Goal: Task Accomplishment & Management: Manage account settings

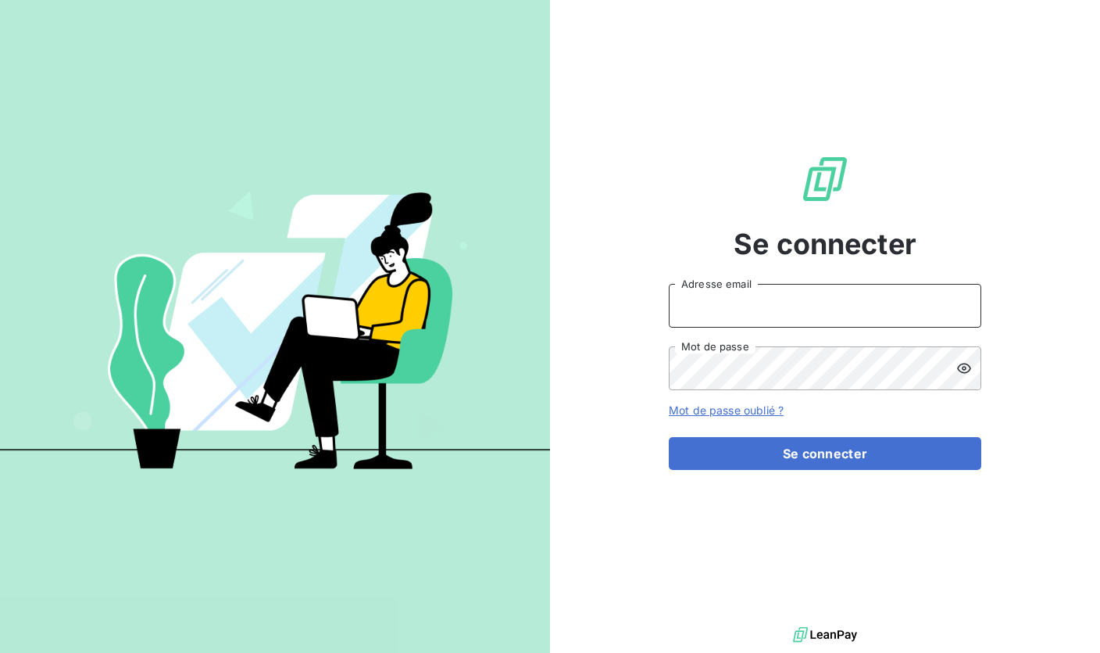
type input "[EMAIL_ADDRESS][DOMAIN_NAME]"
drag, startPoint x: 774, startPoint y: 302, endPoint x: 617, endPoint y: 295, distance: 156.5
click at [617, 295] on div "Se connecter [EMAIL_ADDRESS][DOMAIN_NAME] Adresse email Mot de passe Mot de pas…" at bounding box center [825, 311] width 550 height 623
click at [963, 360] on icon at bounding box center [965, 368] width 16 height 16
click at [667, 368] on div "Se connecter [EMAIL_ADDRESS][DOMAIN_NAME] Adresse email Mot de passe Mot de pas…" at bounding box center [825, 311] width 550 height 623
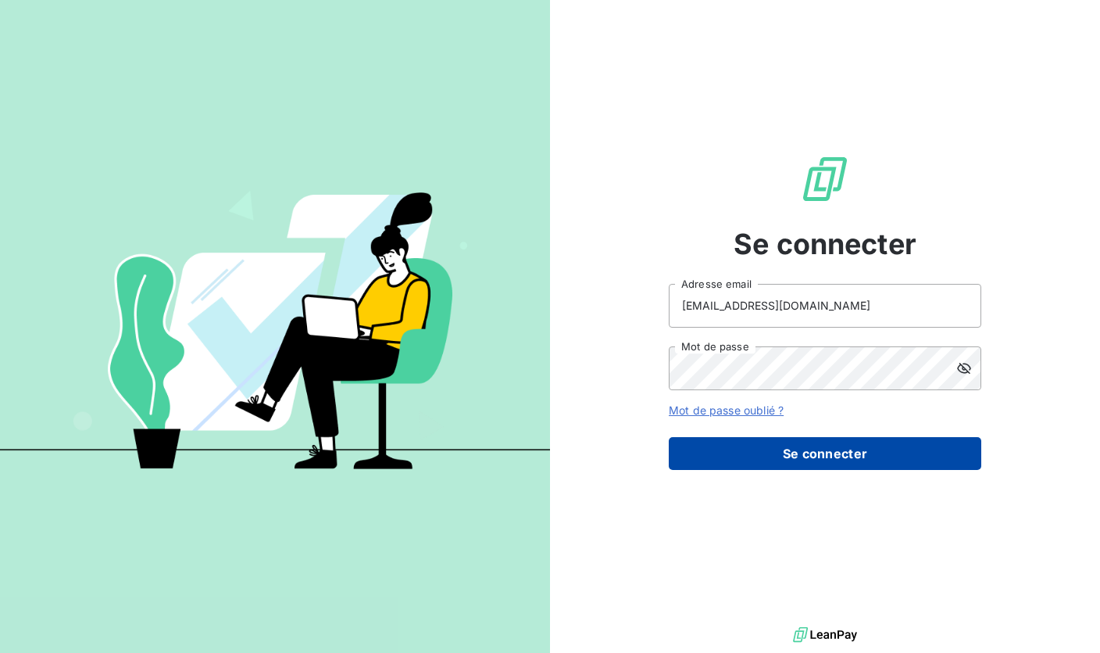
click at [792, 465] on button "Se connecter" at bounding box center [825, 453] width 313 height 33
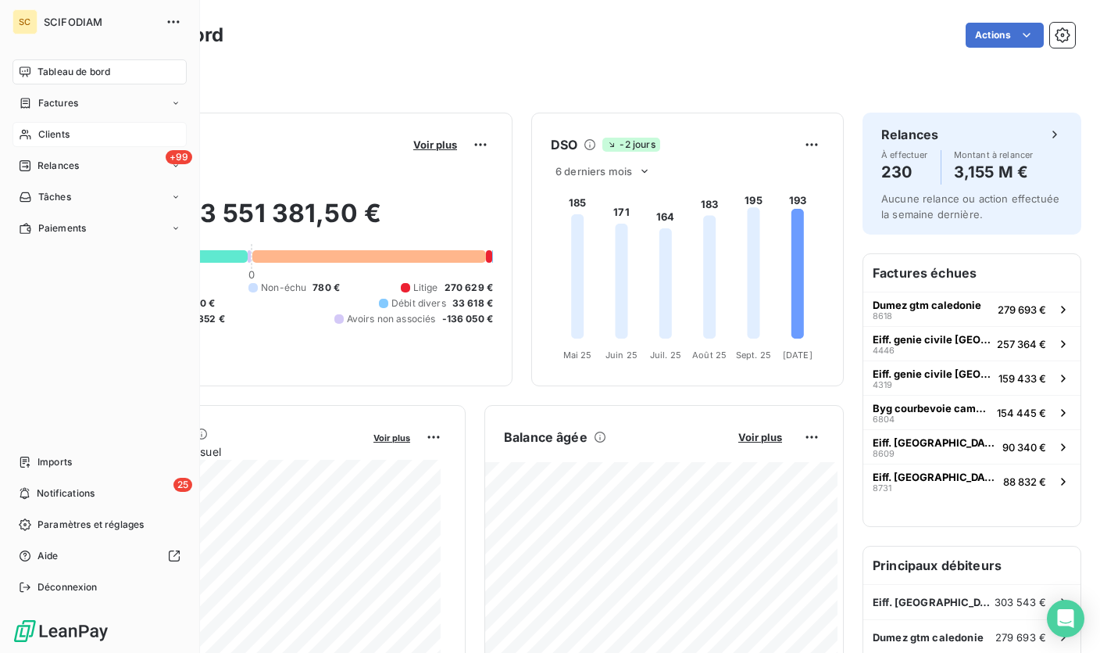
click at [34, 138] on div "Clients" at bounding box center [100, 134] width 174 height 25
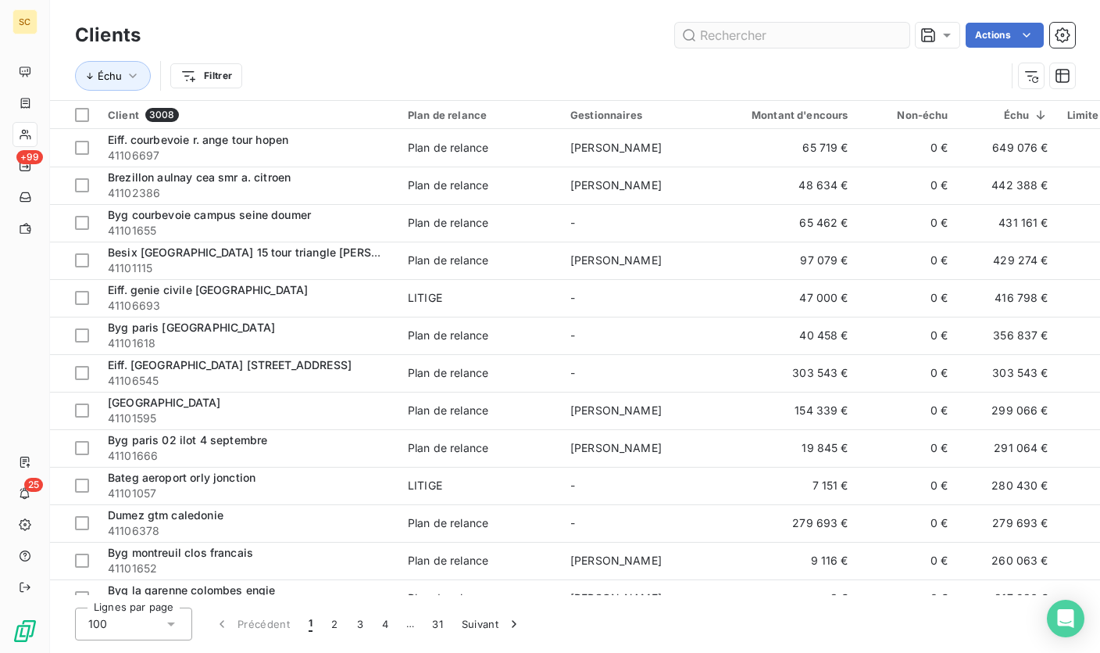
click at [781, 40] on input "text" at bounding box center [792, 35] width 234 height 25
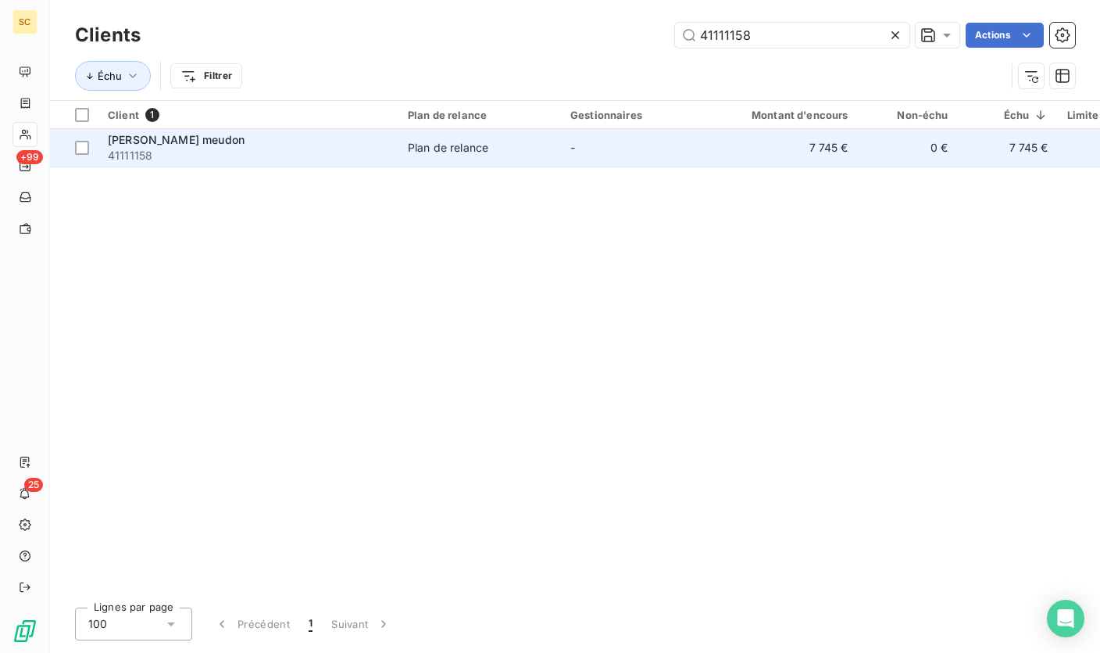
type input "41111158"
click at [426, 150] on div "Plan de relance" at bounding box center [448, 148] width 80 height 16
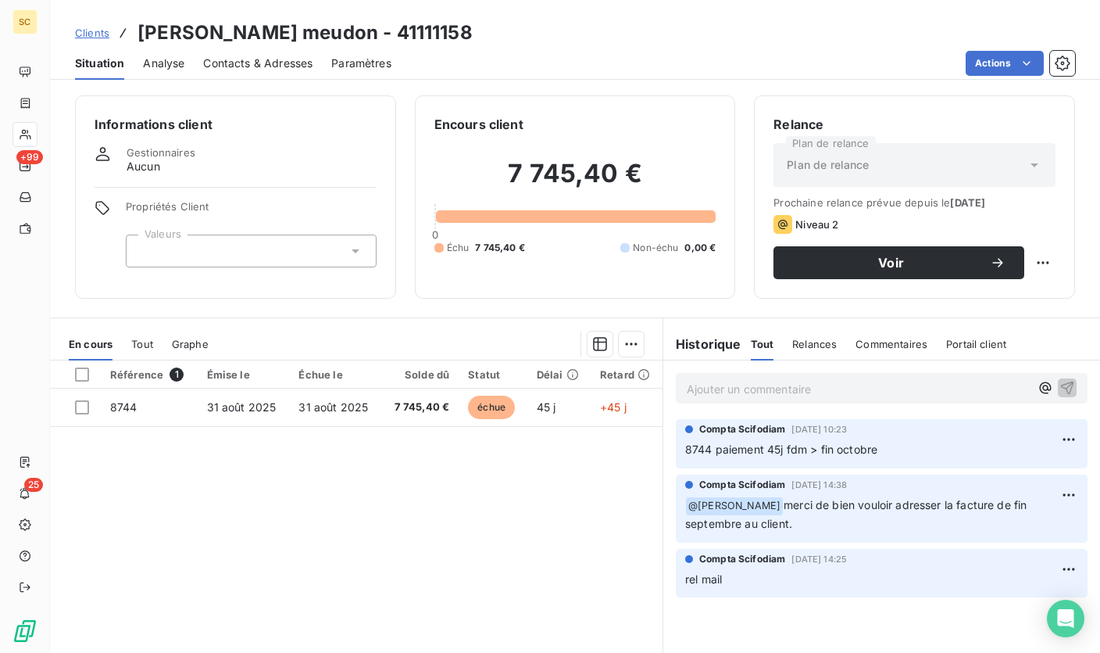
click at [783, 391] on p "Ajouter un commentaire ﻿" at bounding box center [858, 389] width 343 height 20
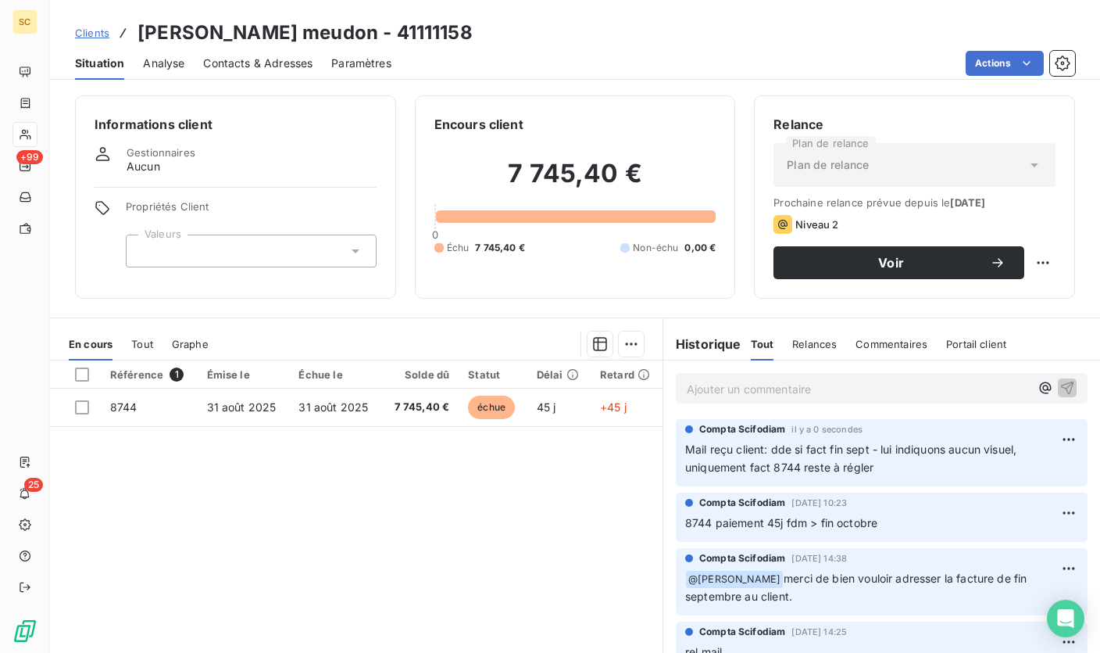
click at [383, 38] on h3 "[PERSON_NAME] meudon - 41111158" at bounding box center [305, 33] width 335 height 28
copy h3 "41111158"
click at [480, 51] on div "Actions" at bounding box center [742, 63] width 665 height 25
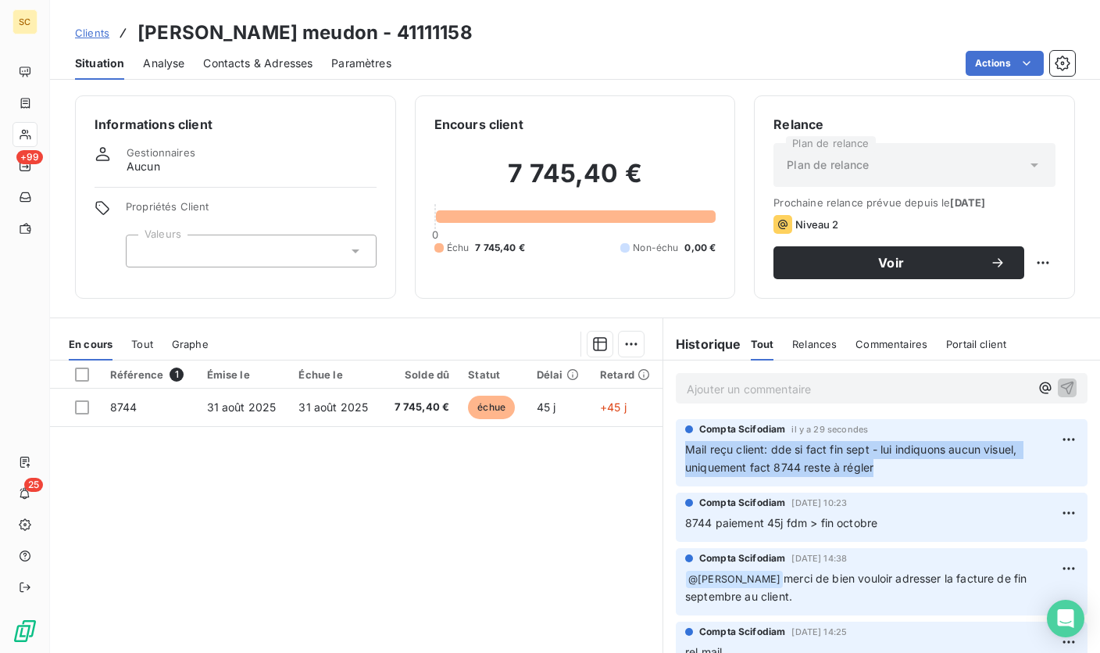
drag, startPoint x: 885, startPoint y: 472, endPoint x: 669, endPoint y: 442, distance: 217.7
click at [676, 442] on div "Compta [PERSON_NAME] il y a 29 secondes Mail reçu client: dde si fact fin sept …" at bounding box center [882, 452] width 412 height 67
copy span "Mail reçu client: dde si fact fin sept - lui indiquons aucun visuel, uniquement…"
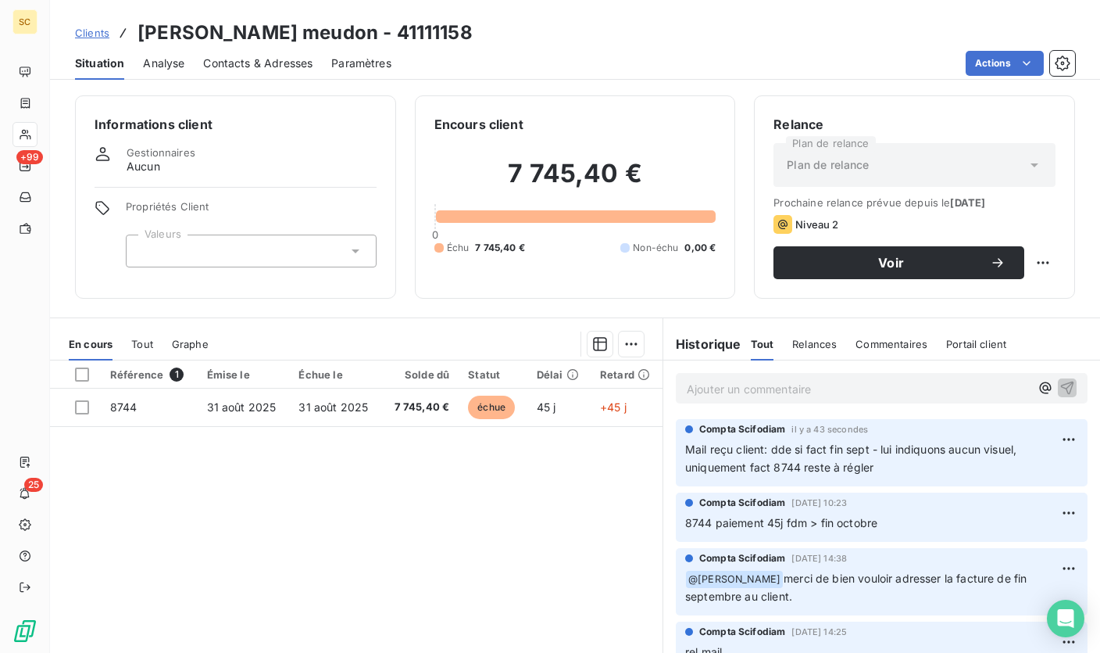
click at [902, 482] on div "Compta [PERSON_NAME] il y a 43 secondes Mail reçu client: dde si fact fin sept …" at bounding box center [882, 452] width 412 height 67
click at [241, 63] on span "Contacts & Adresses" at bounding box center [257, 63] width 109 height 16
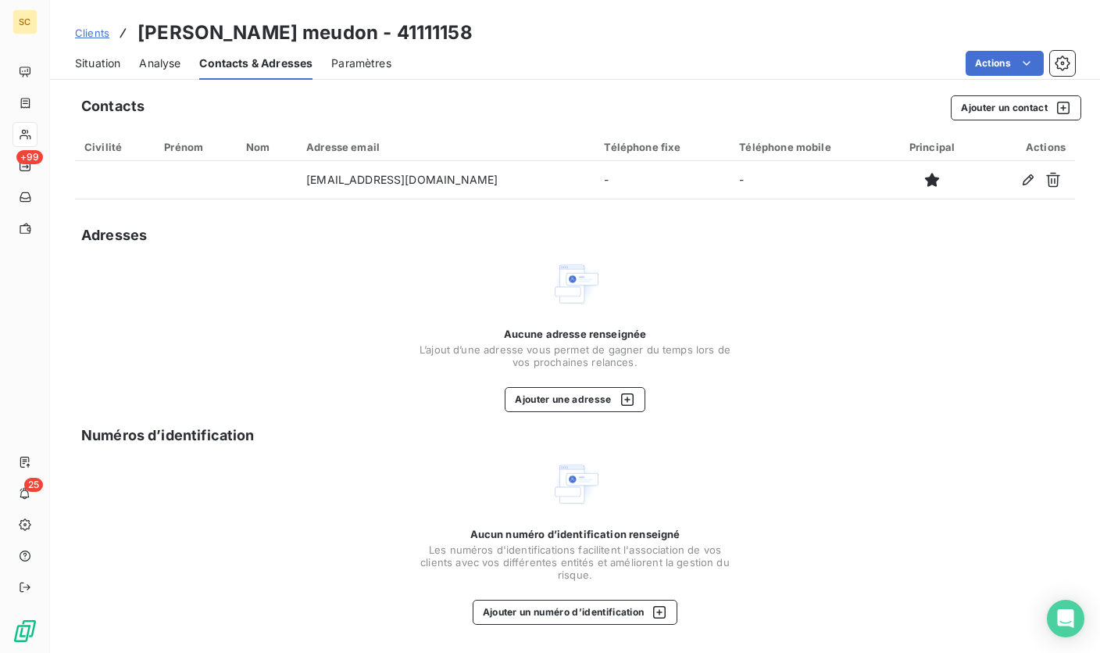
drag, startPoint x: 90, startPoint y: 27, endPoint x: 102, endPoint y: 27, distance: 12.5
click at [89, 27] on span "Clients" at bounding box center [92, 33] width 34 height 13
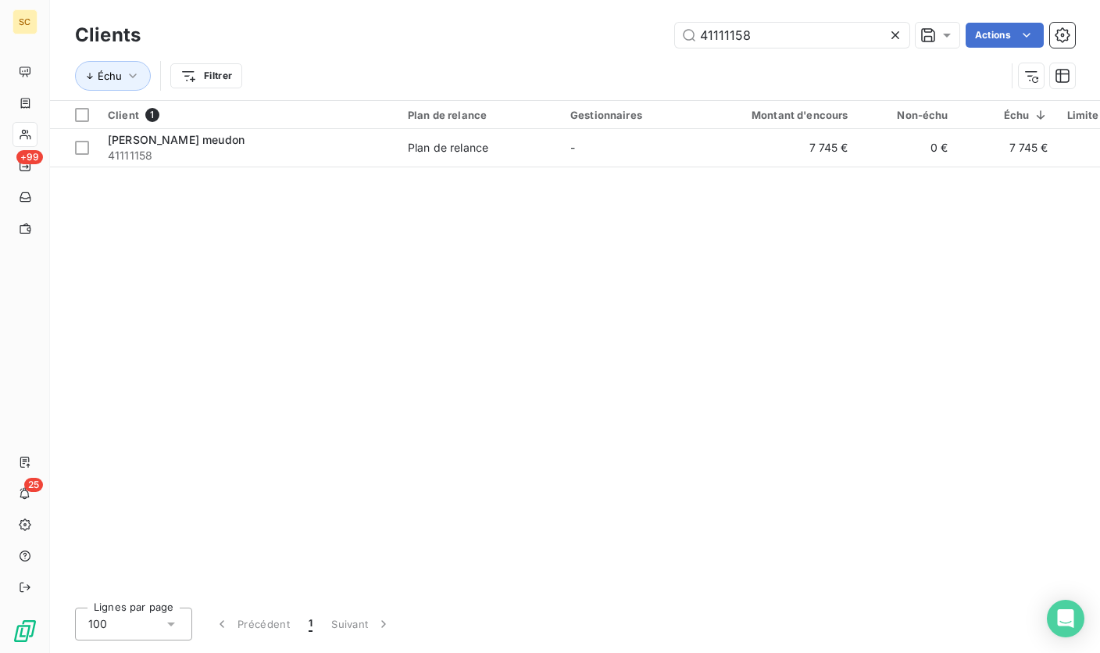
drag, startPoint x: 739, startPoint y: 38, endPoint x: 565, endPoint y: 40, distance: 173.5
click at [565, 40] on div "41111158 Actions" at bounding box center [617, 35] width 916 height 25
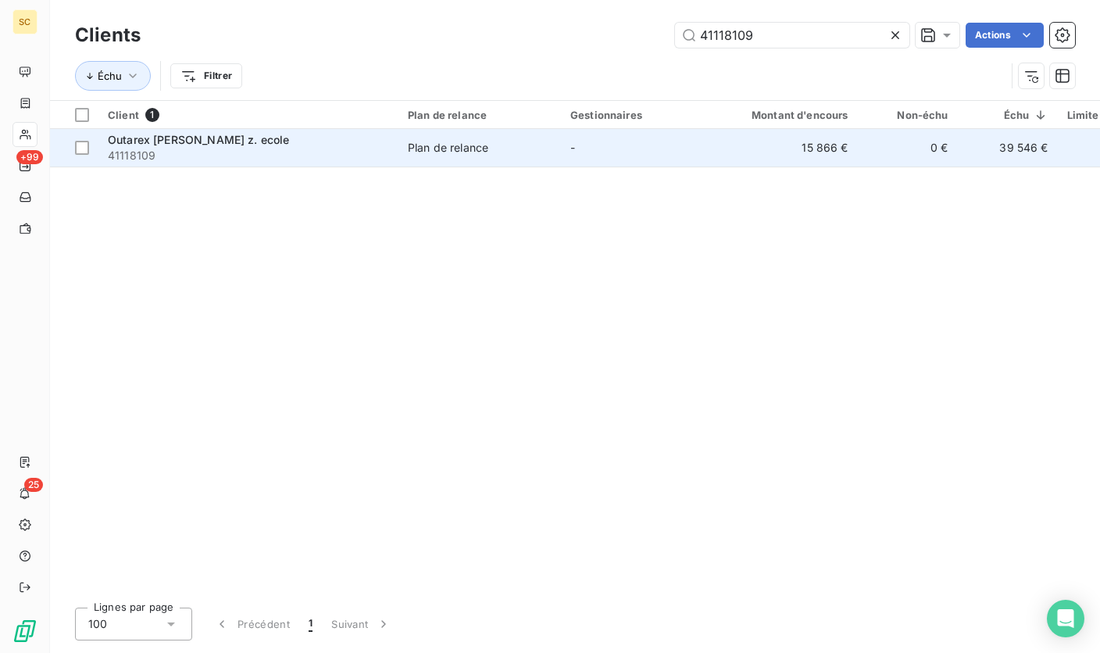
type input "41118109"
click at [284, 148] on span "41118109" at bounding box center [248, 156] width 281 height 16
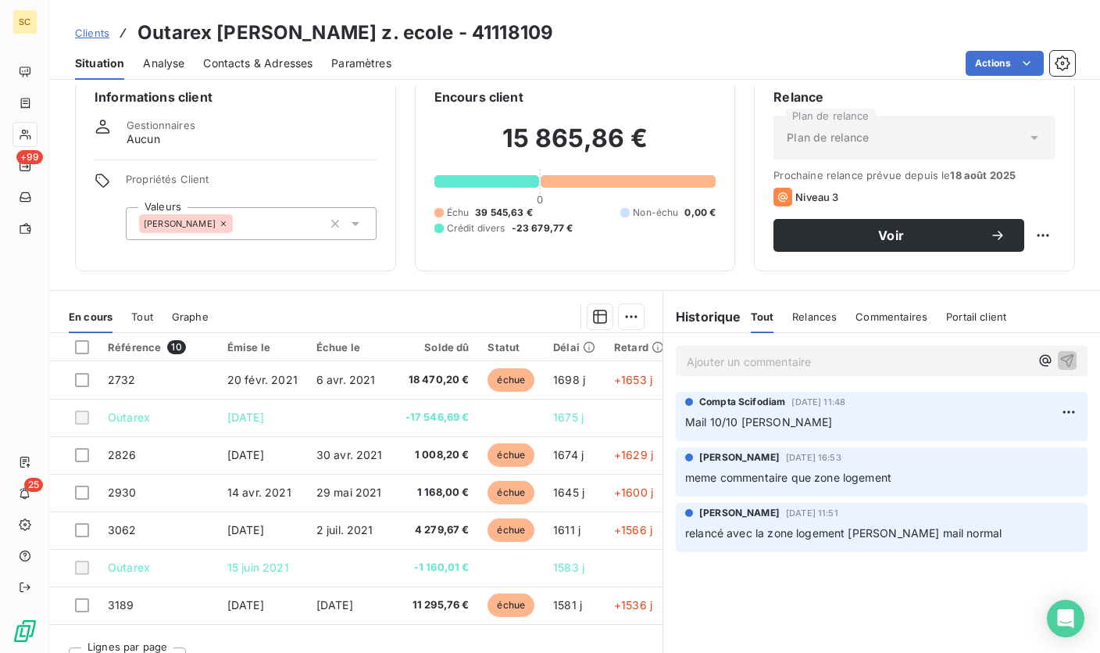
scroll to position [55, 0]
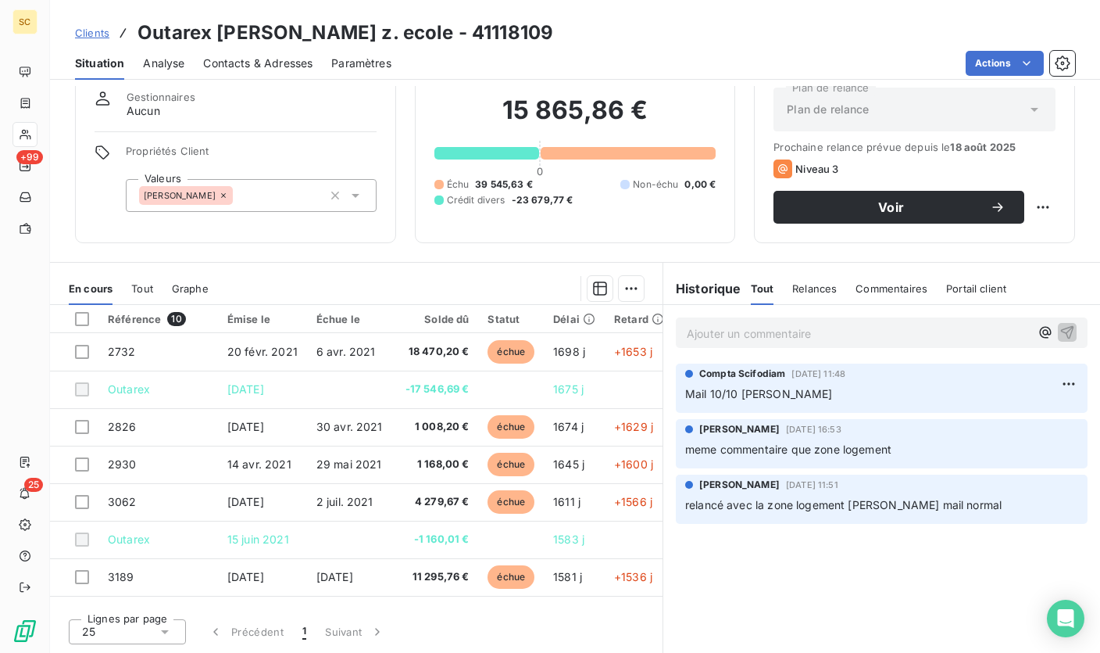
click at [264, 61] on span "Contacts & Adresses" at bounding box center [257, 63] width 109 height 16
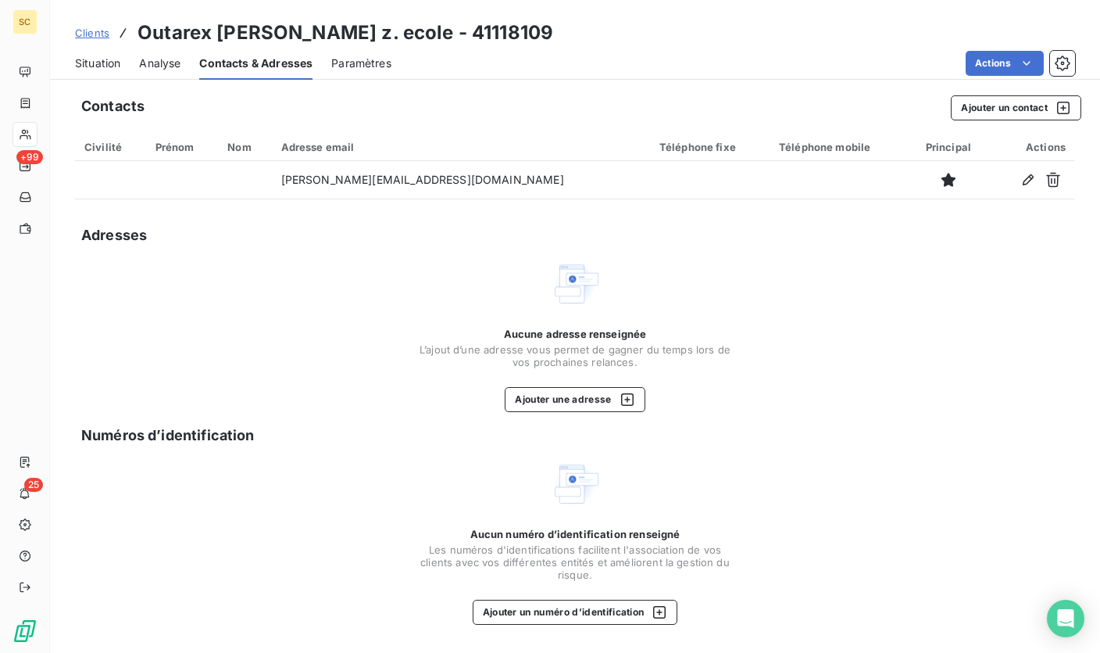
click at [108, 65] on span "Situation" at bounding box center [97, 63] width 45 height 16
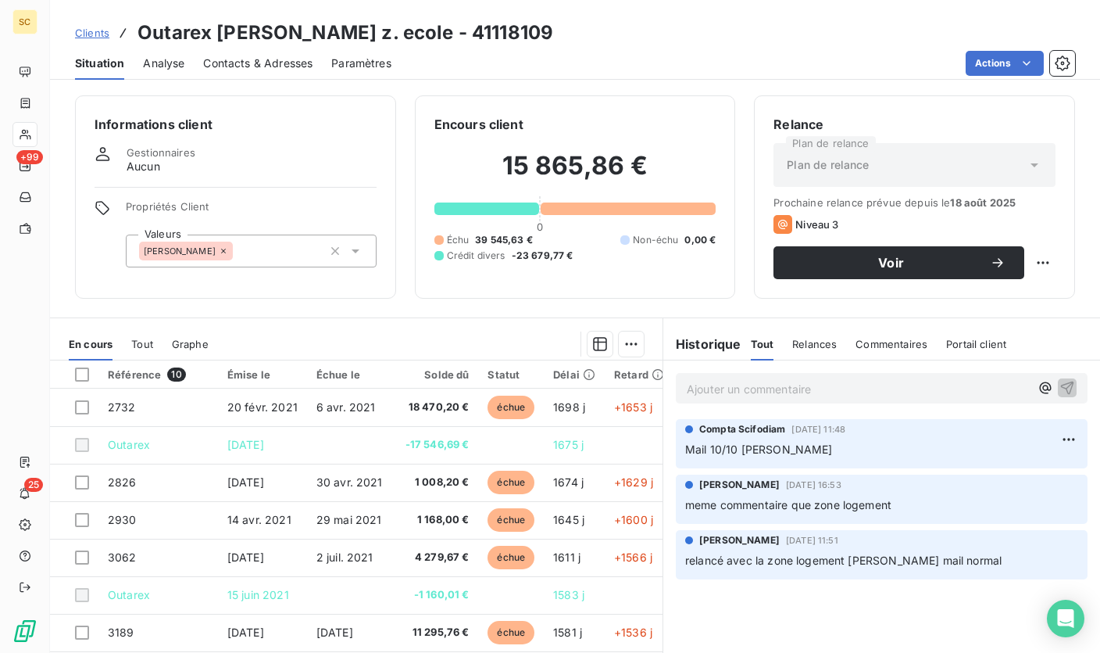
click at [733, 376] on div "Ajouter un commentaire ﻿" at bounding box center [882, 388] width 412 height 30
click at [728, 383] on p "Ajouter un commentaire ﻿" at bounding box center [858, 389] width 343 height 20
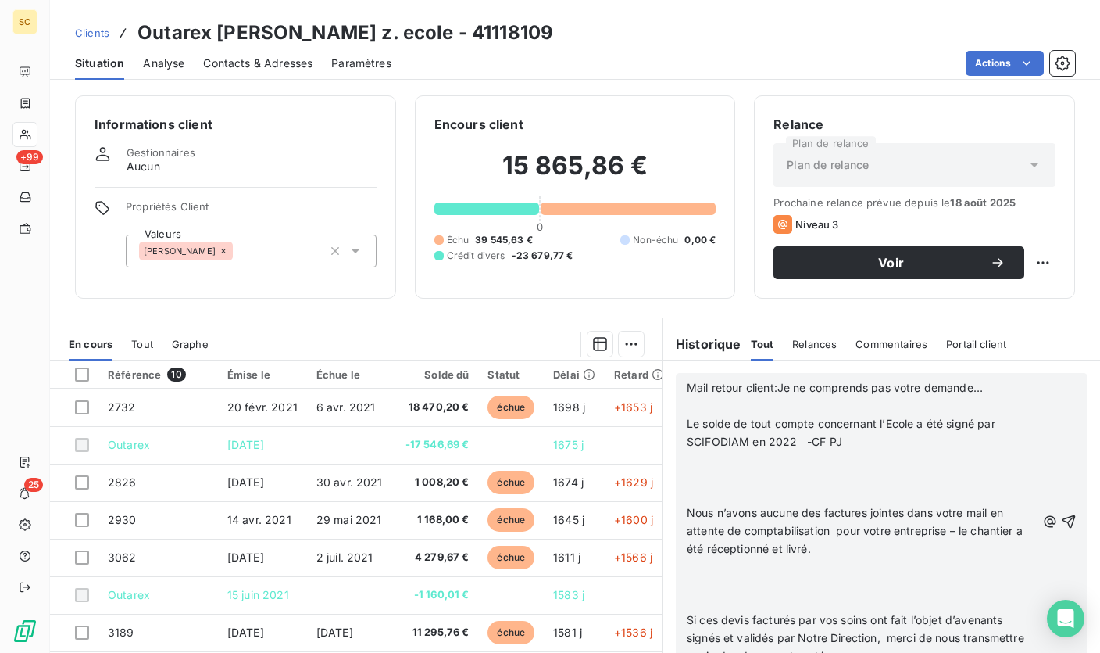
click at [678, 420] on div "Mail retour client:Je ne comprends pas votre demande… ﻿ Le solde de tout compte…" at bounding box center [882, 521] width 412 height 297
click at [687, 424] on span "Le solde de tout compte concernant l’Ecole a été signé par SCIFODIAM en 2022 -C…" at bounding box center [843, 432] width 312 height 31
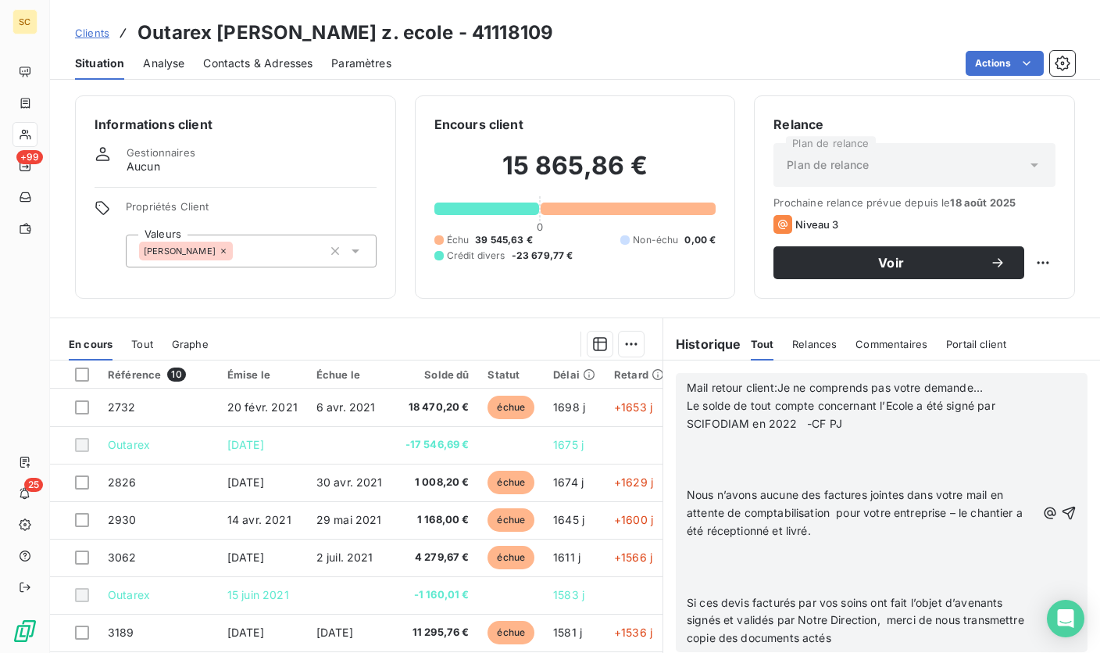
click at [773, 388] on span "Mail retour client:Je ne comprends pas votre demande…" at bounding box center [835, 387] width 296 height 13
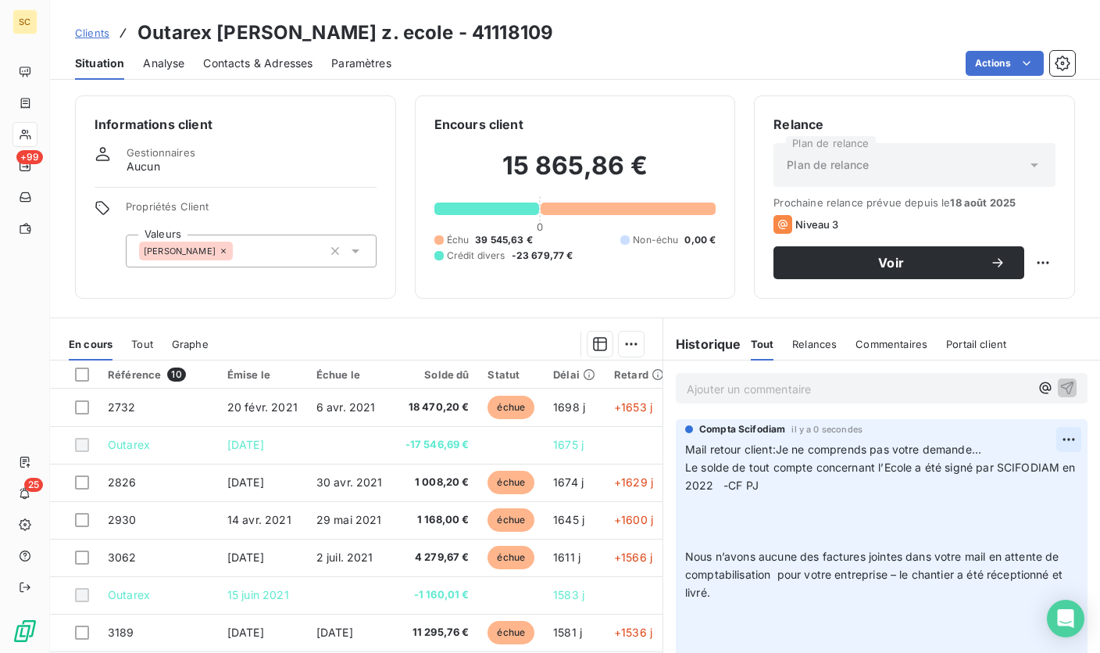
click at [1050, 442] on html "SC +99 25 Clients Outarex issy moulineaux z. ecole - 41118109 Situation Analyse…" at bounding box center [550, 326] width 1100 height 653
click at [978, 468] on div "Editer" at bounding box center [1008, 474] width 88 height 25
drag, startPoint x: 771, startPoint y: 447, endPoint x: 866, endPoint y: 464, distance: 96.1
click at [771, 447] on span "Mail retour client:Je ne comprends pas votre demande…" at bounding box center [833, 448] width 296 height 13
click at [685, 554] on span "Mail retour client: Je ne comprends pas votre demande… Le solde de tout compte …" at bounding box center [873, 573] width 377 height 263
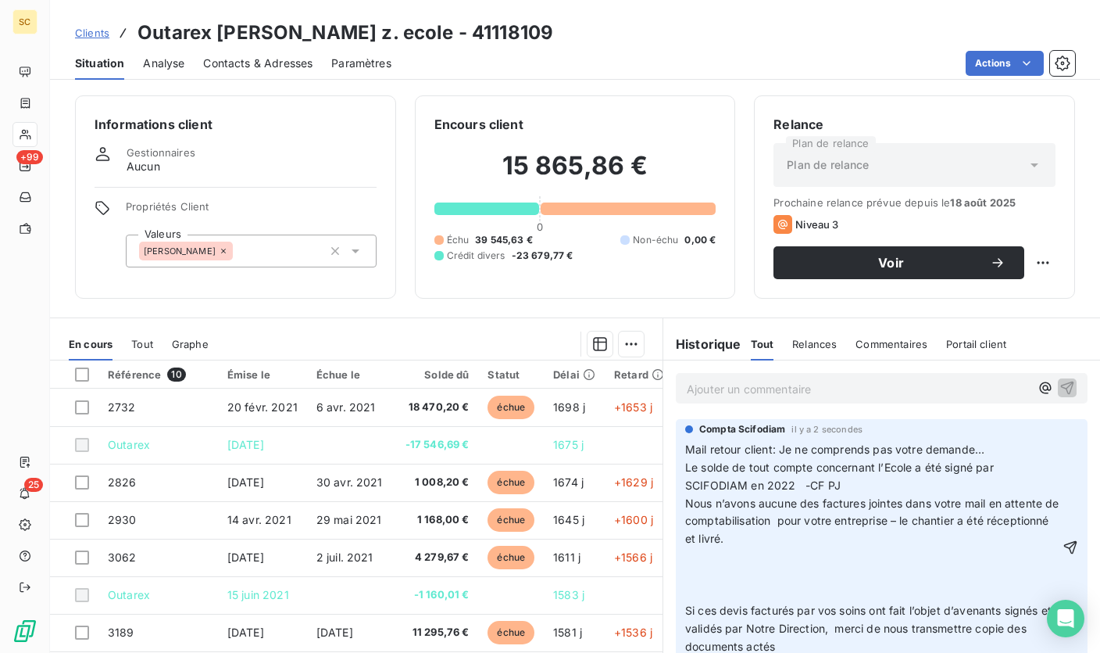
drag, startPoint x: 681, startPoint y: 607, endPoint x: 721, endPoint y: 605, distance: 39.9
click at [685, 607] on span "Mail retour client: Je ne comprends pas votre demande… Le solde de tout compte …" at bounding box center [873, 547] width 377 height 210
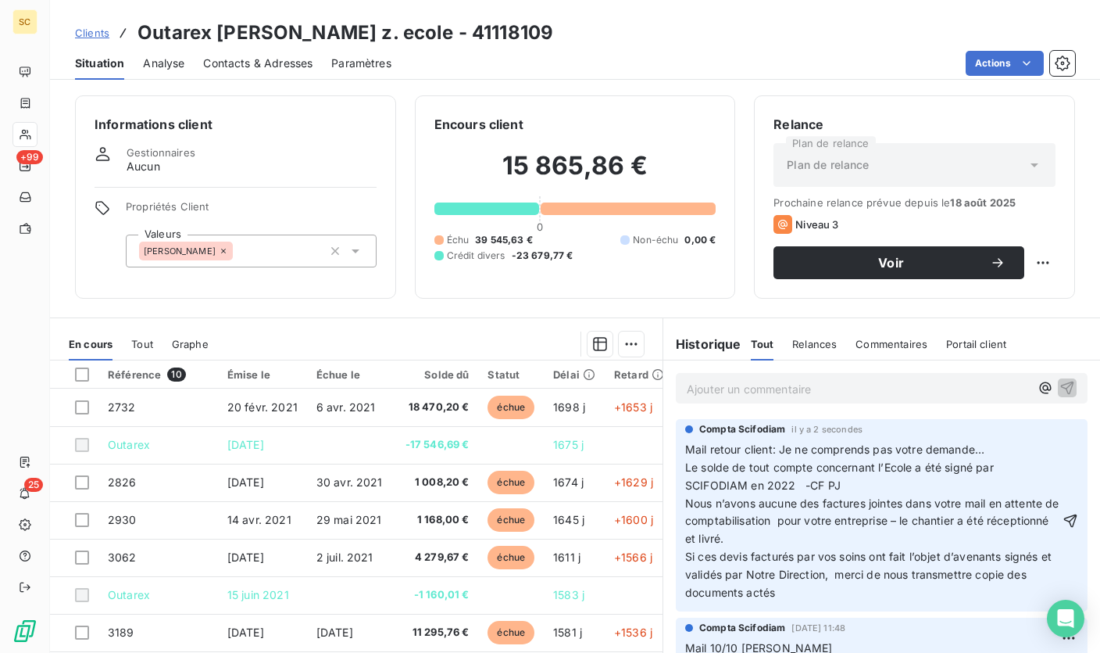
click at [1063, 521] on icon "button" at bounding box center [1071, 521] width 16 height 16
click at [818, 392] on p "Ajouter un commentaire ﻿" at bounding box center [858, 389] width 343 height 20
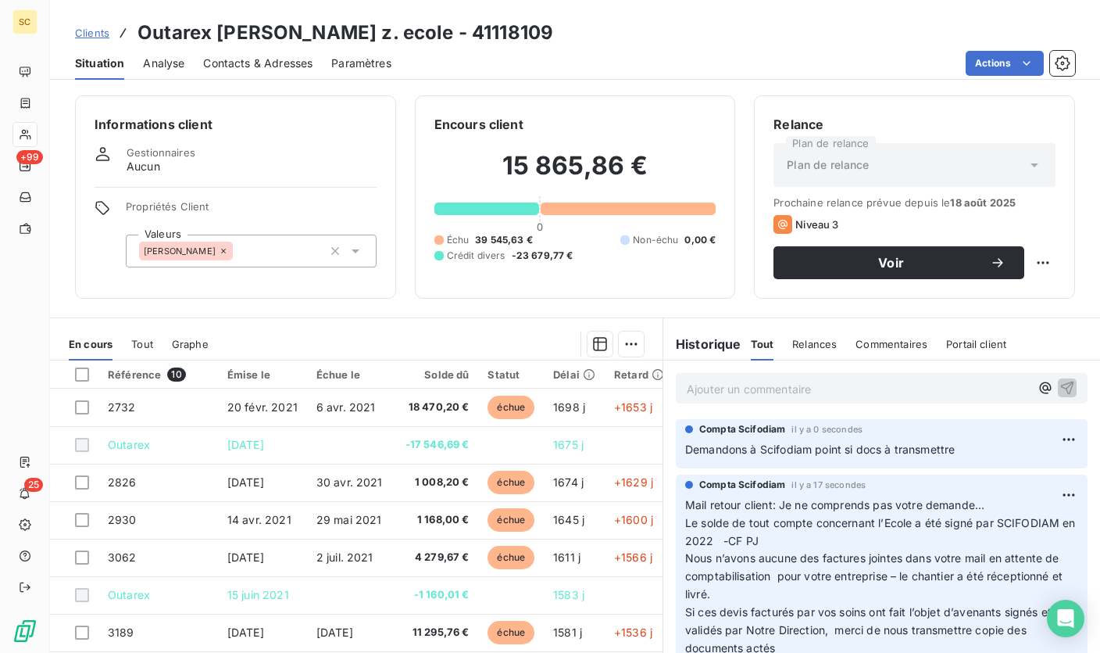
drag, startPoint x: 724, startPoint y: 391, endPoint x: 762, endPoint y: 387, distance: 37.7
click at [724, 391] on p "Ajouter un commentaire ﻿" at bounding box center [858, 389] width 343 height 20
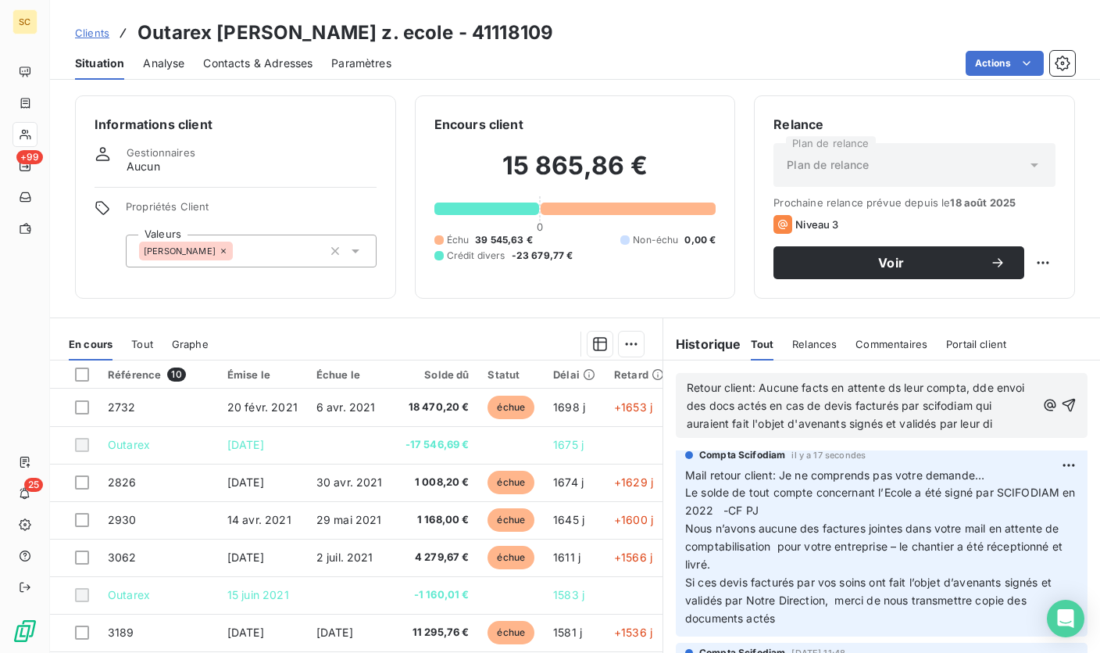
scroll to position [82, 0]
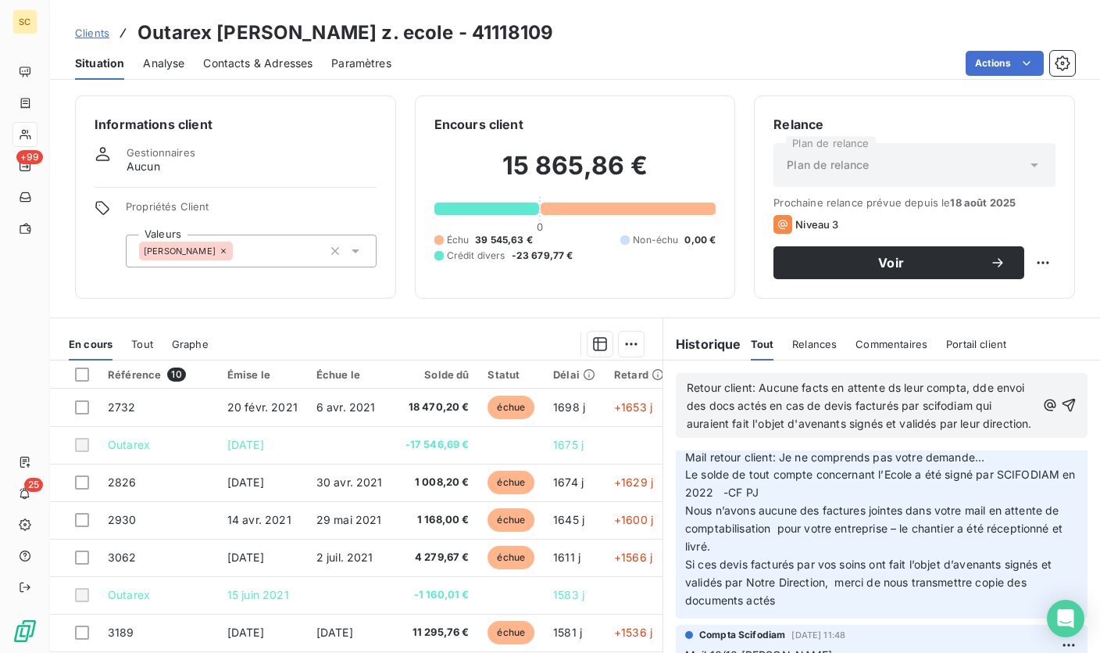
click at [967, 387] on span "Retour client: Aucune facts en attente ds leur compta, dde envoi des docs actés…" at bounding box center [859, 405] width 345 height 49
click at [801, 433] on p "Retour client: Aucune facts en attente ds leur compta, dde envoi des docs actés…" at bounding box center [861, 406] width 349 height 54
click at [756, 387] on span "Retour client: Aucune facts en attente ds leur compta, dde envoi des docs actés…" at bounding box center [858, 405] width 342 height 49
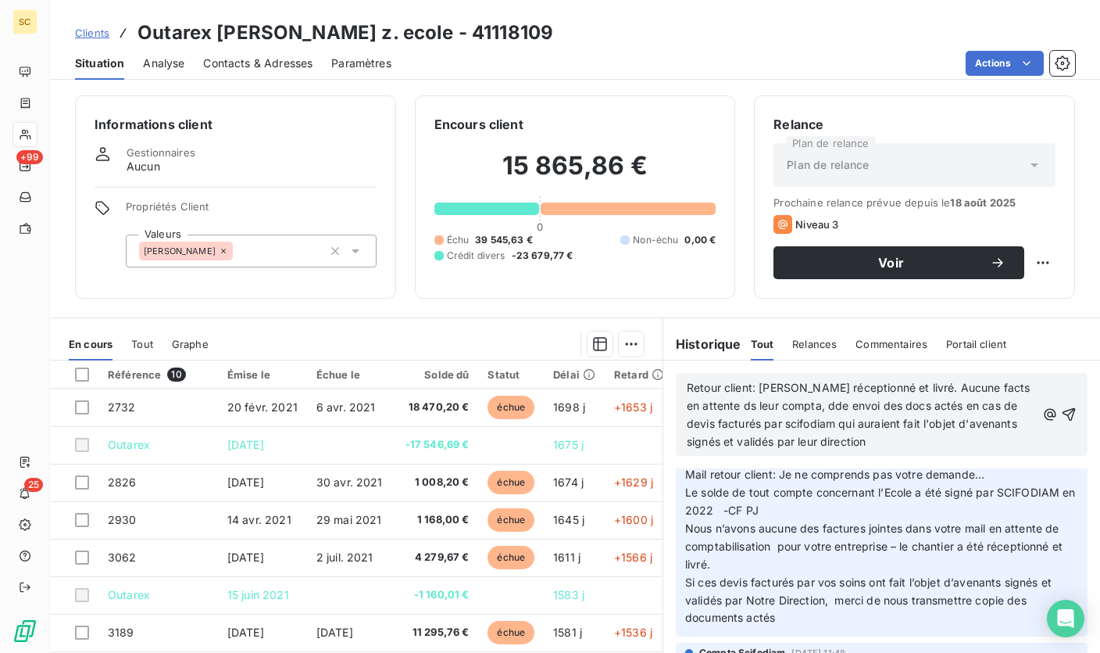
click at [889, 442] on p "Retour client: [PERSON_NAME] réceptionné et livré. Aucune facts en attente ds l…" at bounding box center [861, 415] width 349 height 72
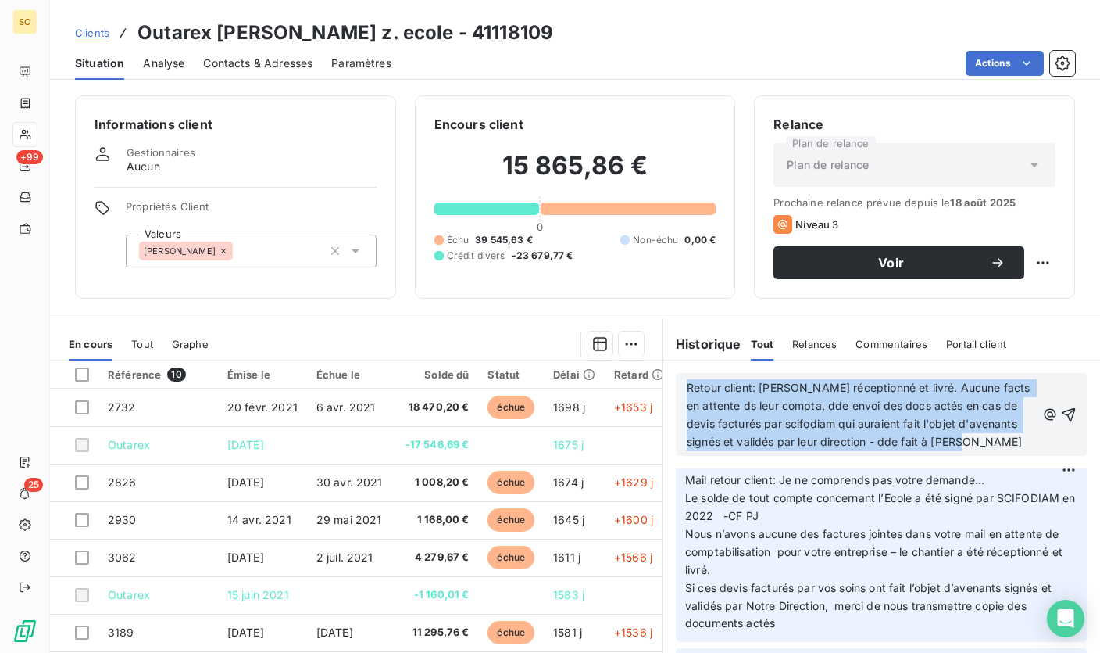
drag, startPoint x: 954, startPoint y: 439, endPoint x: 636, endPoint y: 367, distance: 326.1
click at [636, 367] on div "En cours Tout Graphe Référence 10 Émise le Échue le Solde dû Statut Délai Retar…" at bounding box center [575, 512] width 1050 height 391
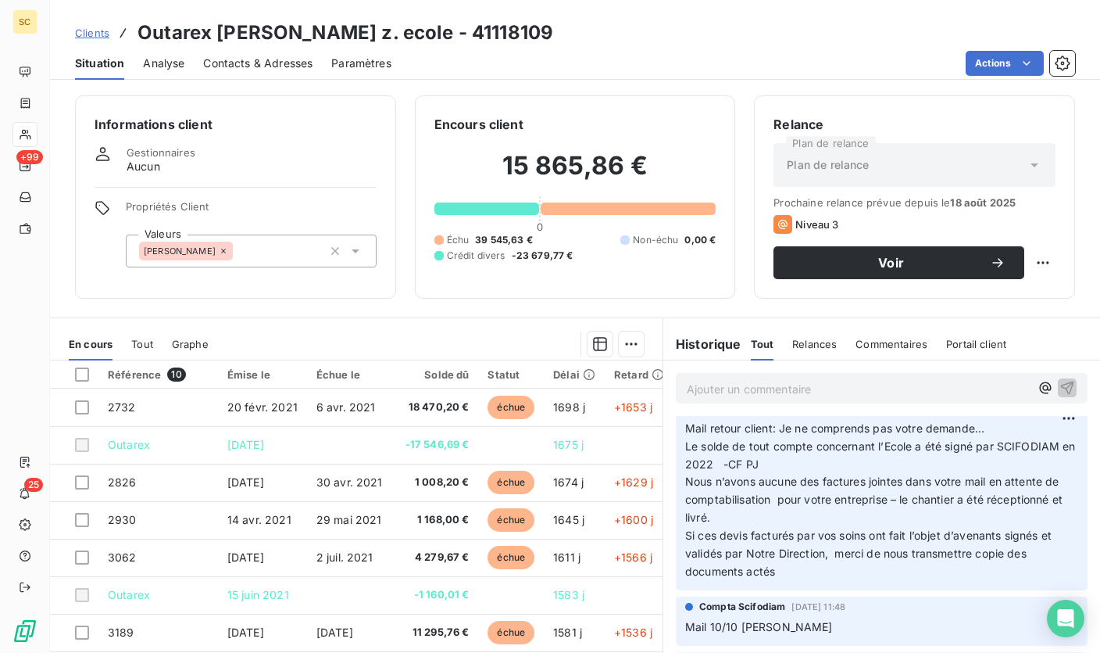
scroll to position [25, 0]
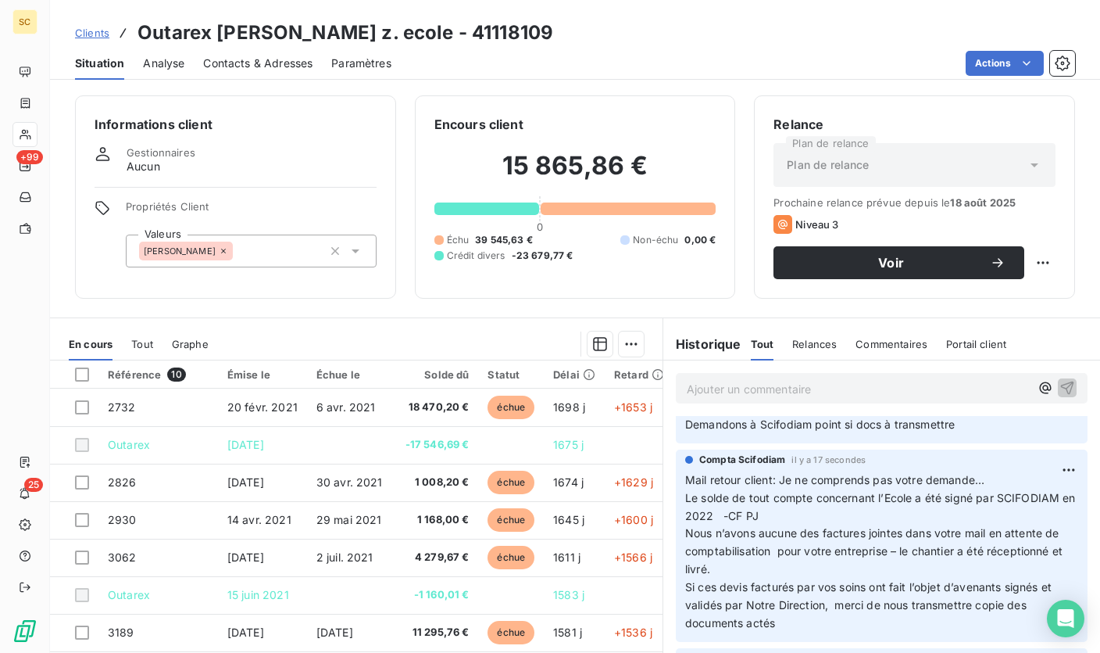
drag, startPoint x: 141, startPoint y: 33, endPoint x: 545, endPoint y: 30, distance: 404.8
click at [545, 30] on div "Clients Outarex issy moulineaux z. ecole - 41118109" at bounding box center [575, 33] width 1050 height 28
copy h3 "Outarex [PERSON_NAME] z. ecole - 41118109"
click at [728, 497] on span "Mail retour client: Je ne comprends pas votre demande… Le solde de tout compte …" at bounding box center [882, 551] width 394 height 156
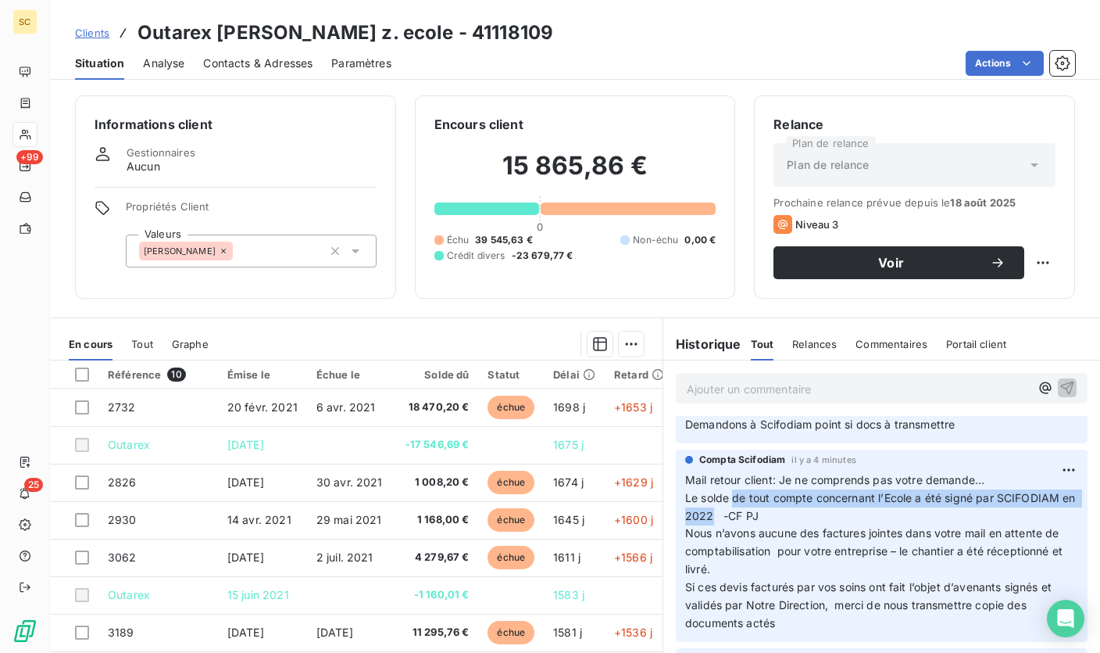
drag, startPoint x: 728, startPoint y: 499, endPoint x: 720, endPoint y: 520, distance: 22.8
click at [720, 520] on span "Mail retour client: Je ne comprends pas votre demande… Le solde de tout compte …" at bounding box center [882, 551] width 394 height 156
copy span "de tout compte concernant l’Ecole a été signé par SCIFODIAM en 2022"
click at [98, 35] on span "Clients" at bounding box center [92, 33] width 34 height 13
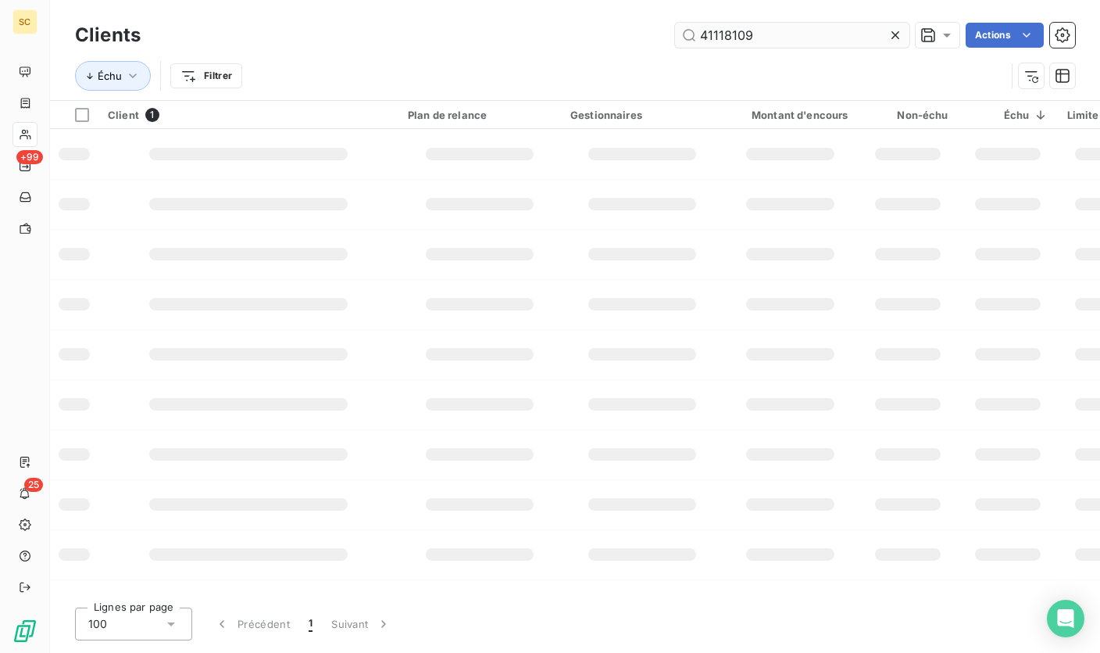
click at [732, 35] on input "41118109" at bounding box center [792, 35] width 234 height 25
type input "41105988"
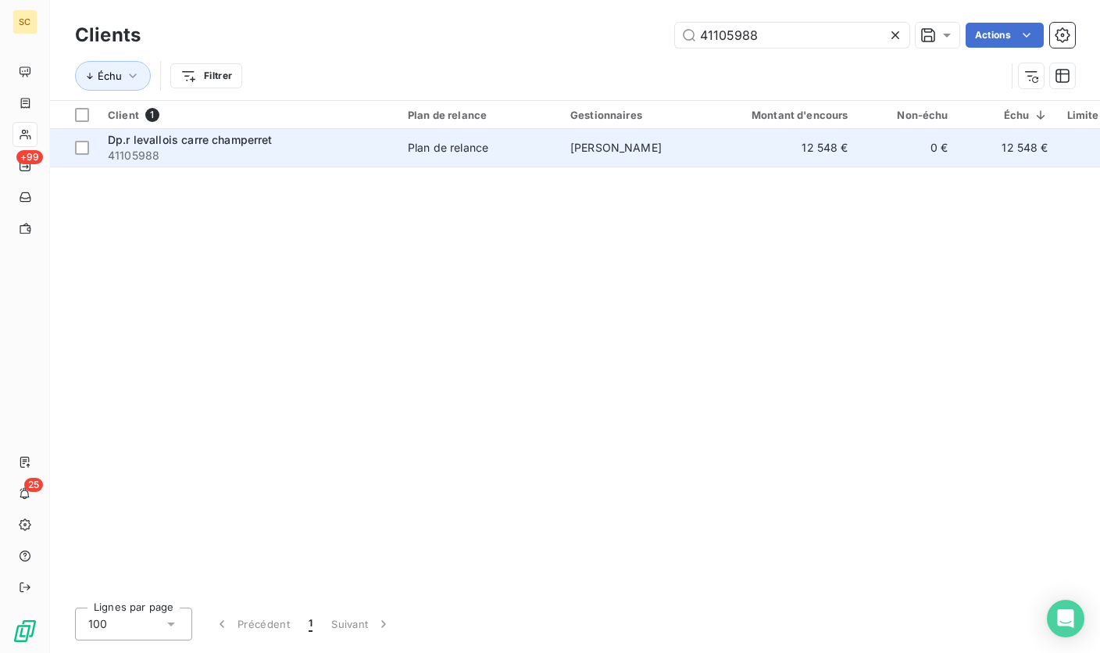
click at [356, 141] on div "Dp.r levallois carre champerret" at bounding box center [248, 140] width 281 height 16
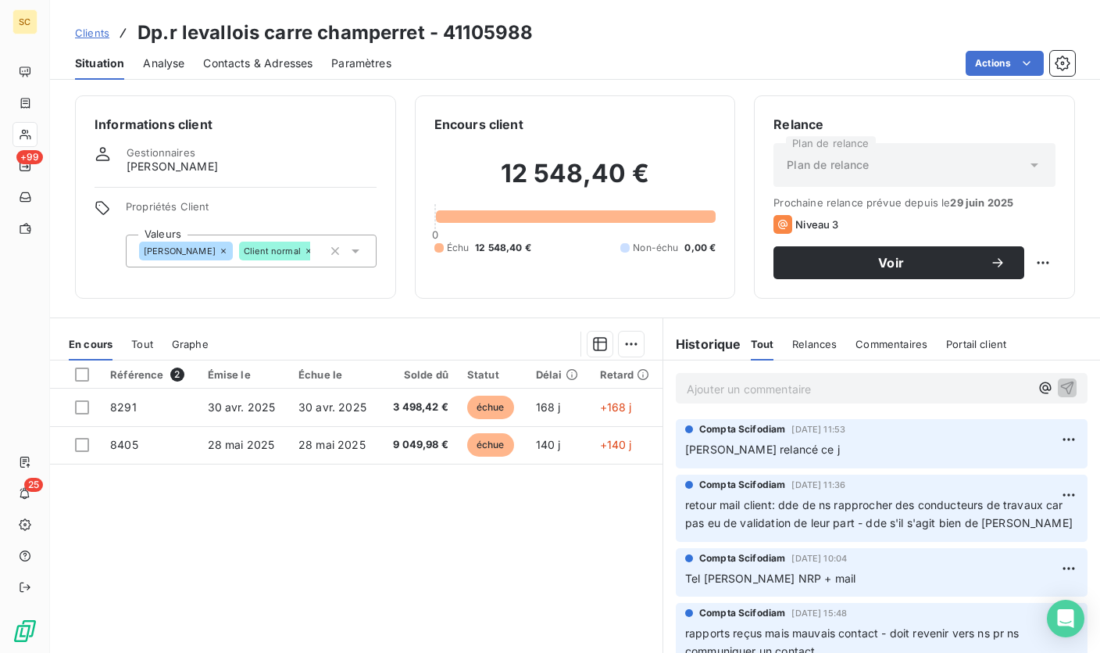
click at [739, 383] on p "Ajouter un commentaire ﻿" at bounding box center [858, 389] width 343 height 20
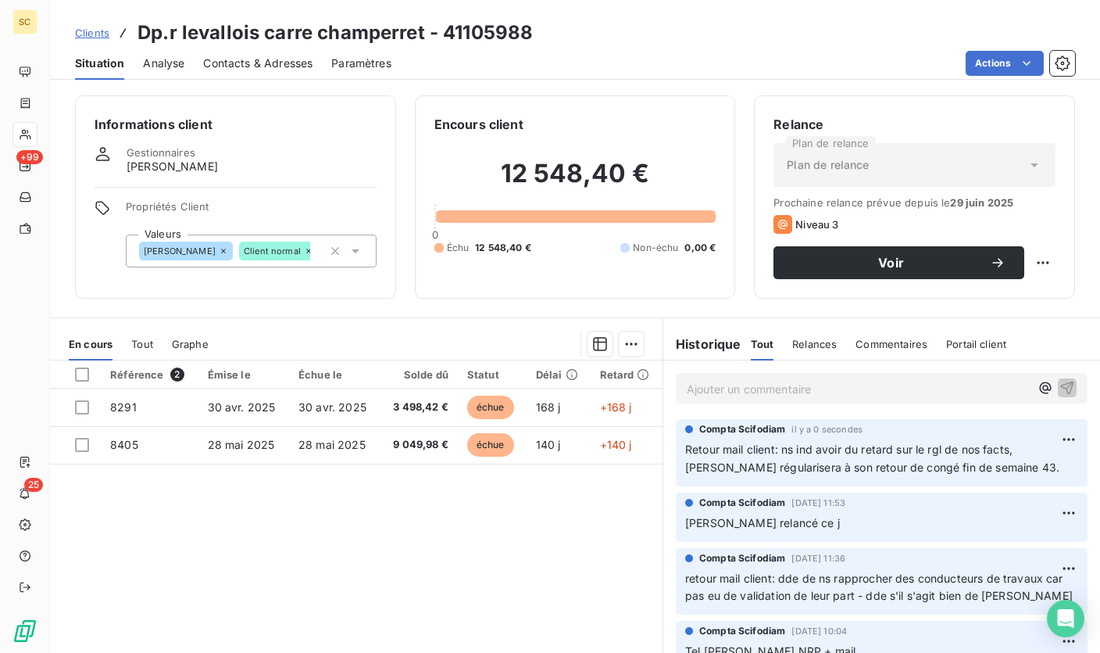
drag, startPoint x: 1032, startPoint y: 467, endPoint x: 976, endPoint y: 467, distance: 55.5
click at [978, 468] on p "Retour mail client: ns ind avoir du retard sur le rgl de nos facts, [PERSON_NAM…" at bounding box center [881, 459] width 393 height 36
click at [1032, 468] on p "Retour mail client: ns ind avoir du retard sur le rgl de nos facts, [PERSON_NAM…" at bounding box center [881, 459] width 393 height 36
drag, startPoint x: 1041, startPoint y: 470, endPoint x: 678, endPoint y: 451, distance: 363.9
click at [678, 451] on div "Compta [PERSON_NAME] il y a 0 secondes Retour mail client: ns ind avoir du reta…" at bounding box center [882, 452] width 412 height 67
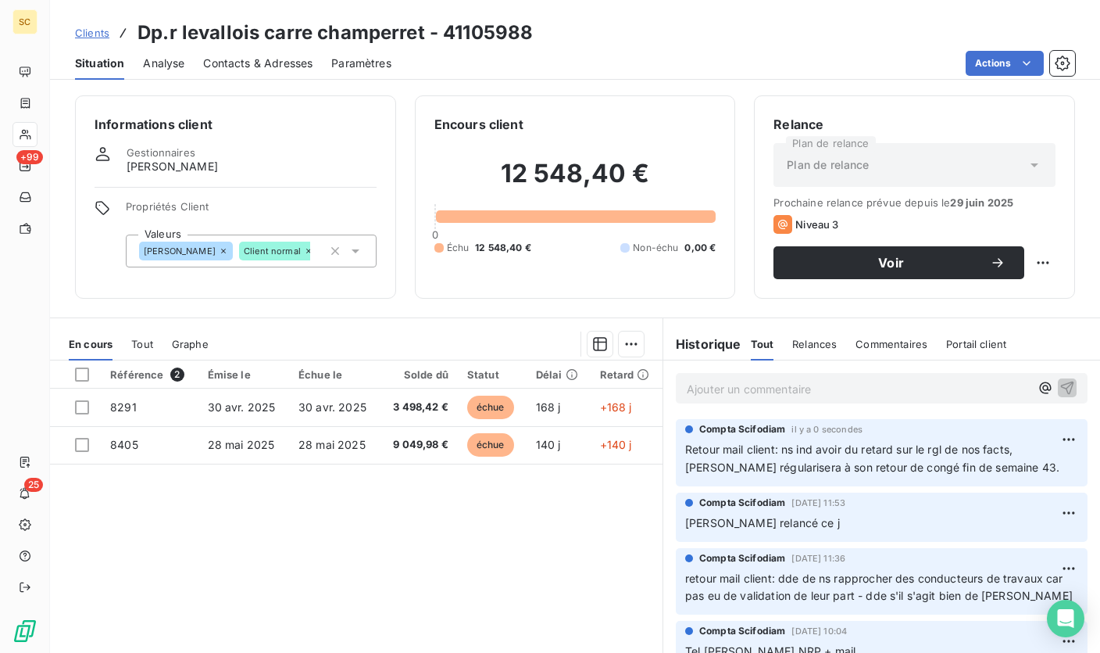
copy span "Retour mail client: ns ind avoir du retard sur le rgl de nos facts, [PERSON_NAM…"
click at [101, 30] on span "Clients" at bounding box center [92, 33] width 34 height 13
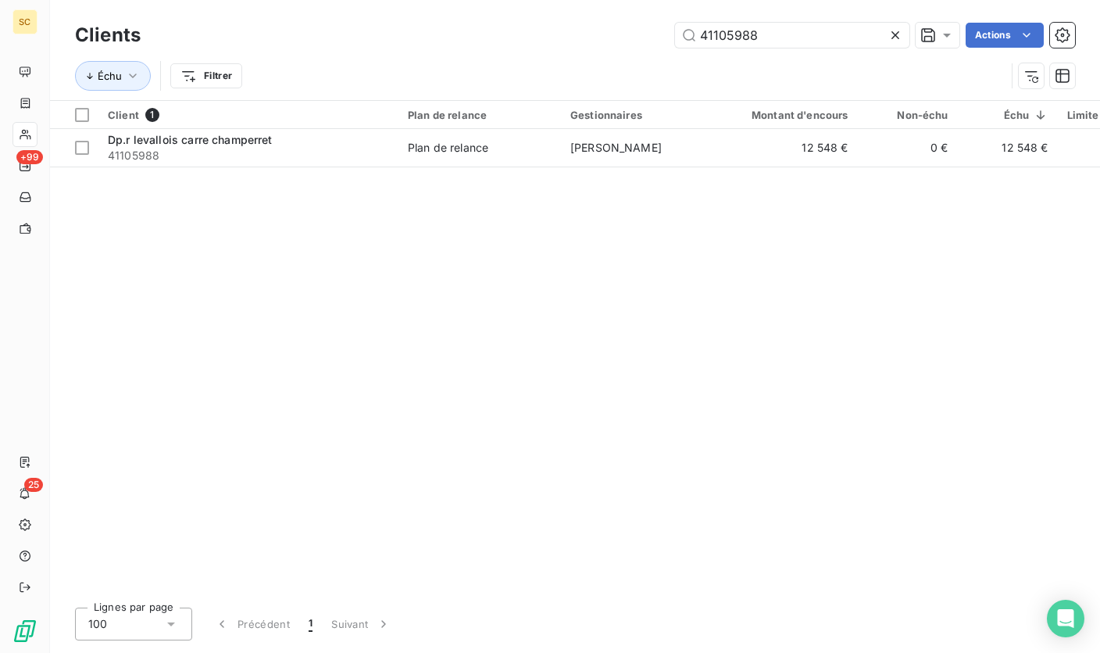
click at [550, 23] on div "41105988 Actions" at bounding box center [617, 35] width 916 height 25
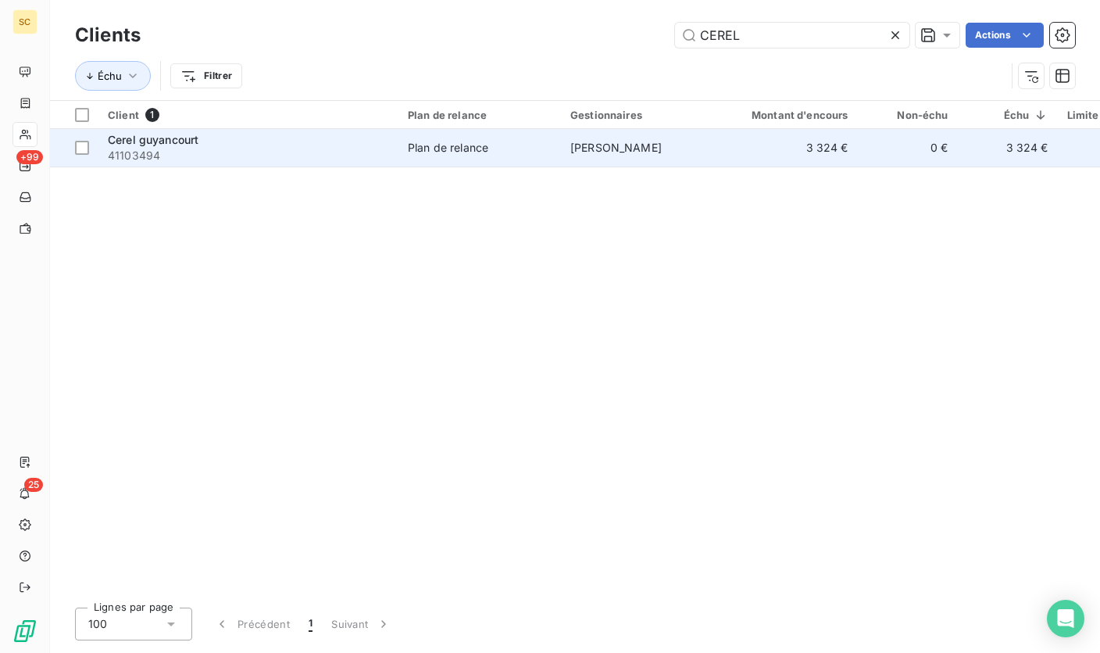
type input "CEREL"
click at [477, 139] on td "Plan de relance" at bounding box center [480, 148] width 163 height 38
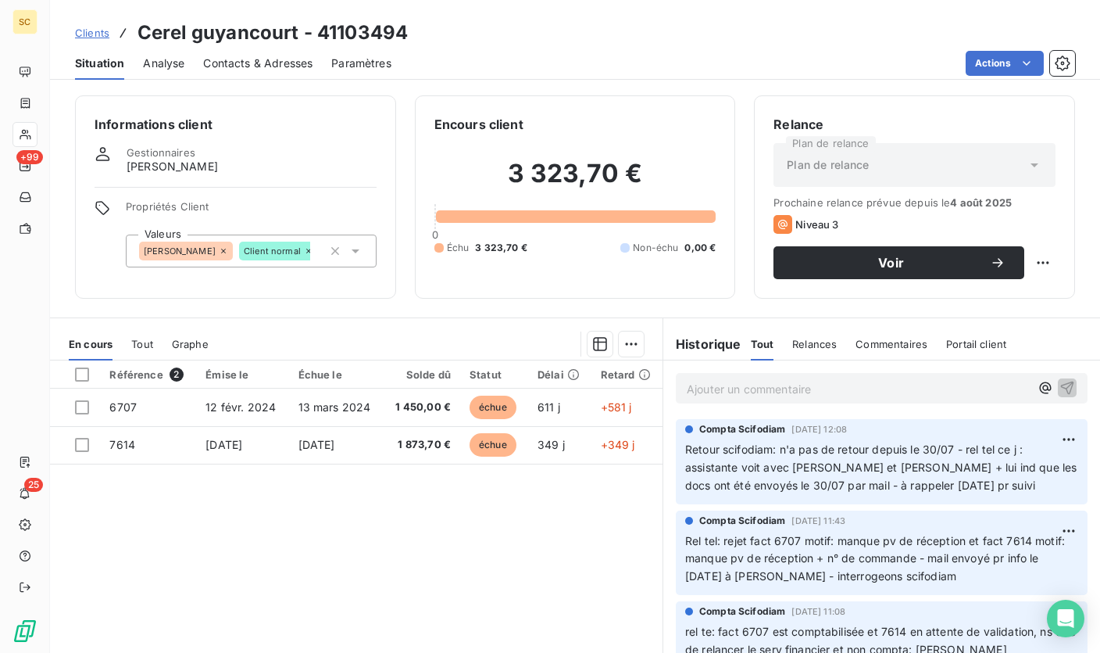
click at [846, 385] on p "Ajouter un commentaire ﻿" at bounding box center [858, 389] width 343 height 20
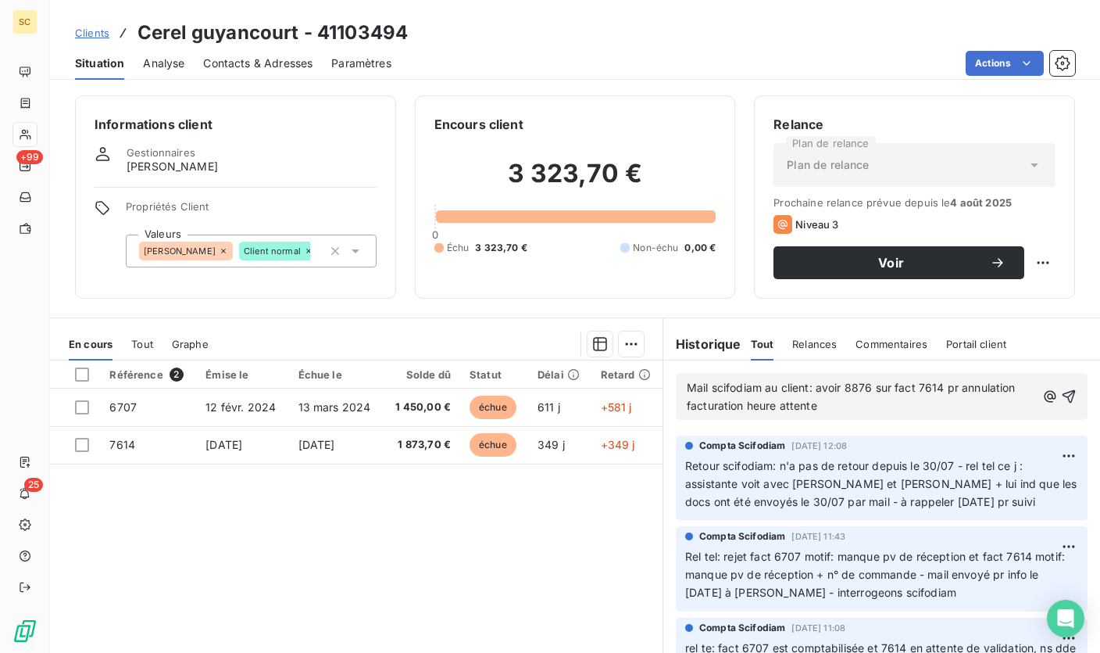
click at [814, 388] on span "Mail scifodiam au client: avoir 8876 sur fact 7614 pr annulation facturation he…" at bounding box center [853, 396] width 332 height 31
click at [903, 409] on p "Mail scifodiam au client: transmet avoir 8876 sur fact 7614 pr annulation factu…" at bounding box center [861, 397] width 349 height 36
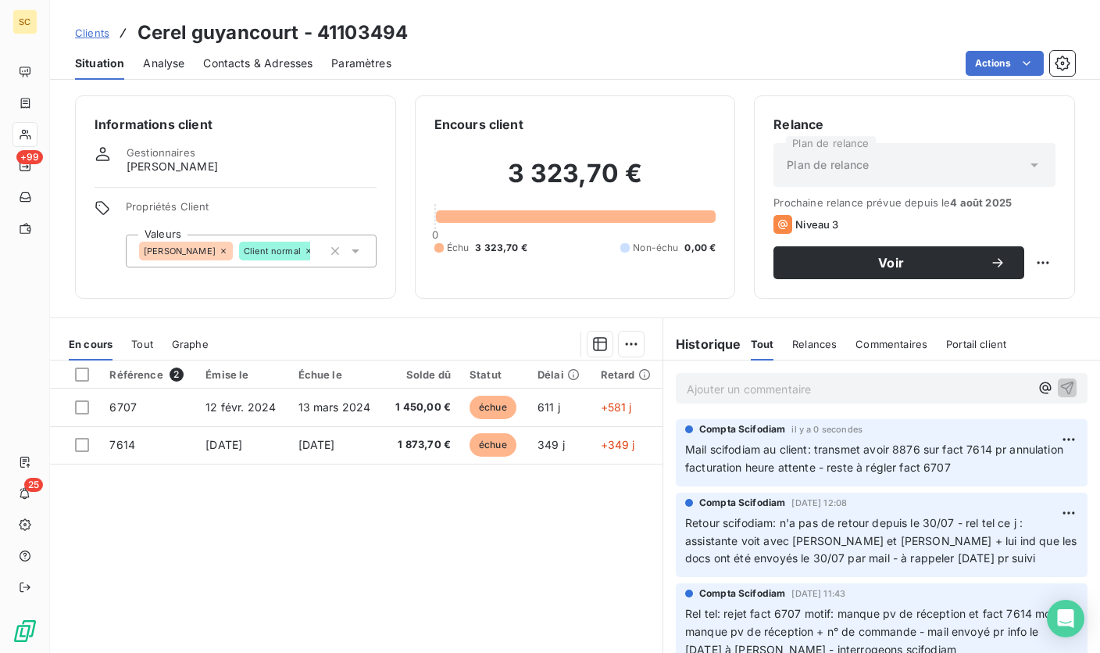
click at [393, 34] on h3 "Cerel guyancourt - 41103494" at bounding box center [273, 33] width 270 height 28
drag, startPoint x: 921, startPoint y: 461, endPoint x: 667, endPoint y: 442, distance: 253.9
click at [667, 442] on div "Compta [PERSON_NAME] il y a 0 secondes Mail scifodiam au client: transmet avoir…" at bounding box center [881, 452] width 437 height 73
copy span "Mail scifodiam au client: transmet avoir 8876 sur fact 7614 pr annulation factu…"
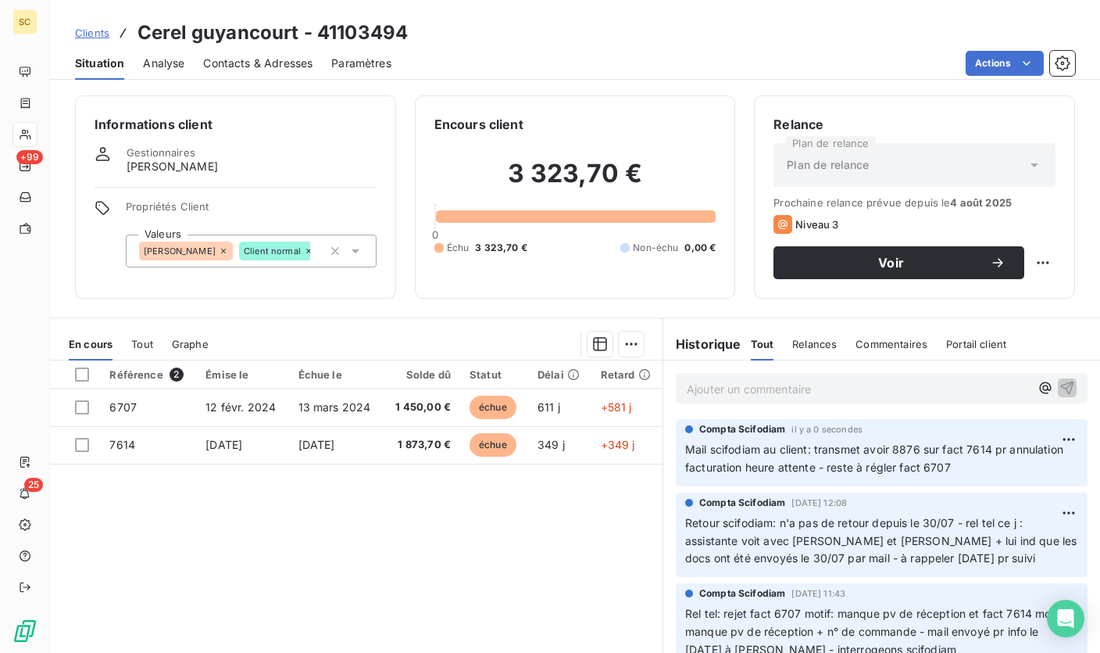
click at [917, 401] on div "Ajouter un commentaire ﻿" at bounding box center [882, 388] width 412 height 30
click at [1037, 442] on html "SC +99 25 Clients Cerel guyancourt - 41103494 Situation Analyse Contacts & Adre…" at bounding box center [550, 326] width 1100 height 653
click at [985, 475] on div "Editer" at bounding box center [1008, 474] width 88 height 25
click at [878, 467] on span "Mail scifodiam au client: transmet avoir 8876 sur fact 7614 pr annulation factu…" at bounding box center [847, 457] width 324 height 31
drag, startPoint x: 919, startPoint y: 447, endPoint x: 928, endPoint y: 447, distance: 8.6
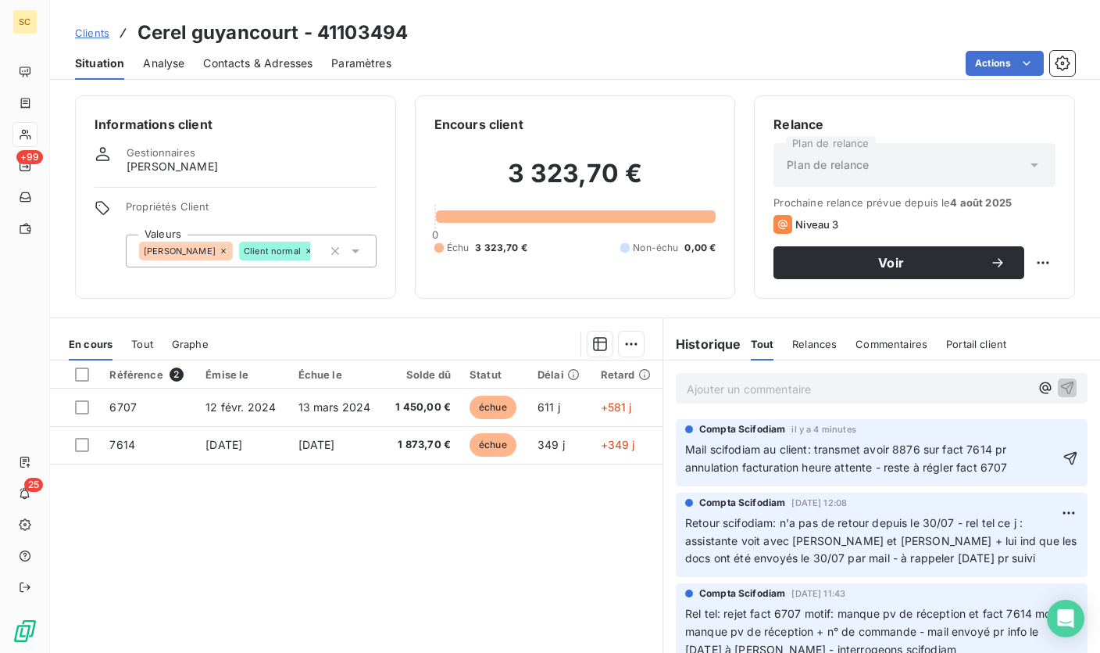
click at [919, 447] on span "Mail scifodiam au client: transmet avoir 8876 sur fact 7614 pr annulation factu…" at bounding box center [847, 457] width 324 height 31
click at [753, 477] on p "Mail scifodiam au client: transmet avoir 8876 de 375,00€ sur fact 7614 pr annul…" at bounding box center [872, 459] width 374 height 36
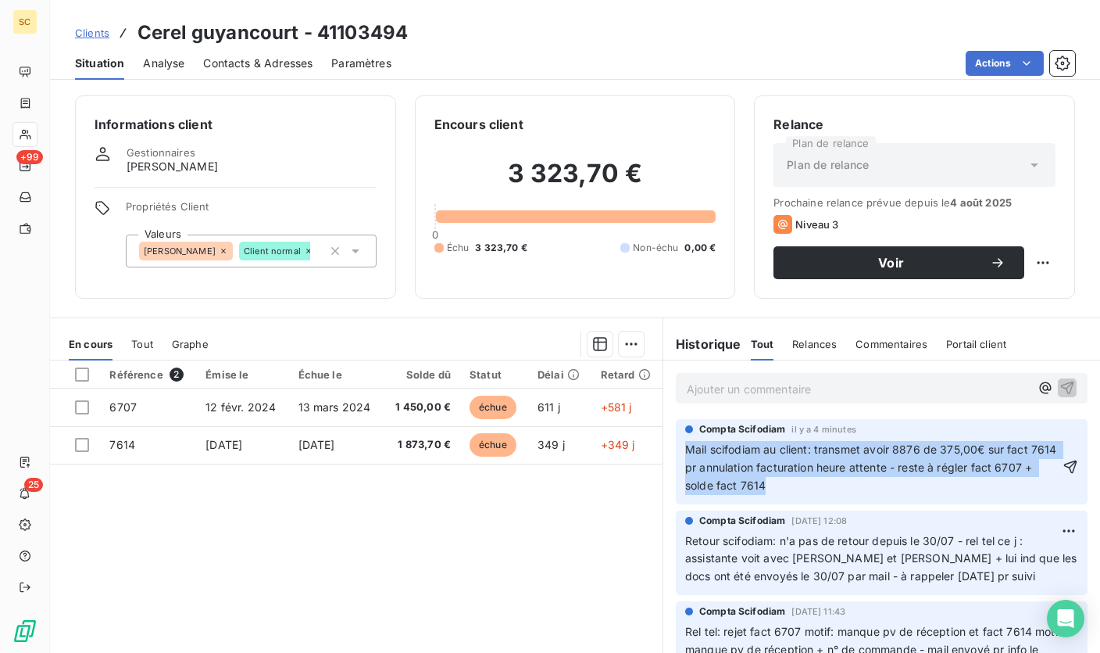
drag, startPoint x: 759, startPoint y: 478, endPoint x: 682, endPoint y: 444, distance: 84.0
click at [685, 444] on p "Mail scifodiam au client: transmet avoir 8876 de 375,00€ sur fact 7614 pr annul…" at bounding box center [872, 468] width 374 height 54
copy span "Mail scifodiam au client: transmet avoir 8876 de 375,00€ sur fact 7614 pr annul…"
click at [1063, 466] on icon "button" at bounding box center [1071, 467] width 16 height 16
click at [102, 35] on span "Clients" at bounding box center [92, 33] width 34 height 13
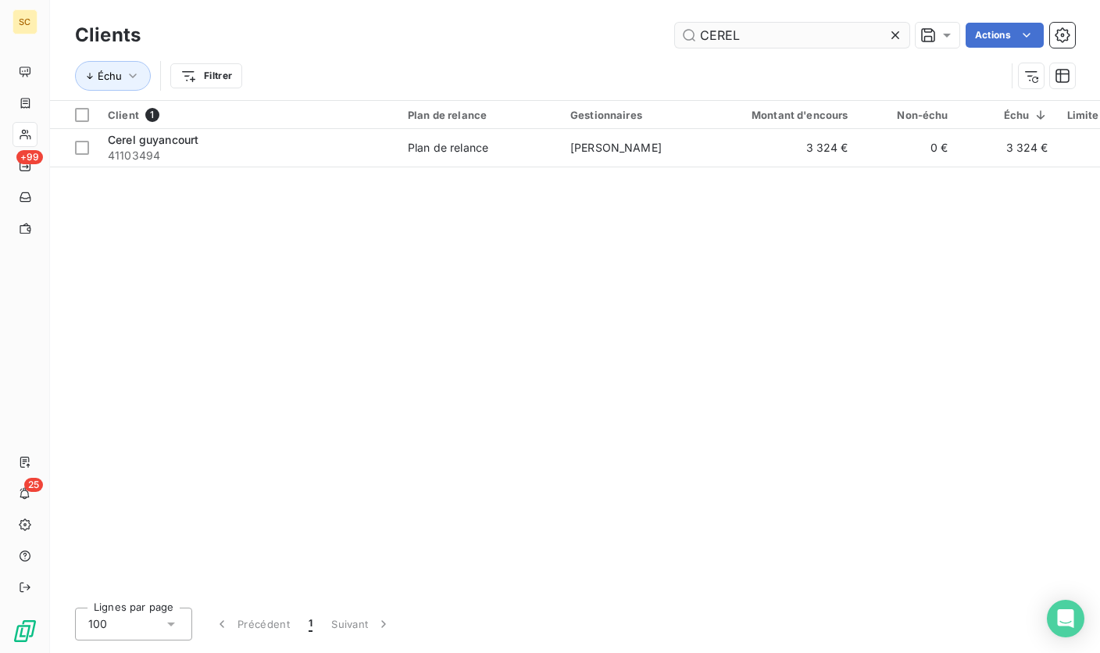
click at [730, 41] on input "CEREL" at bounding box center [792, 35] width 234 height 25
click at [729, 41] on input "CEREL" at bounding box center [792, 35] width 234 height 25
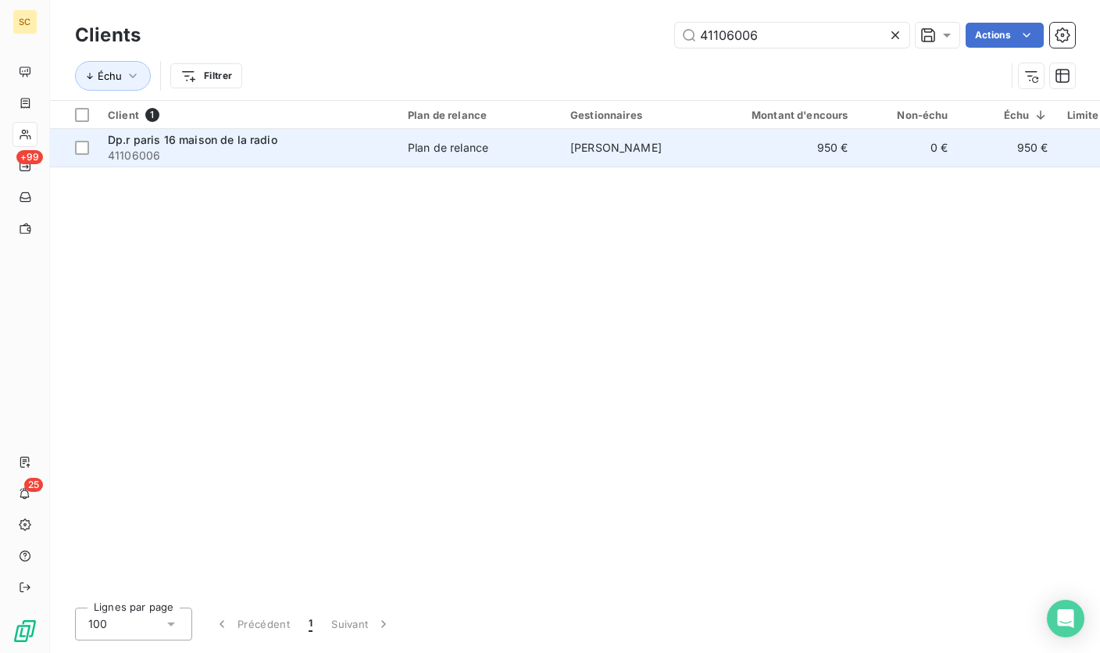
type input "41106006"
click at [400, 152] on td "Plan de relance" at bounding box center [480, 148] width 163 height 38
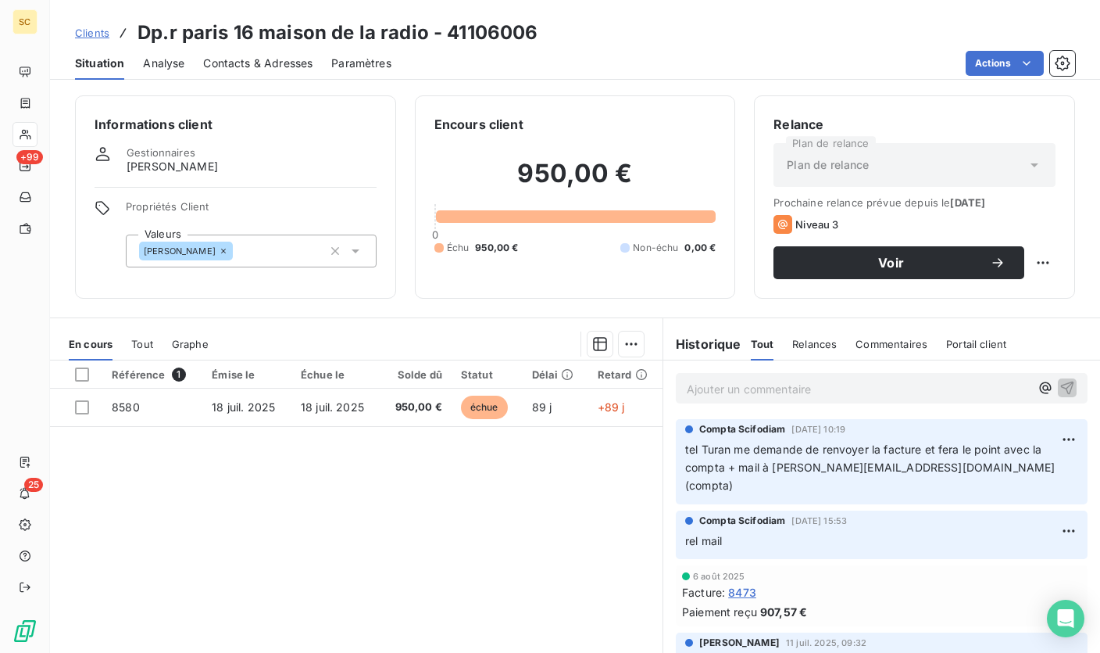
click at [739, 391] on p "Ajouter un commentaire ﻿" at bounding box center [858, 389] width 343 height 20
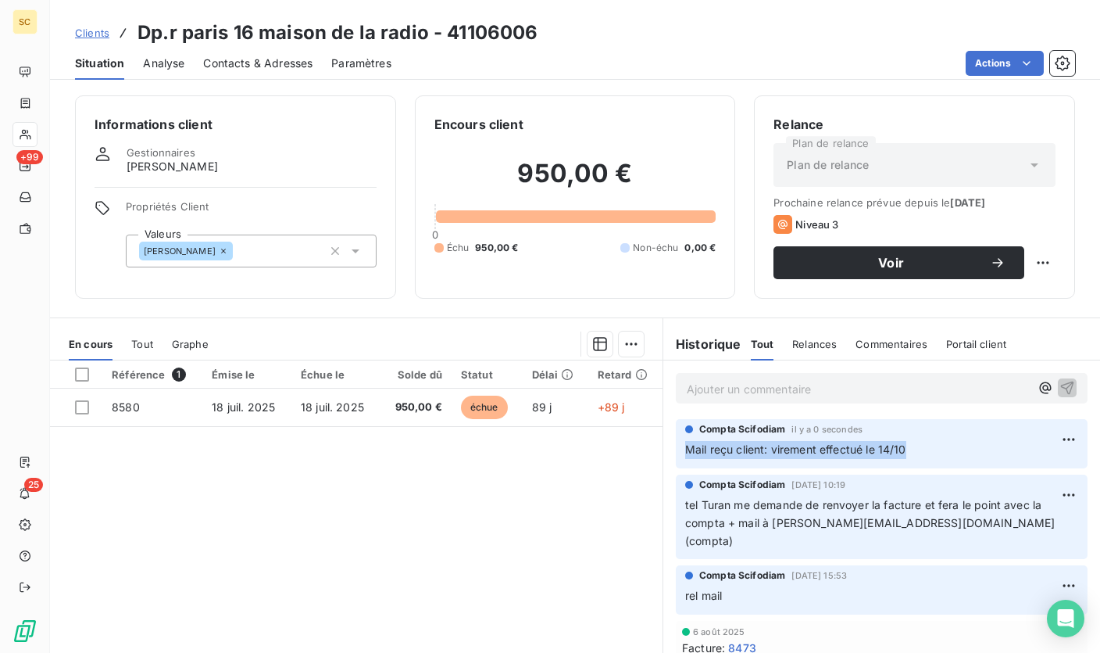
drag, startPoint x: 939, startPoint y: 448, endPoint x: 674, endPoint y: 448, distance: 264.1
click at [676, 448] on div "Compta [PERSON_NAME] il y a 0 secondes Mail reçu client: virement effectué le 1…" at bounding box center [882, 443] width 412 height 49
copy span "Mail reçu client: virement effectué le 14/10"
click at [617, 338] on html "SC +99 25 Clients Dp.r paris 16 maison de la radio - 41106006 Situation Analyse…" at bounding box center [550, 326] width 1100 height 653
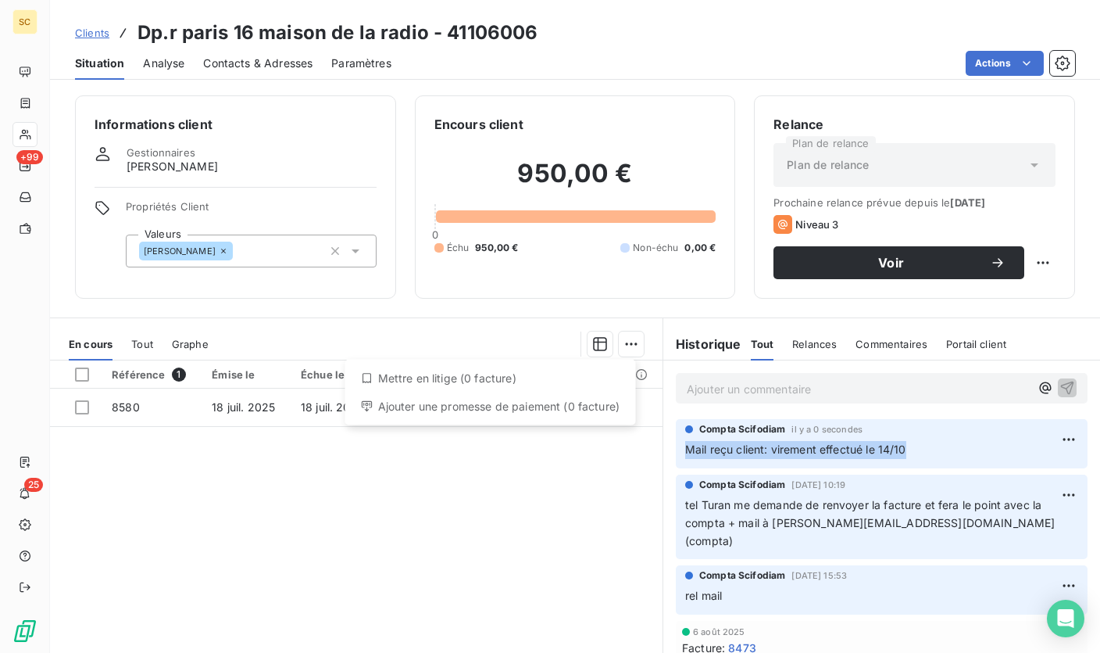
click at [448, 405] on div "Ajouter une promesse de paiement (0 facture)" at bounding box center [491, 406] width 278 height 25
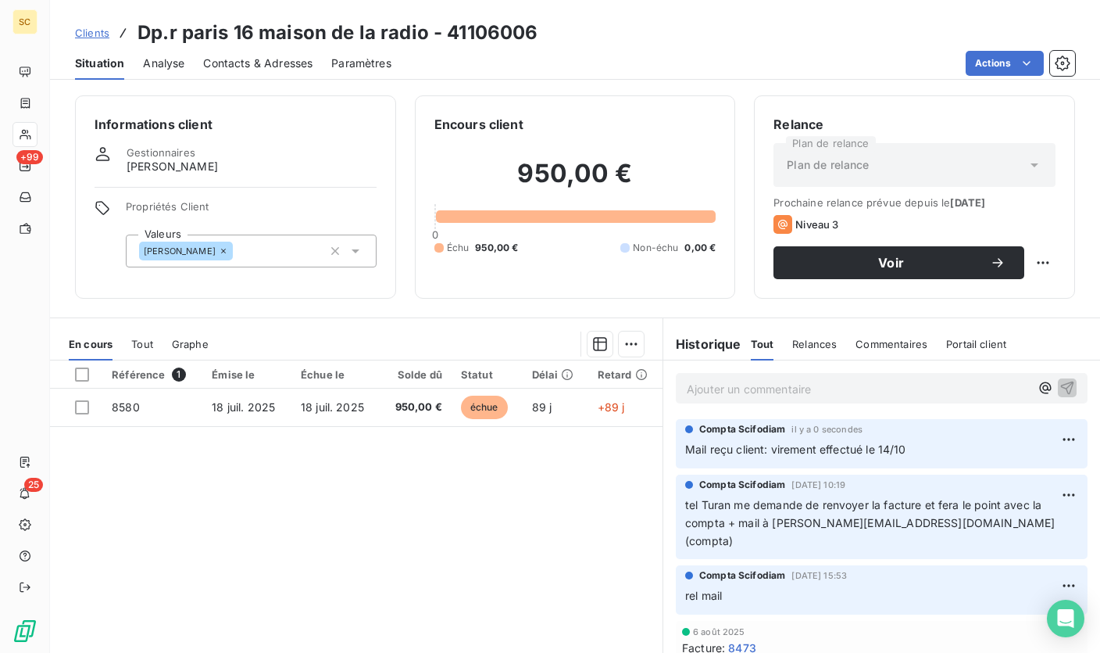
drag, startPoint x: 419, startPoint y: 462, endPoint x: 323, endPoint y: 436, distance: 99.5
click at [419, 462] on div "Référence 1 Émise le Échue le Solde dû Statut Délai Retard 8580 [DATE] [DATE] 9…" at bounding box center [356, 510] width 613 height 301
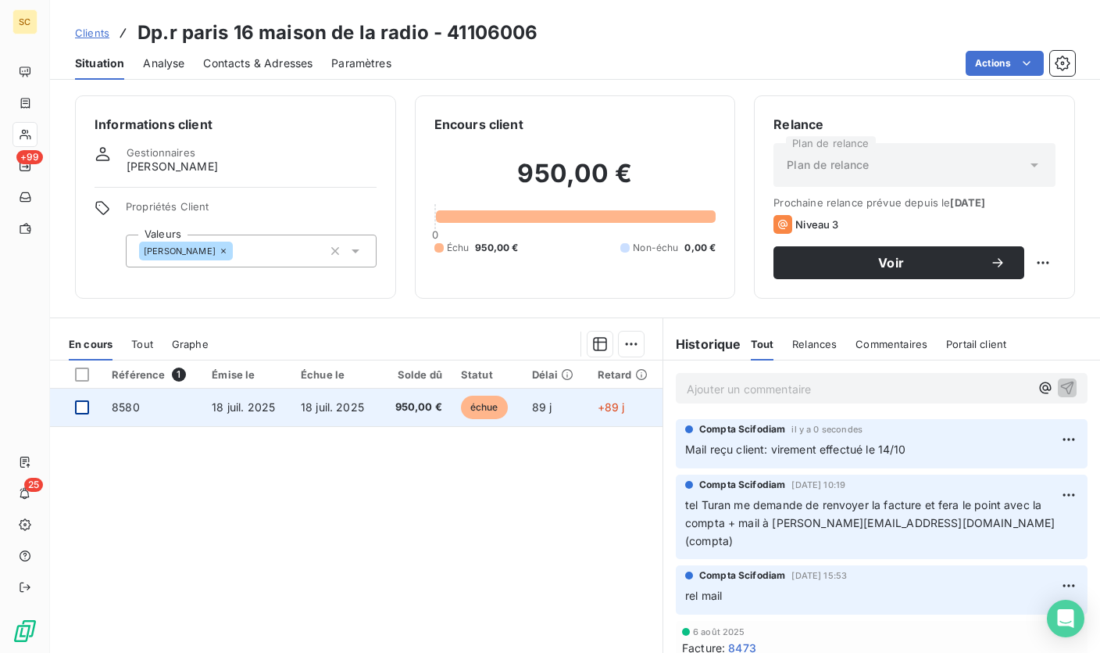
click at [84, 408] on div at bounding box center [82, 407] width 14 height 14
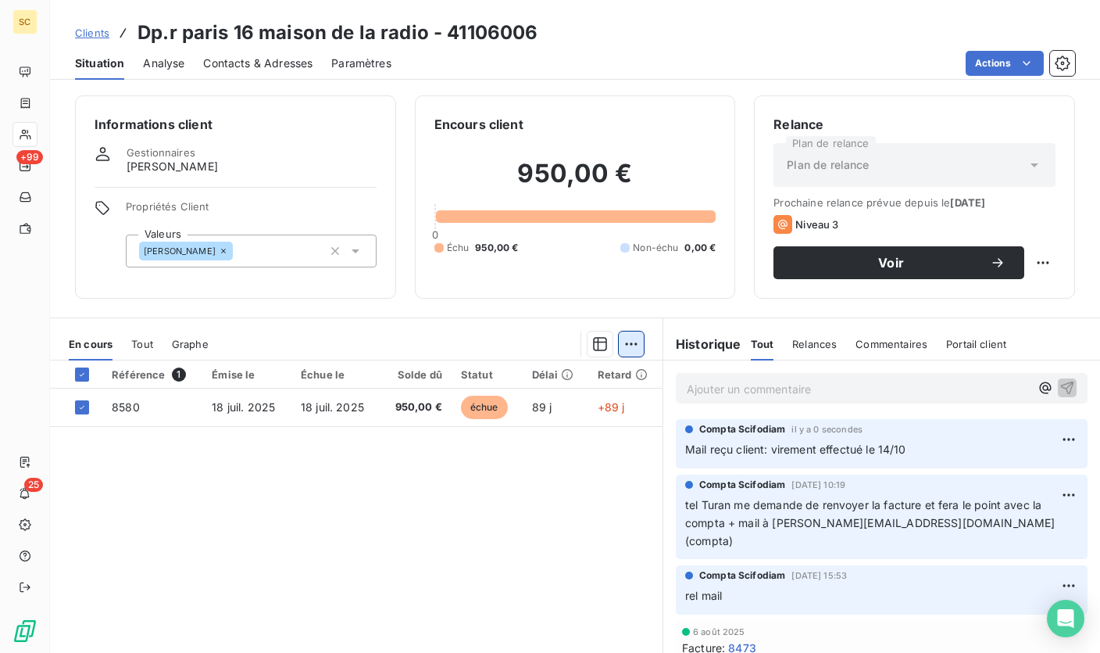
click at [637, 350] on div "En cours Tout Graphe" at bounding box center [356, 343] width 613 height 33
click at [634, 349] on html "SC +99 25 Clients Dp.r paris 16 maison de la radio - 41106006 Situation Analyse…" at bounding box center [550, 326] width 1100 height 653
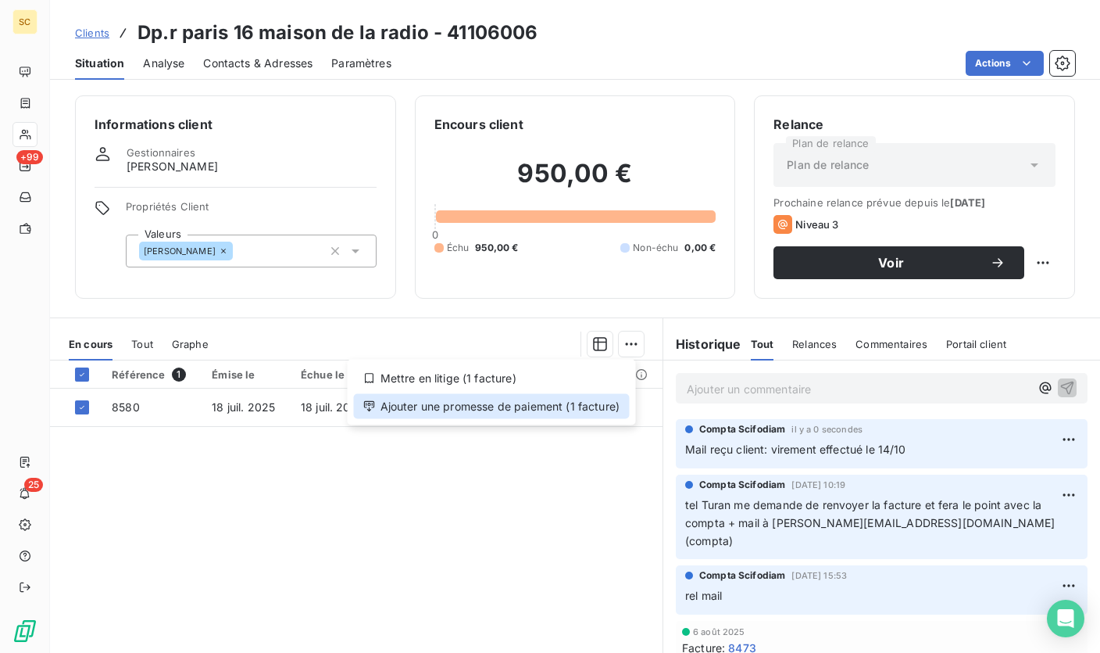
click at [549, 409] on div "Ajouter une promesse de paiement (1 facture)" at bounding box center [492, 406] width 276 height 25
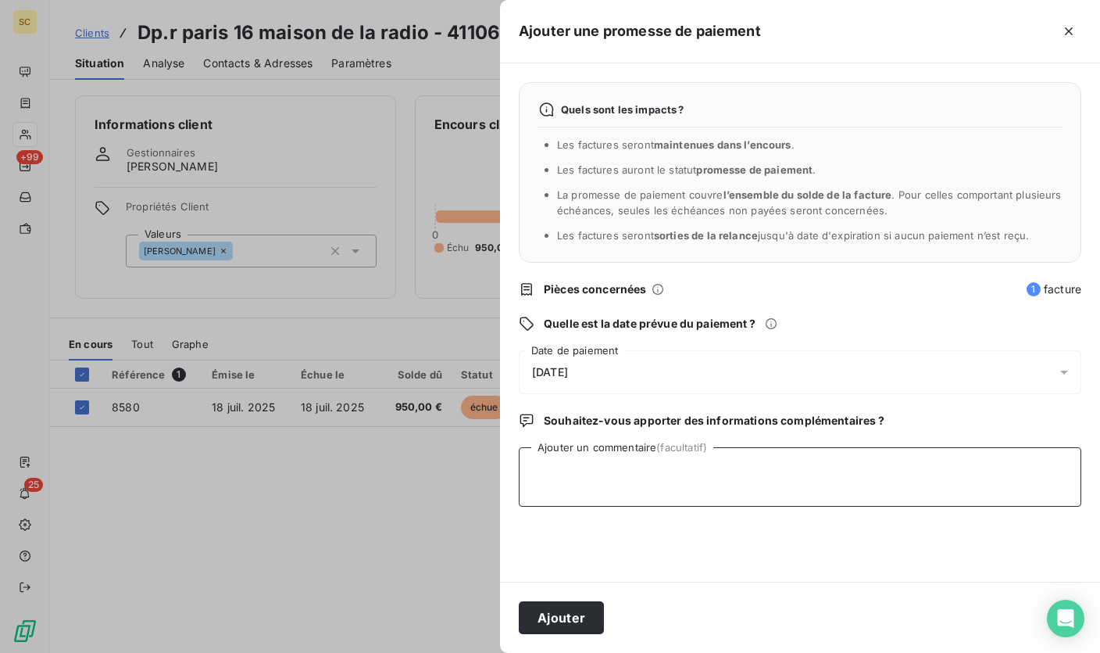
click at [661, 466] on textarea "Ajouter un commentaire (facultatif)" at bounding box center [800, 476] width 563 height 59
type textarea "Virement effectué le 14/10"
click at [610, 375] on div "[DATE]" at bounding box center [800, 372] width 563 height 44
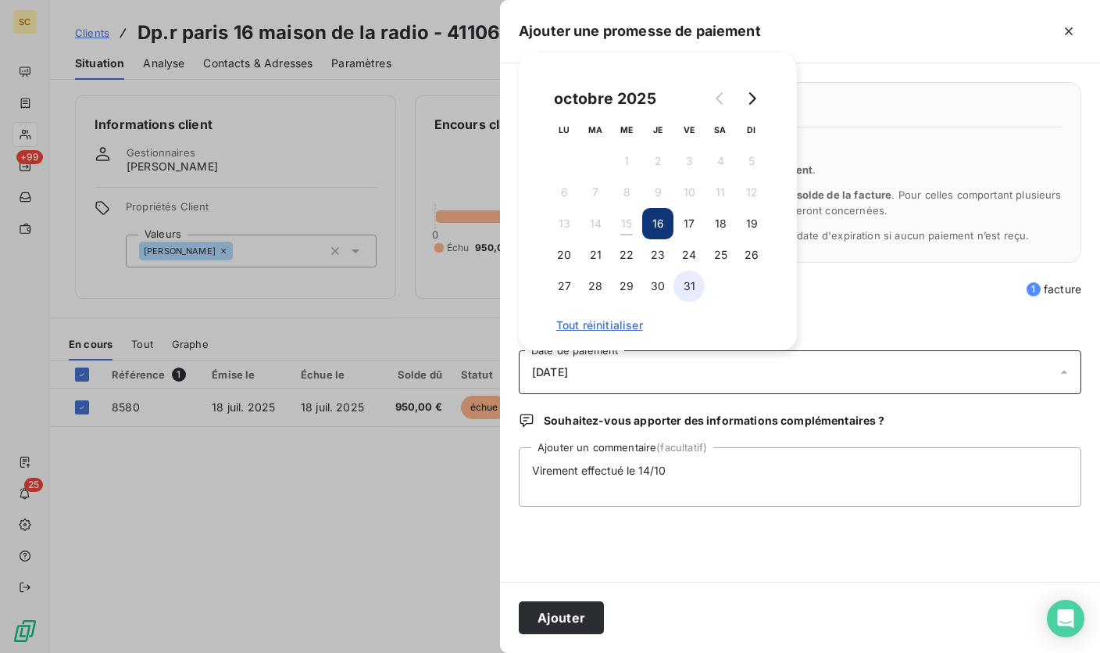
click at [689, 287] on button "31" at bounding box center [689, 285] width 31 height 31
click at [576, 619] on button "Ajouter" at bounding box center [561, 617] width 85 height 33
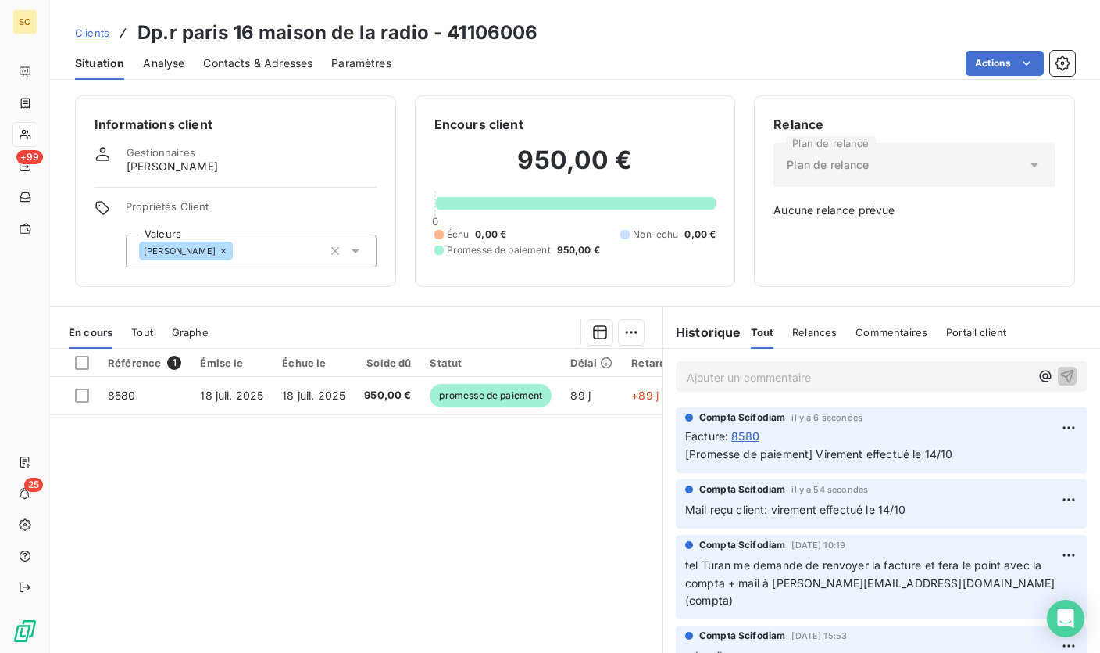
click at [104, 33] on span "Clients" at bounding box center [92, 33] width 34 height 13
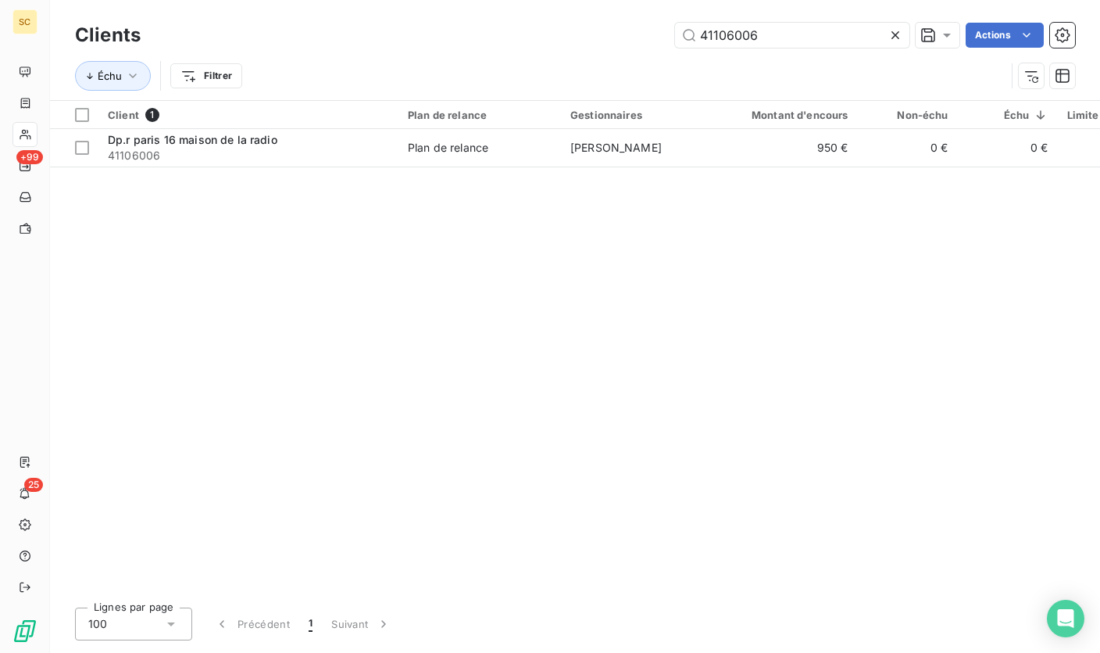
click at [671, 24] on div "41106006 Actions" at bounding box center [617, 35] width 916 height 25
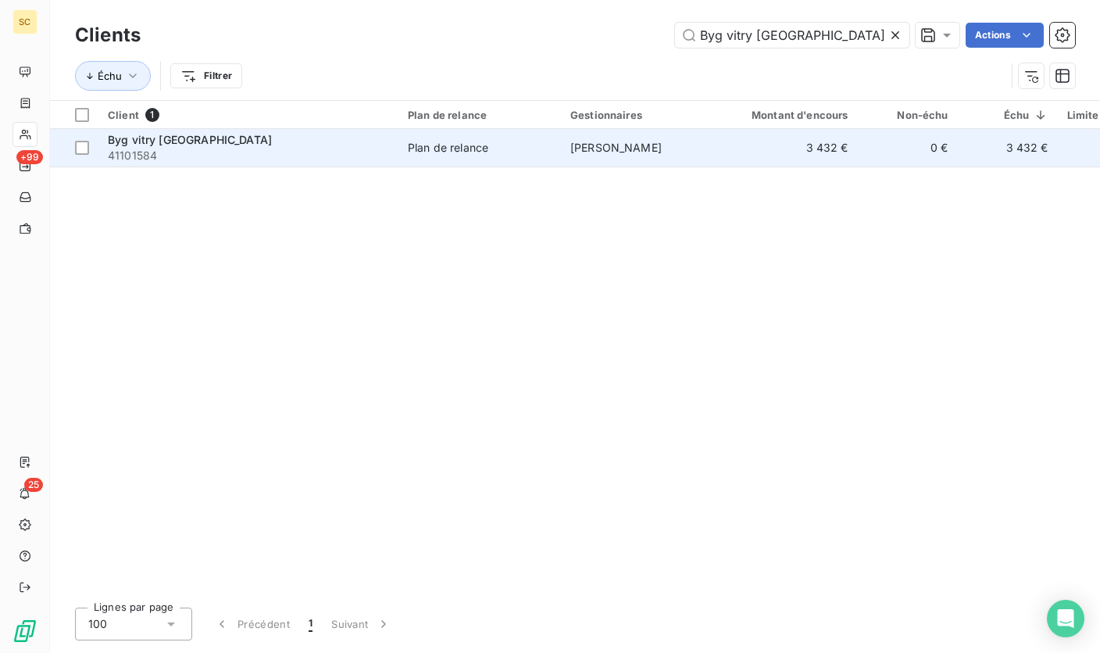
type input "Byg vitry [GEOGRAPHIC_DATA]"
click at [427, 159] on td "Plan de relance" at bounding box center [480, 148] width 163 height 38
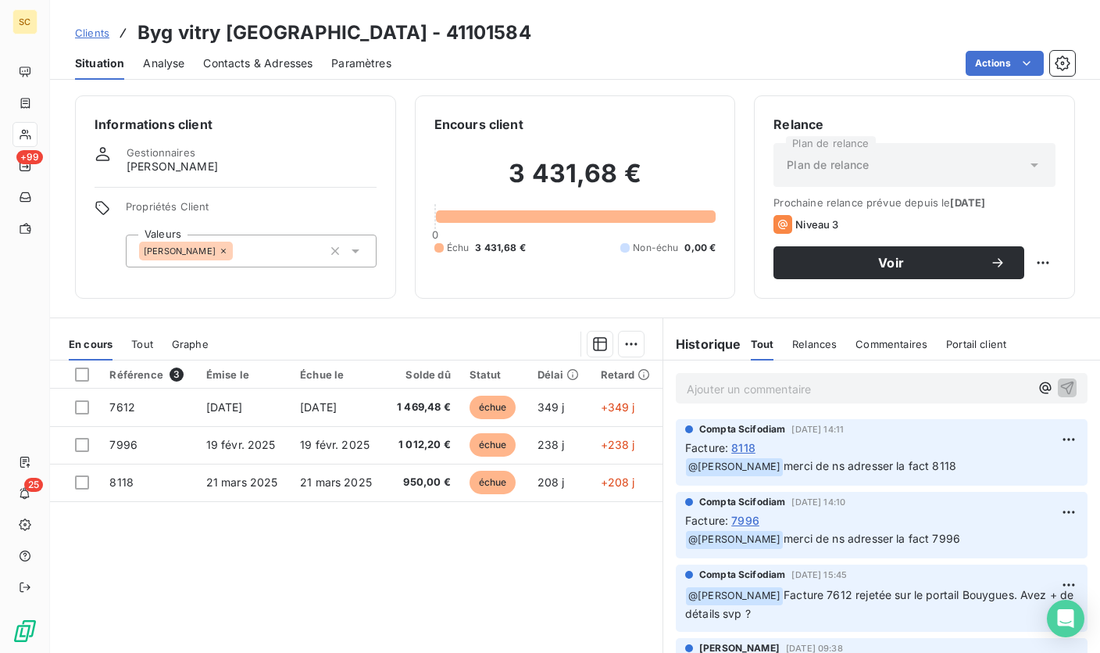
click at [712, 393] on p "Ajouter un commentaire ﻿" at bounding box center [858, 389] width 343 height 20
click at [774, 392] on p "Ajouter un commentaire ﻿" at bounding box center [858, 389] width 343 height 20
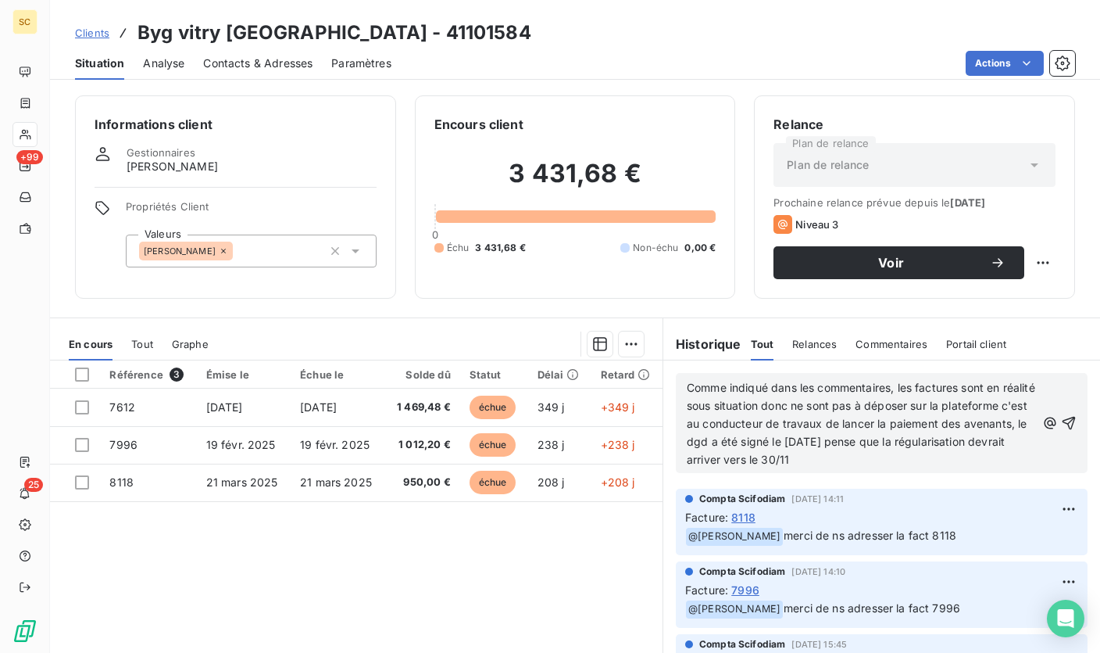
click at [687, 389] on span "Comme indiqué dans les commentaires, les factures sont en réalité sous situatio…" at bounding box center [863, 423] width 352 height 85
click at [1061, 424] on icon "button" at bounding box center [1069, 423] width 16 height 16
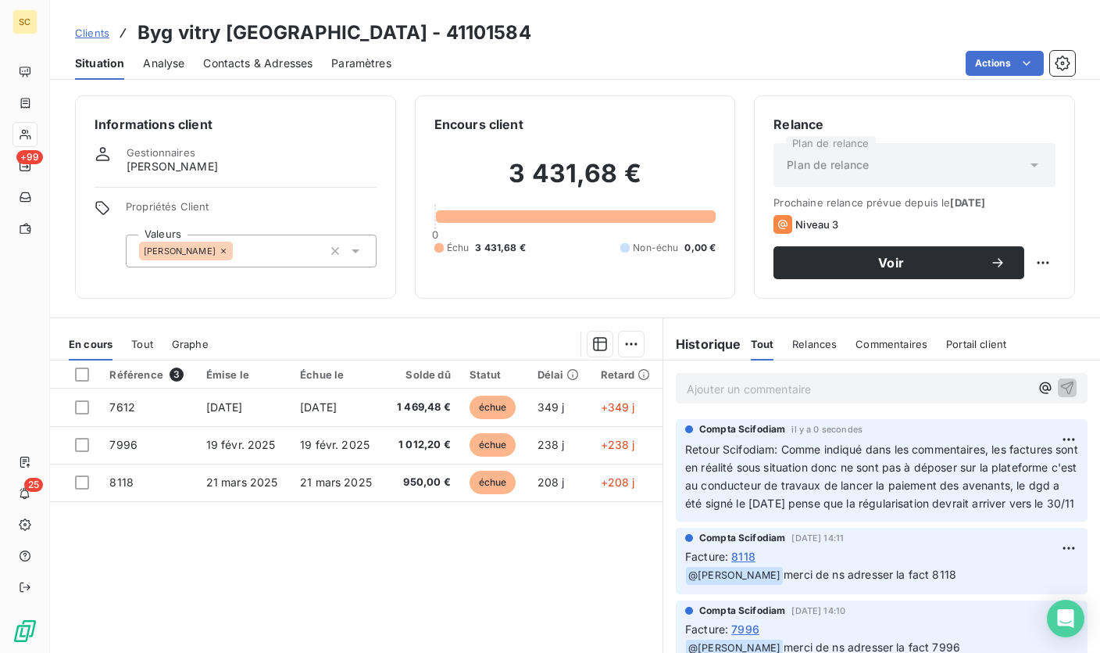
click at [846, 513] on p "Retour Scifodiam: Comme indiqué dans les commentaires, les factures sont en réa…" at bounding box center [881, 477] width 393 height 72
drag, startPoint x: 843, startPoint y: 519, endPoint x: 674, endPoint y: 447, distance: 183.5
click at [676, 447] on div "Compta [PERSON_NAME] il y a 0 secondes Retour [PERSON_NAME]: Comme indiqué dans…" at bounding box center [882, 470] width 412 height 103
copy span "Retour Scifodiam: Comme indiqué dans les commentaires, les factures sont en réa…"
click at [422, 33] on h3 "Byg vitry [GEOGRAPHIC_DATA] - 41101584" at bounding box center [335, 33] width 394 height 28
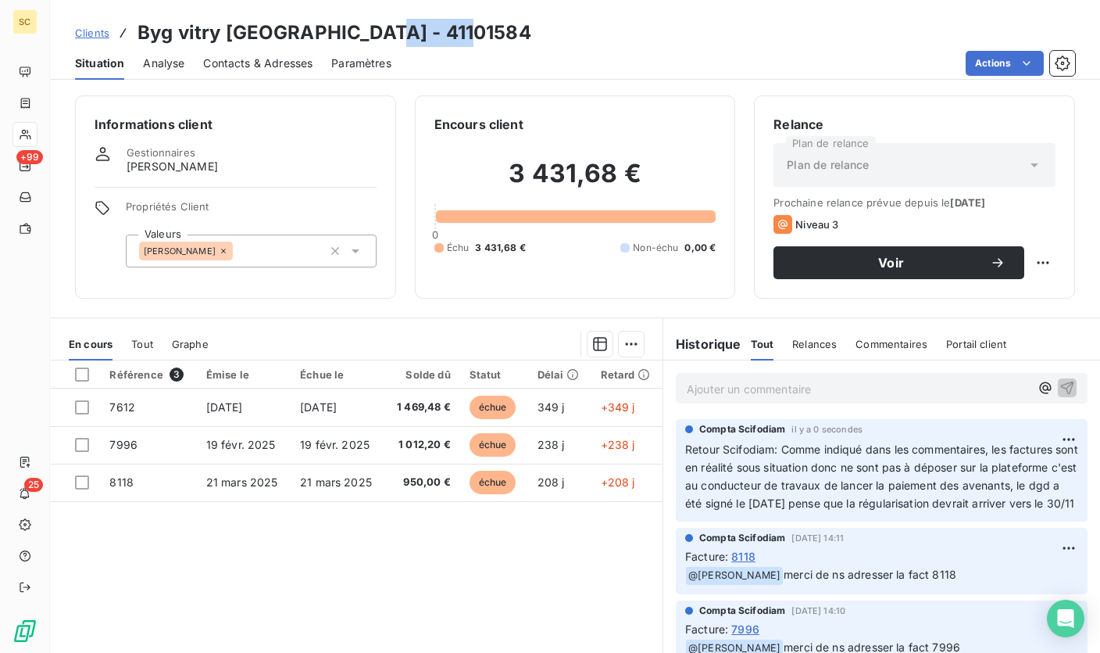
click at [422, 33] on h3 "Byg vitry [GEOGRAPHIC_DATA] - 41101584" at bounding box center [335, 33] width 394 height 28
copy h3 "41101584"
drag, startPoint x: 837, startPoint y: 520, endPoint x: 825, endPoint y: 523, distance: 12.0
click at [837, 513] on p "Retour Scifodiam: Comme indiqué dans les commentaires, les factures sont en réa…" at bounding box center [881, 477] width 393 height 72
drag, startPoint x: 825, startPoint y: 520, endPoint x: 688, endPoint y: 452, distance: 153.1
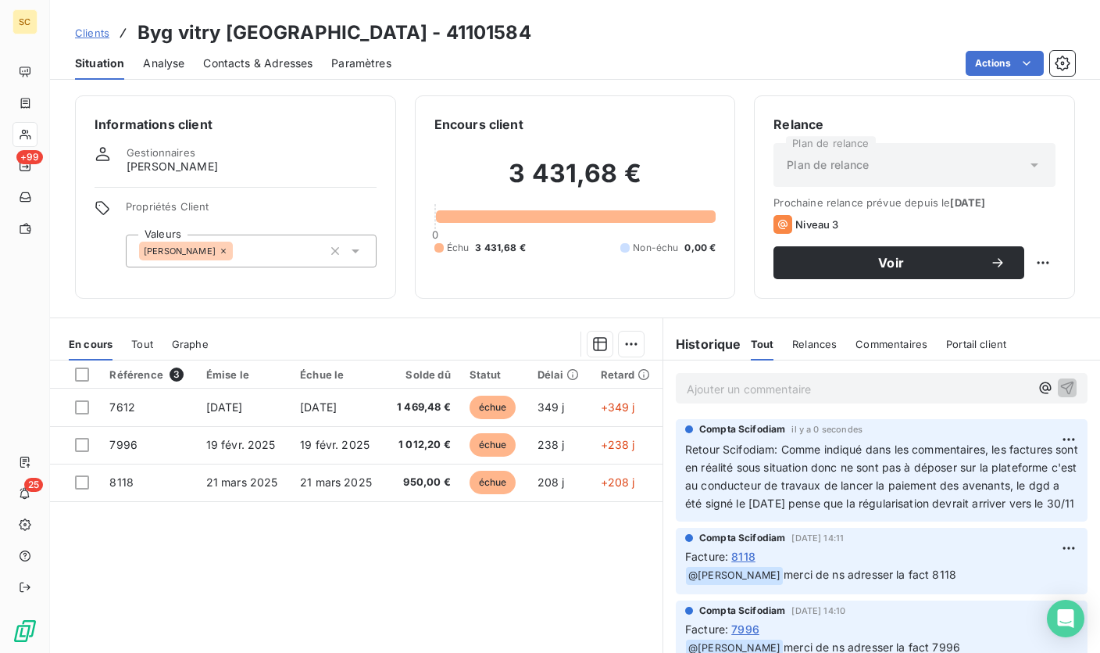
click at [685, 449] on p "Retour Scifodiam: Comme indiqué dans les commentaires, les factures sont en réa…" at bounding box center [881, 477] width 393 height 72
click at [91, 30] on span "Clients" at bounding box center [92, 33] width 34 height 13
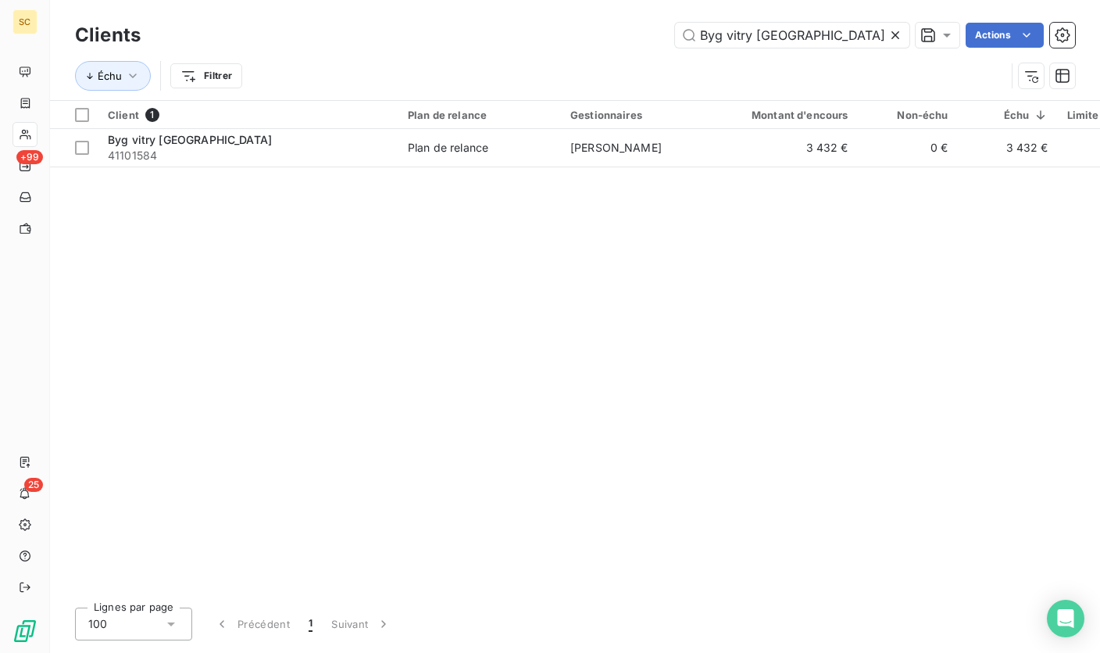
drag, startPoint x: 860, startPoint y: 37, endPoint x: 542, endPoint y: 34, distance: 318.1
click at [542, 34] on div "Byg vitry rue des prés Actions" at bounding box center [617, 35] width 916 height 25
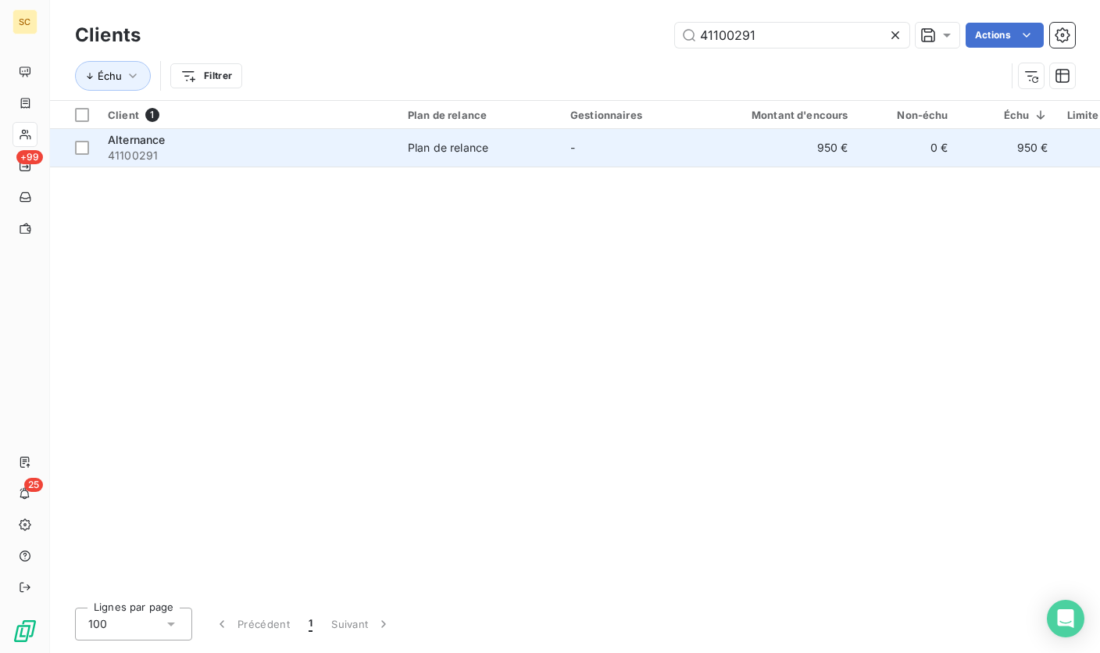
type input "41100291"
click at [295, 155] on span "41100291" at bounding box center [248, 156] width 281 height 16
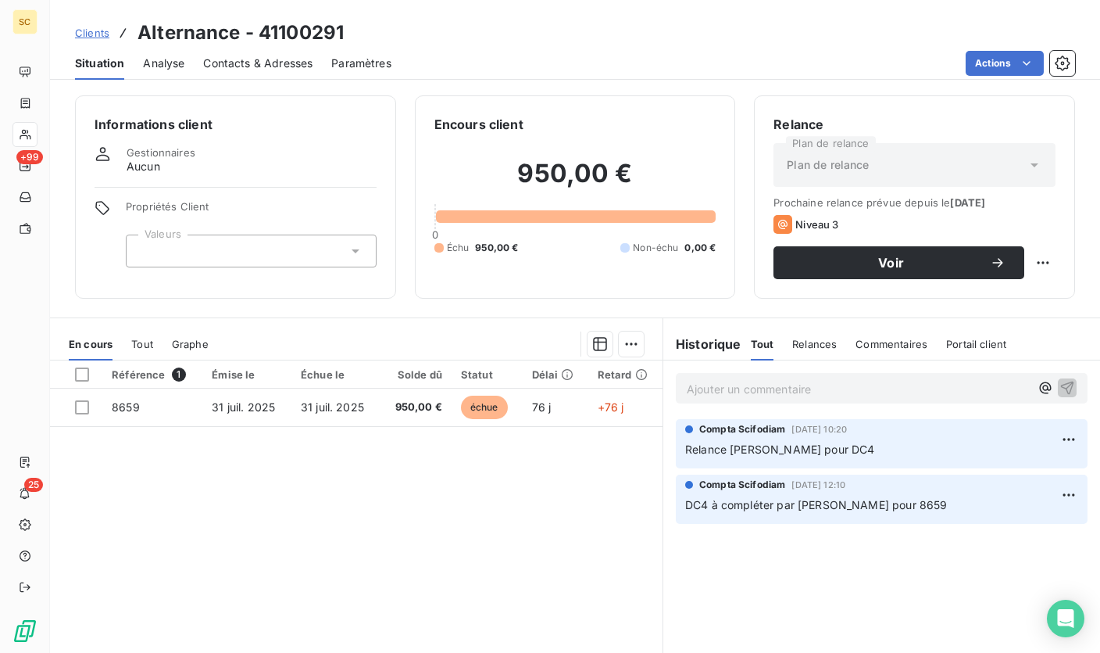
click at [255, 62] on span "Contacts & Adresses" at bounding box center [257, 63] width 109 height 16
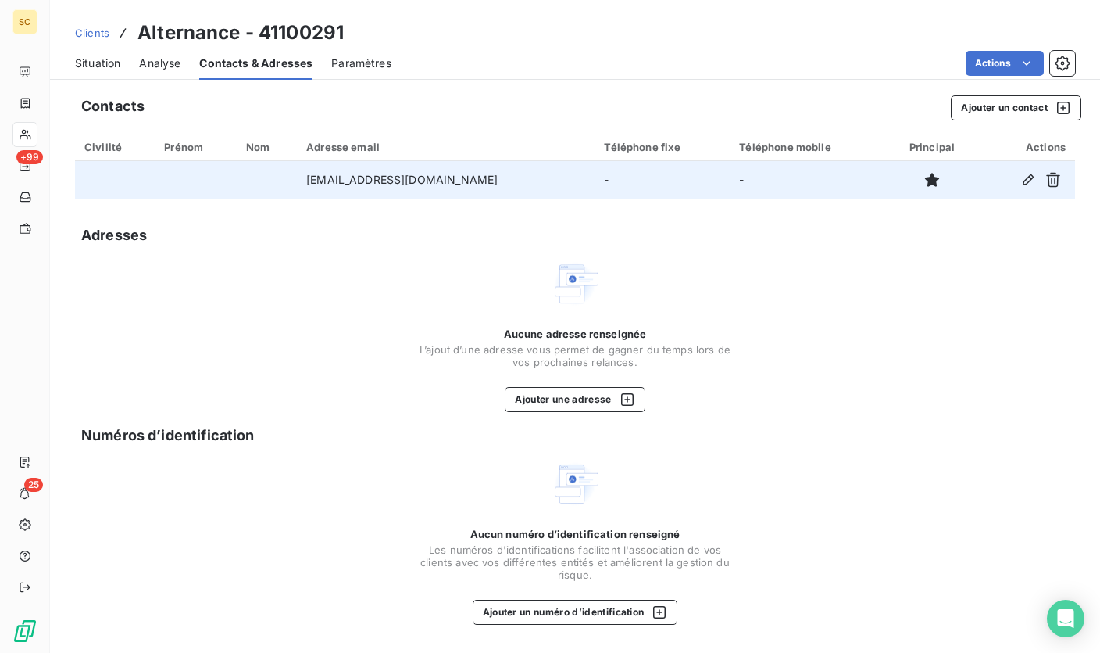
drag, startPoint x: 294, startPoint y: 178, endPoint x: 502, endPoint y: 178, distance: 208.7
click at [520, 177] on td "[EMAIL_ADDRESS][DOMAIN_NAME]" at bounding box center [446, 180] width 298 height 38
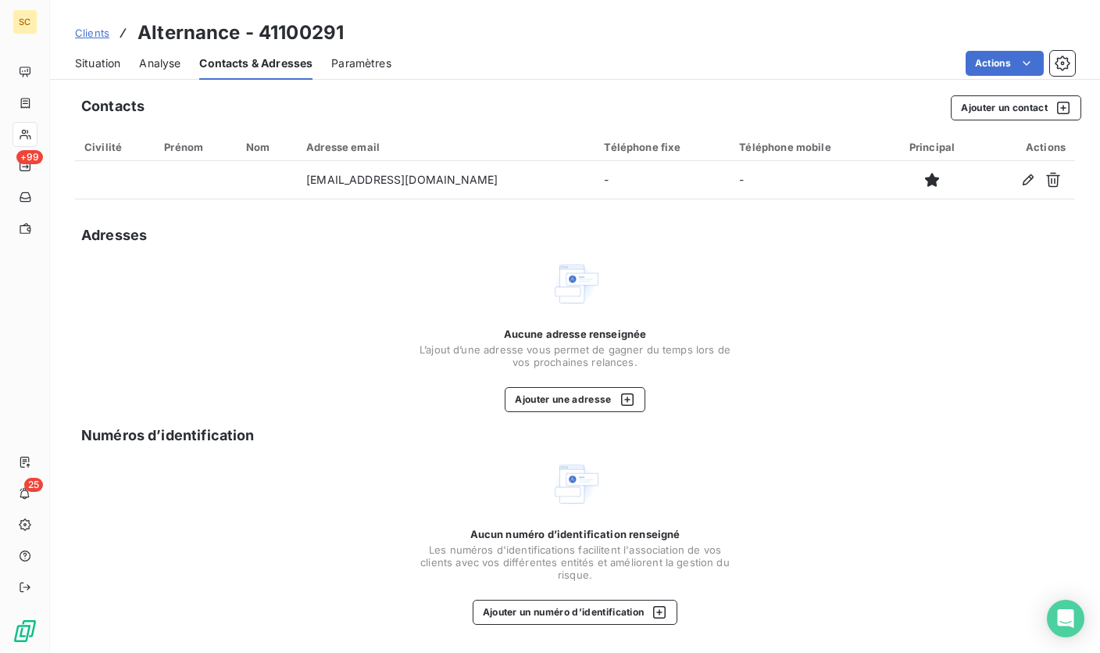
drag, startPoint x: 348, startPoint y: 269, endPoint x: 327, endPoint y: 259, distance: 22.7
click at [347, 269] on div "Aucune adresse renseignée L’ajout d’une adresse vous permet de gagner du temps …" at bounding box center [575, 335] width 1000 height 153
click at [100, 69] on span "Situation" at bounding box center [97, 63] width 45 height 16
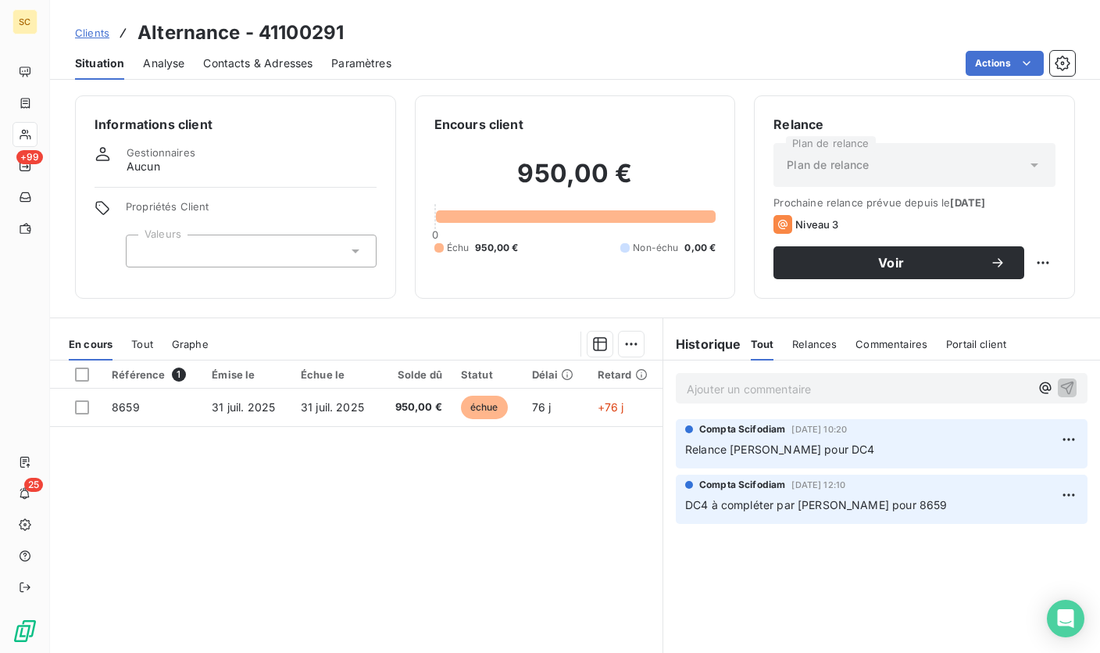
click at [739, 389] on p "Ajouter un commentaire ﻿" at bounding box center [858, 389] width 343 height 20
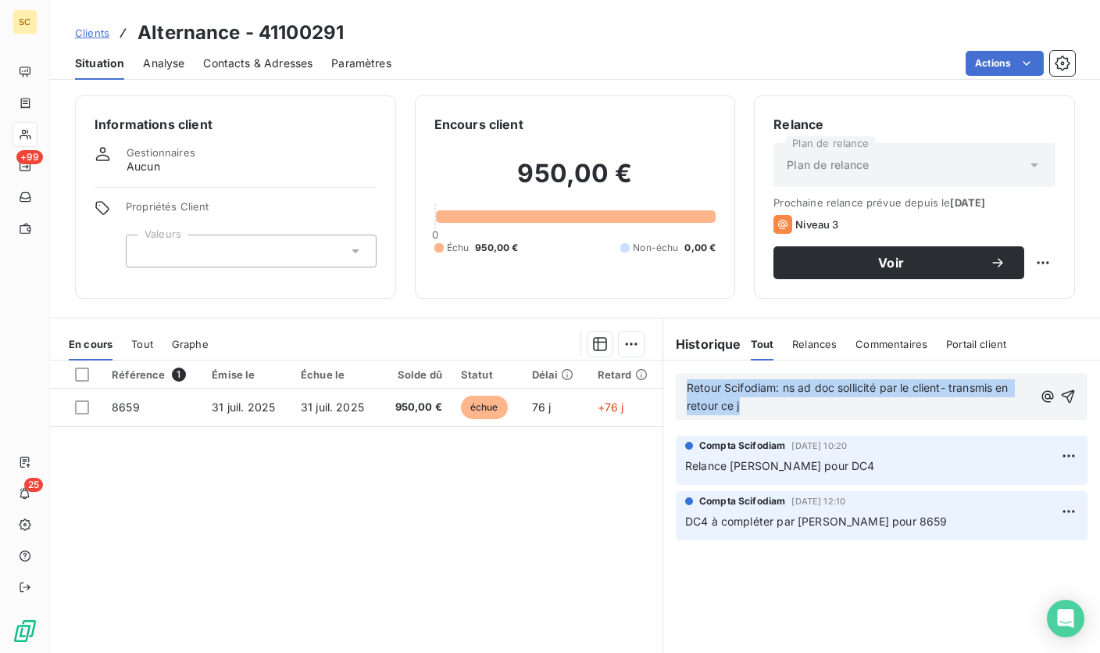
drag, startPoint x: 759, startPoint y: 407, endPoint x: 644, endPoint y: 356, distance: 125.9
click at [644, 356] on div "En cours Tout Graphe Référence 1 Émise le Échue le Solde dû Statut Délai Retard…" at bounding box center [575, 512] width 1050 height 391
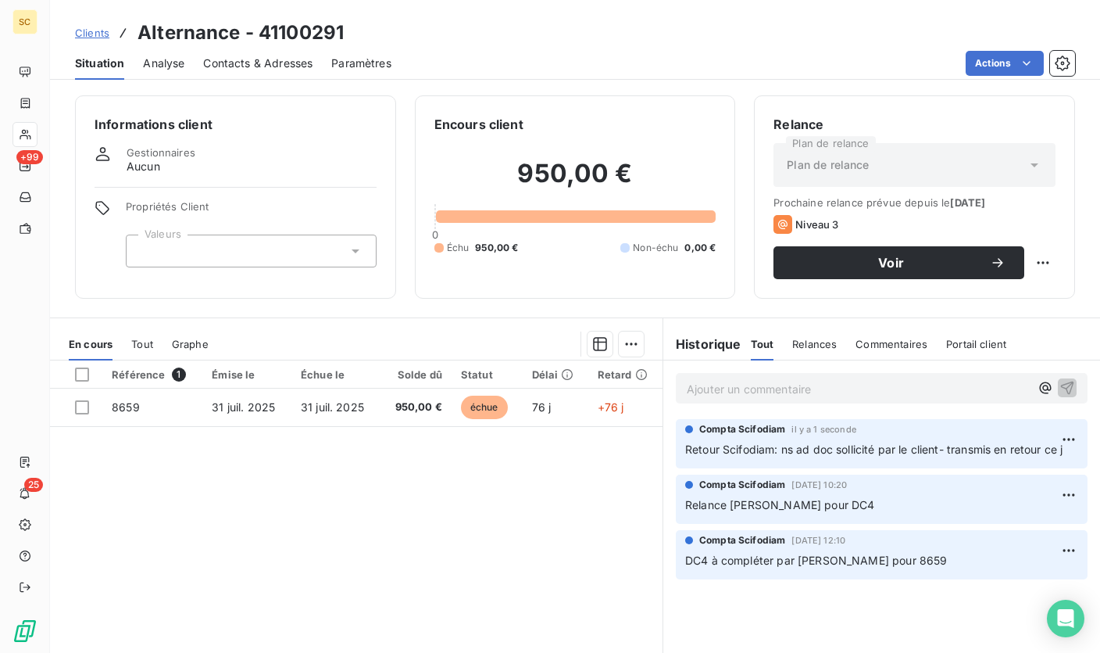
click at [303, 25] on h3 "Alternance - 41100291" at bounding box center [241, 33] width 206 height 28
click at [302, 26] on h3 "Alternance - 41100291" at bounding box center [241, 33] width 206 height 28
click at [328, 38] on h3 "Alternance - 41100291" at bounding box center [241, 33] width 206 height 28
drag, startPoint x: 768, startPoint y: 445, endPoint x: 1076, endPoint y: 448, distance: 307.9
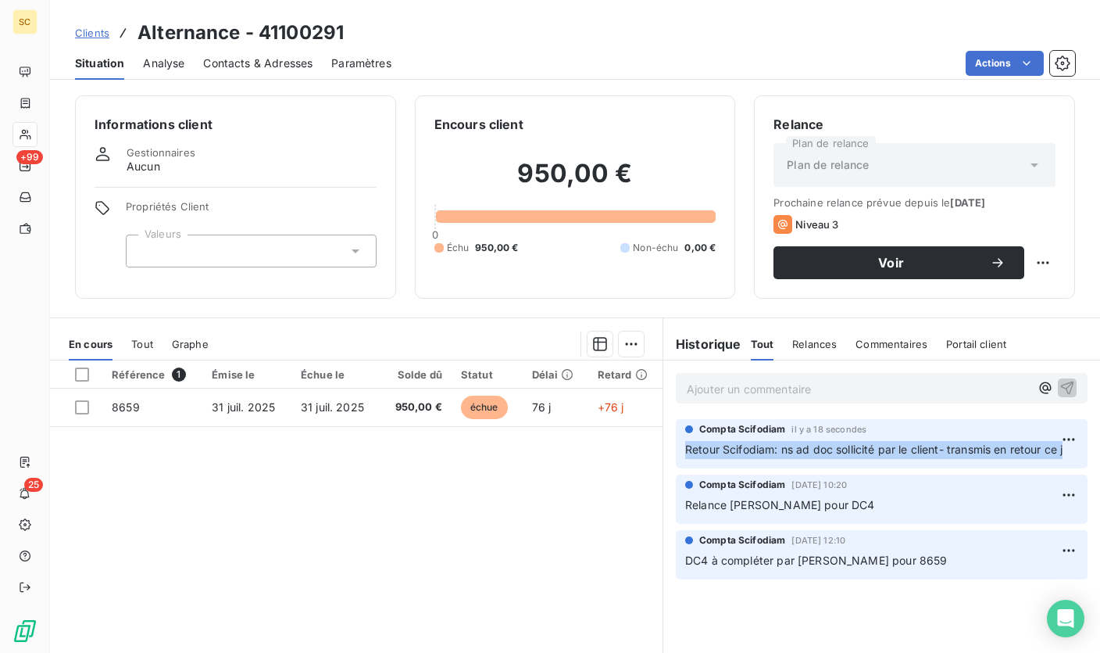
click at [1076, 448] on div "Compta [PERSON_NAME] il y a 18 secondes Retour Scifodiam: ns ad doc sollicité p…" at bounding box center [881, 443] width 437 height 55
click at [93, 29] on span "Clients" at bounding box center [92, 33] width 34 height 13
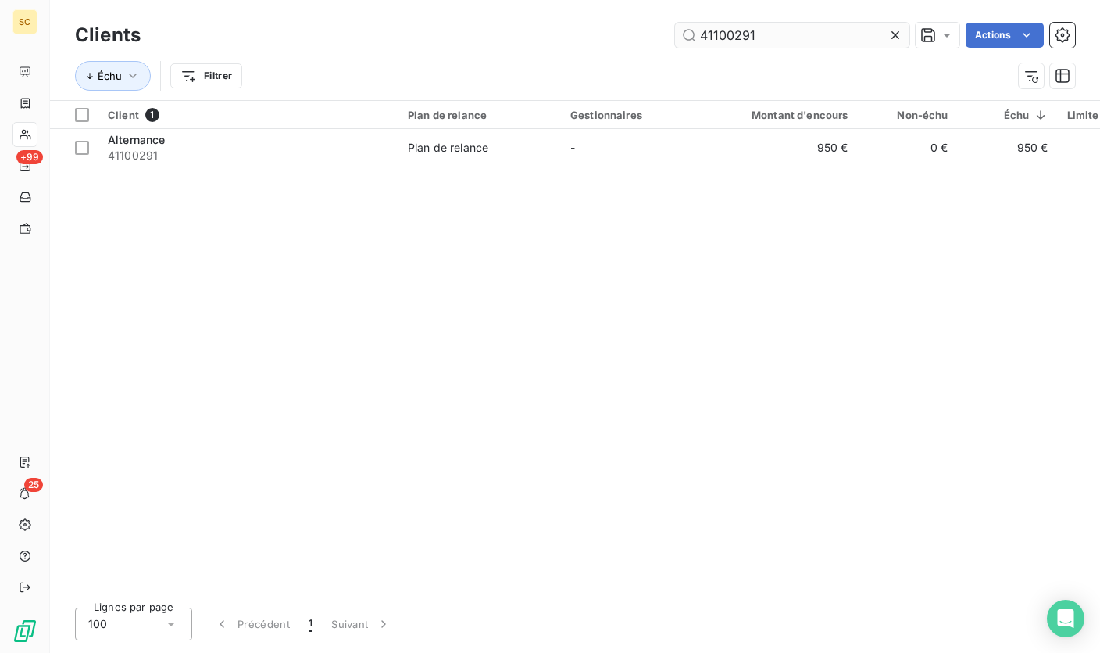
click at [728, 37] on input "41100291" at bounding box center [792, 35] width 234 height 25
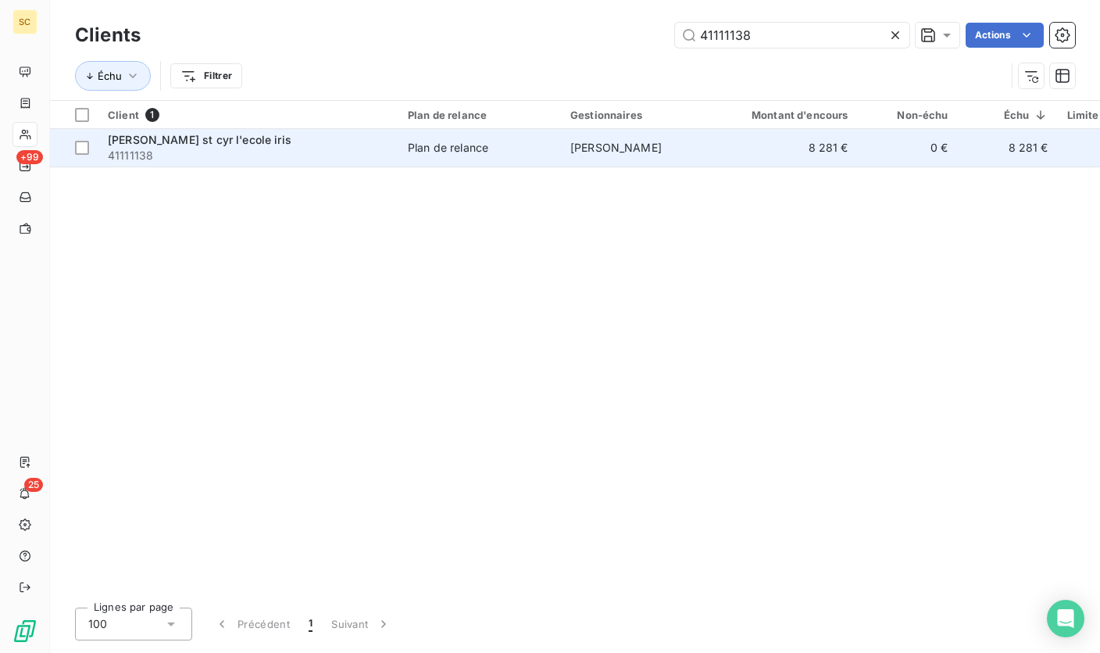
type input "41111138"
click at [191, 152] on span "41111138" at bounding box center [248, 156] width 281 height 16
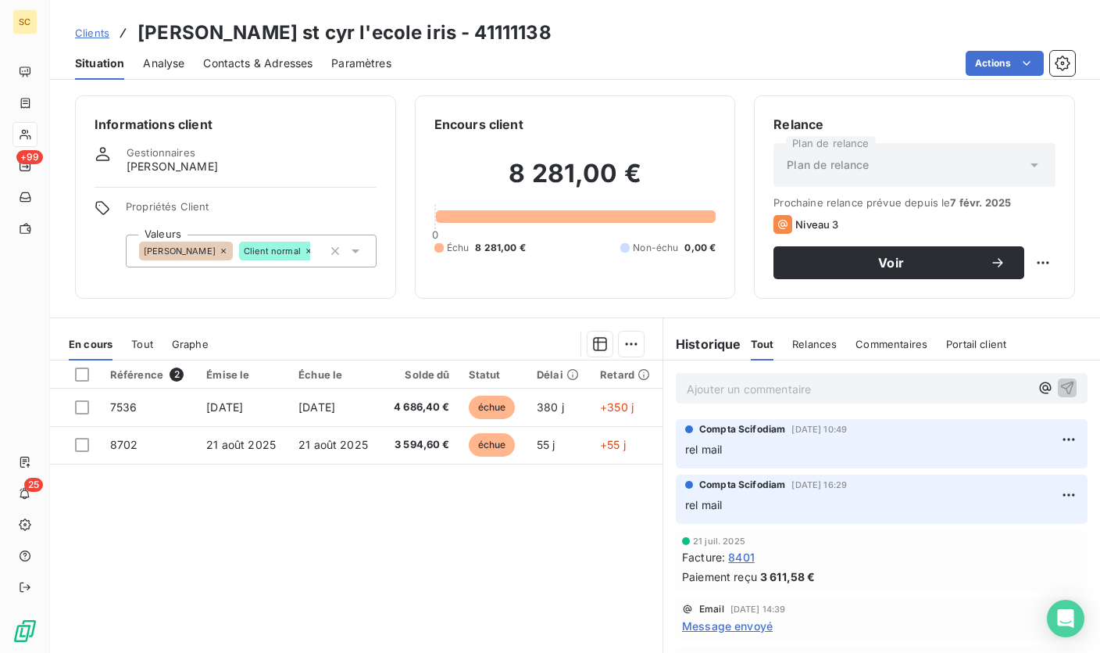
click at [279, 60] on span "Contacts & Adresses" at bounding box center [257, 63] width 109 height 16
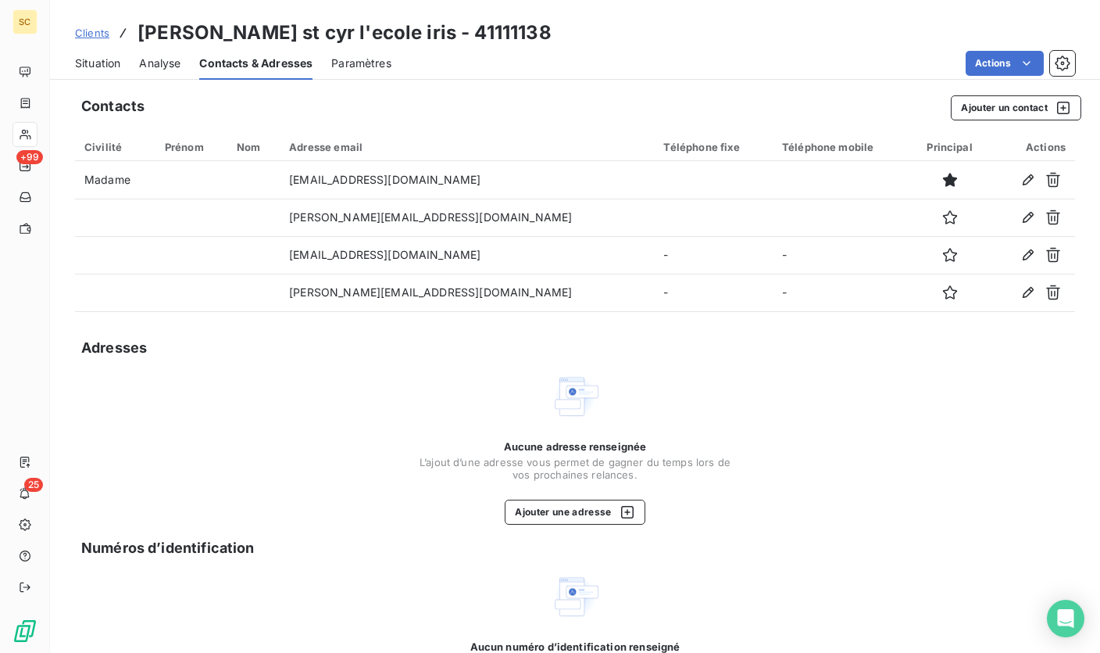
click at [73, 58] on div "Situation Analyse Contacts & Adresses Paramètres Actions" at bounding box center [575, 63] width 1050 height 33
click at [91, 62] on span "Situation" at bounding box center [97, 63] width 45 height 16
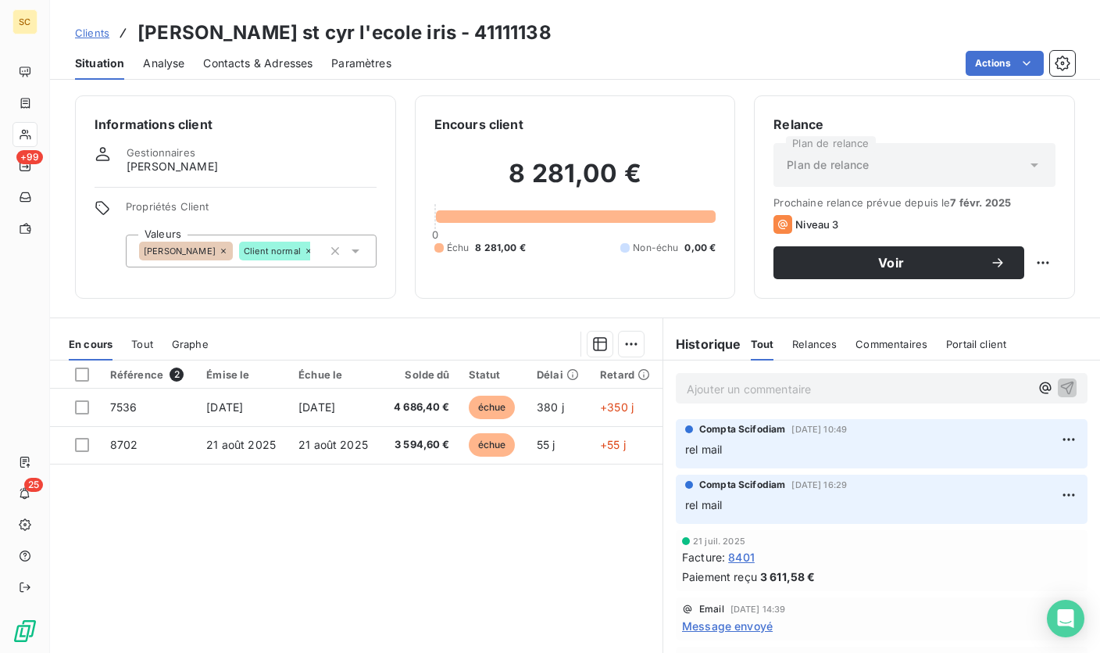
click at [746, 392] on p "Ajouter un commentaire ﻿" at bounding box center [858, 389] width 343 height 20
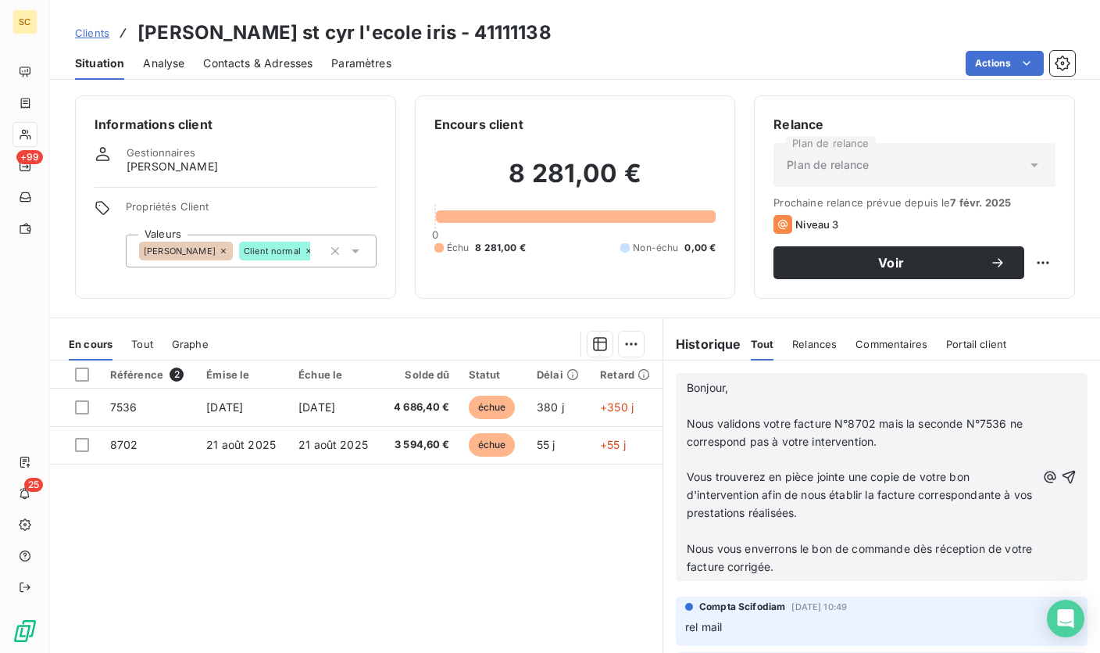
click at [717, 409] on p "﻿" at bounding box center [861, 406] width 349 height 18
drag, startPoint x: 675, startPoint y: 400, endPoint x: 667, endPoint y: 384, distance: 17.5
click at [667, 384] on div "Bonjour, ﻿ Nous validons votre facture N°8702 mais la seconde N°7536 ne corresp…" at bounding box center [881, 476] width 437 height 233
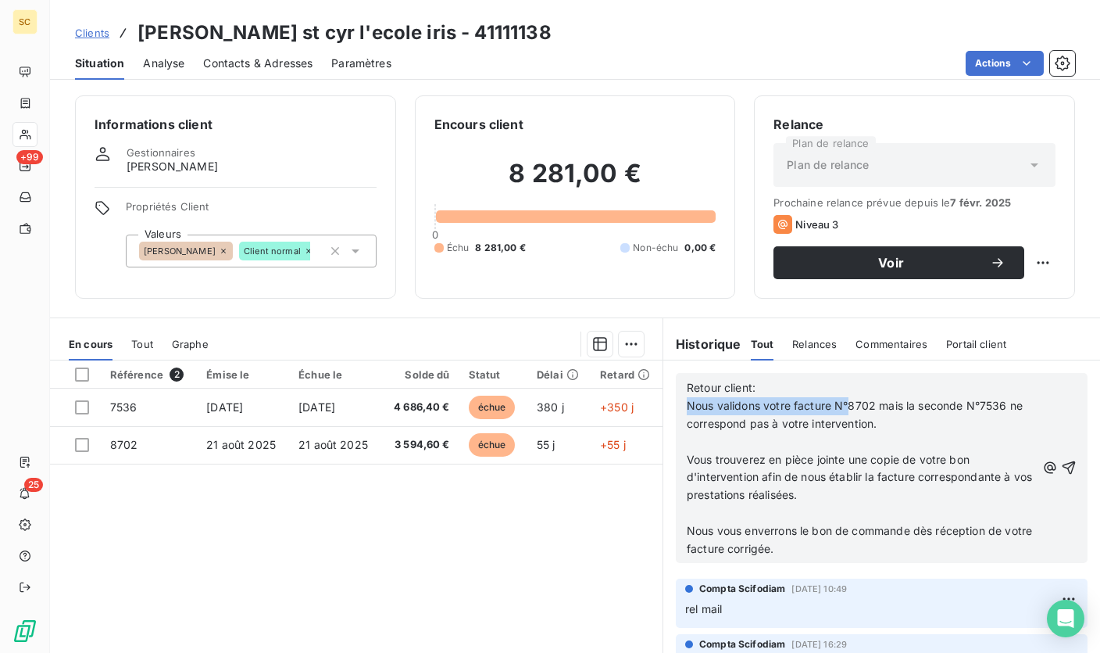
drag, startPoint x: 842, startPoint y: 404, endPoint x: 677, endPoint y: 402, distance: 164.9
click at [677, 402] on div "Retour client: Nous validons votre facture N°8702 mais la seconde N°7536 ne cor…" at bounding box center [882, 468] width 412 height 190
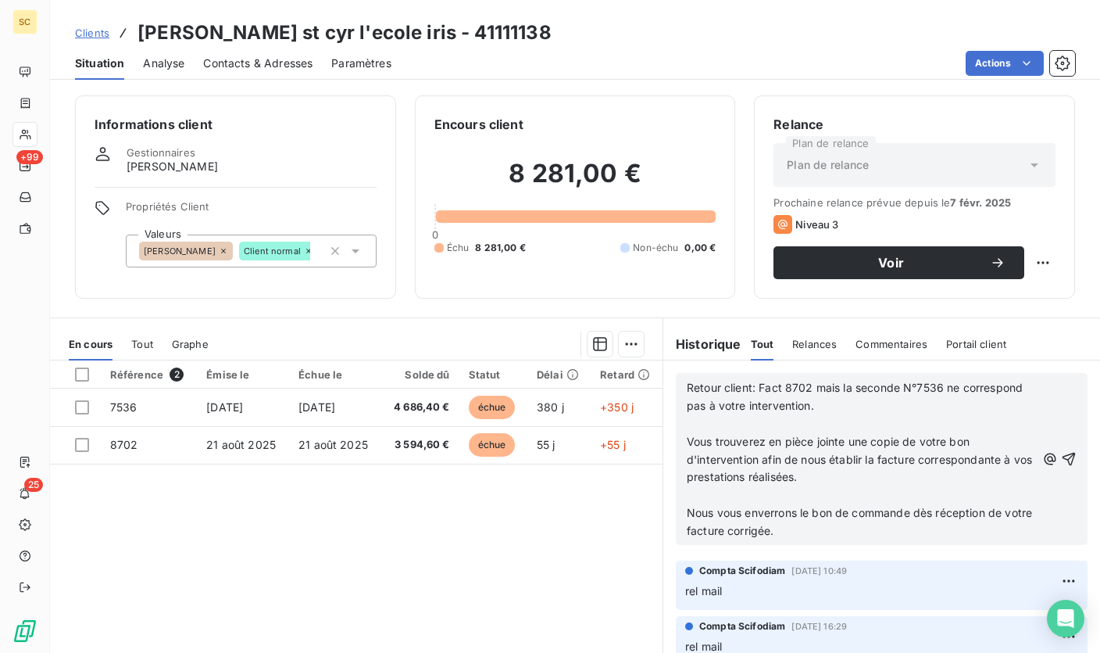
click at [810, 389] on span "Retour client: Fact 8702 mais la seconde N°7536 ne correspond pas à votre inter…" at bounding box center [856, 396] width 339 height 31
drag, startPoint x: 950, startPoint y: 384, endPoint x: 892, endPoint y: 388, distance: 58.0
click at [892, 388] on span "Retour client: Fact 8702 validée mais la seconde N°7536 ne correspond pas à vot…" at bounding box center [845, 396] width 317 height 31
drag, startPoint x: 726, startPoint y: 404, endPoint x: 703, endPoint y: 406, distance: 23.5
click at [703, 406] on span "Retour client: Fact 8702 validée mais la 7536 ne correspond pas à votre interve…" at bounding box center [862, 396] width 351 height 31
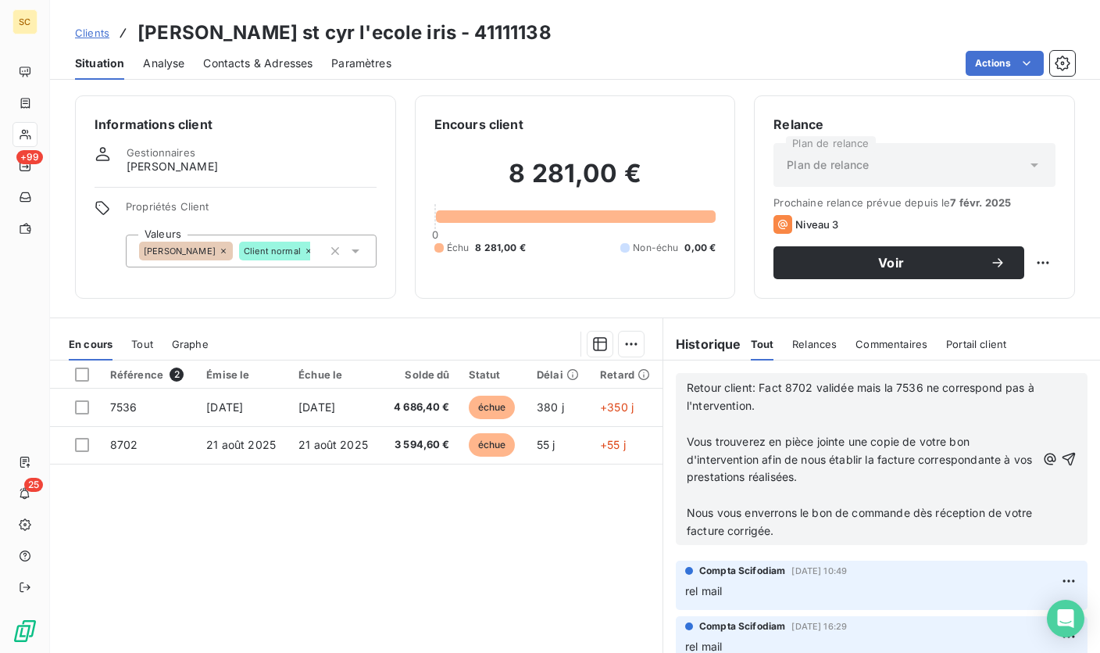
drag, startPoint x: 683, startPoint y: 408, endPoint x: 766, endPoint y: 403, distance: 83.0
click at [687, 408] on span "Retour client: Fact 8702 validée mais la 7536 ne correspond pas à l'ntervention." at bounding box center [862, 396] width 351 height 31
click at [841, 406] on p "Retour client: Fact 8702 validée mais la 7536 ne correspond pas à l'ntervention." at bounding box center [861, 397] width 349 height 36
drag, startPoint x: 723, startPoint y: 410, endPoint x: 803, endPoint y: 408, distance: 80.5
click at [722, 410] on span "Retour client: Fact 8702 validée mais la 7536 ne correspond pas à l'ntervention." at bounding box center [862, 396] width 351 height 31
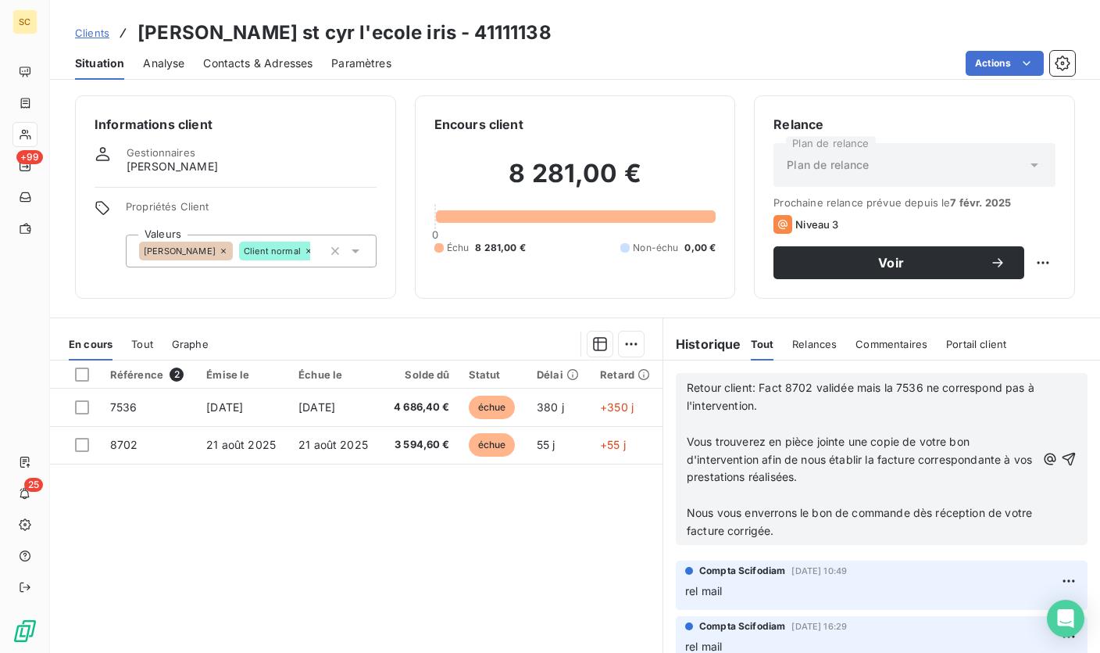
click at [853, 408] on p "Retour client: Fact 8702 validée mais la 7536 ne correspond pas à l'interventio…" at bounding box center [861, 397] width 349 height 36
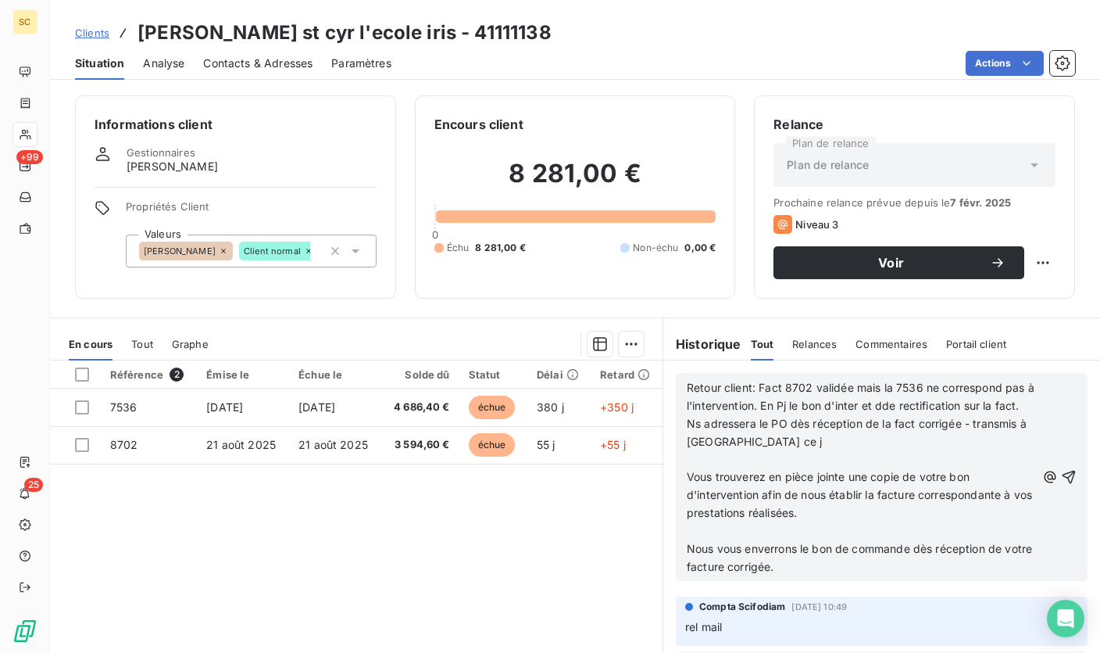
click at [810, 566] on p "Nous vous enverrons le bon de commande dès réception de votre facture corrigée." at bounding box center [861, 558] width 349 height 36
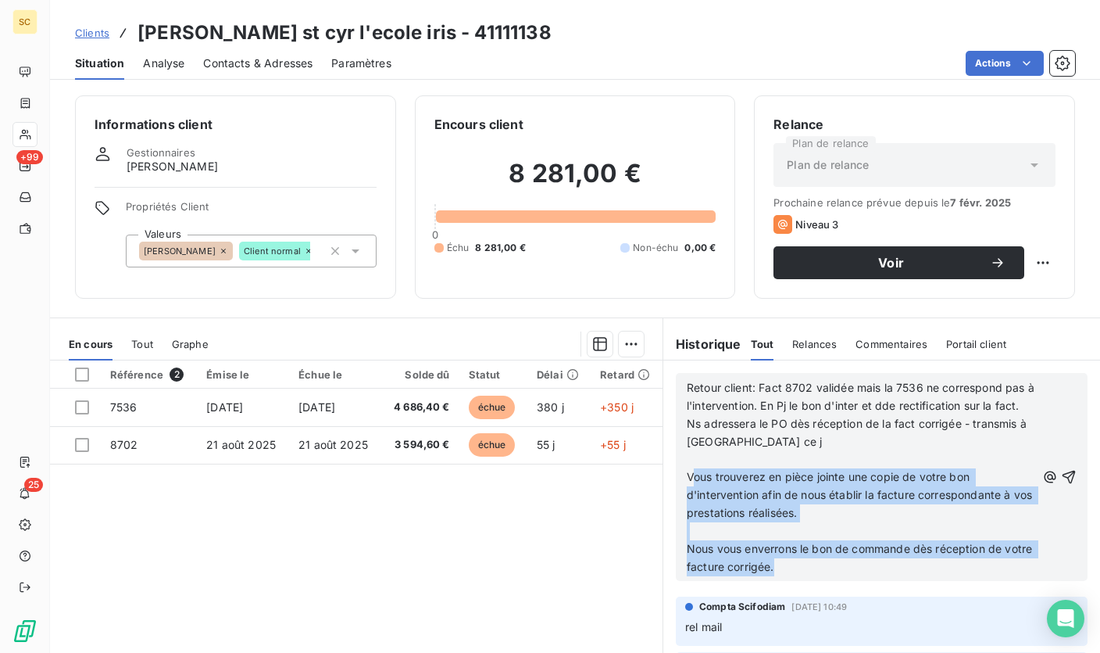
drag, startPoint x: 804, startPoint y: 567, endPoint x: 688, endPoint y: 468, distance: 152.4
click at [689, 468] on div "Retour client: Fact 8702 validée mais la 7536 ne correspond pas à l'interventio…" at bounding box center [861, 477] width 349 height 197
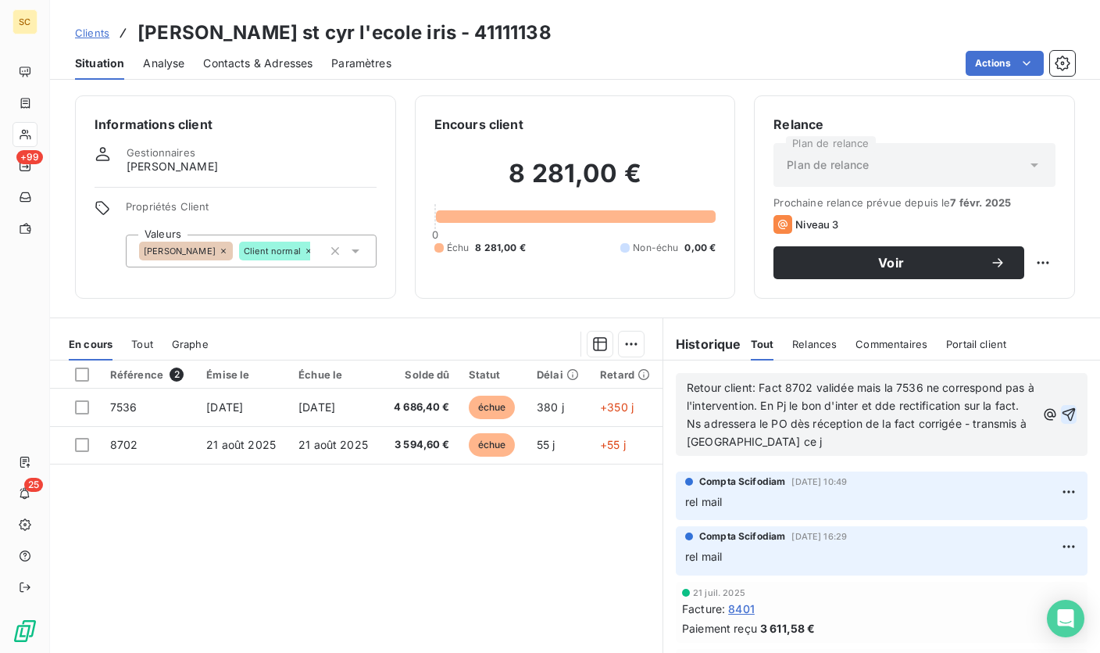
click at [1061, 418] on icon "button" at bounding box center [1069, 414] width 16 height 16
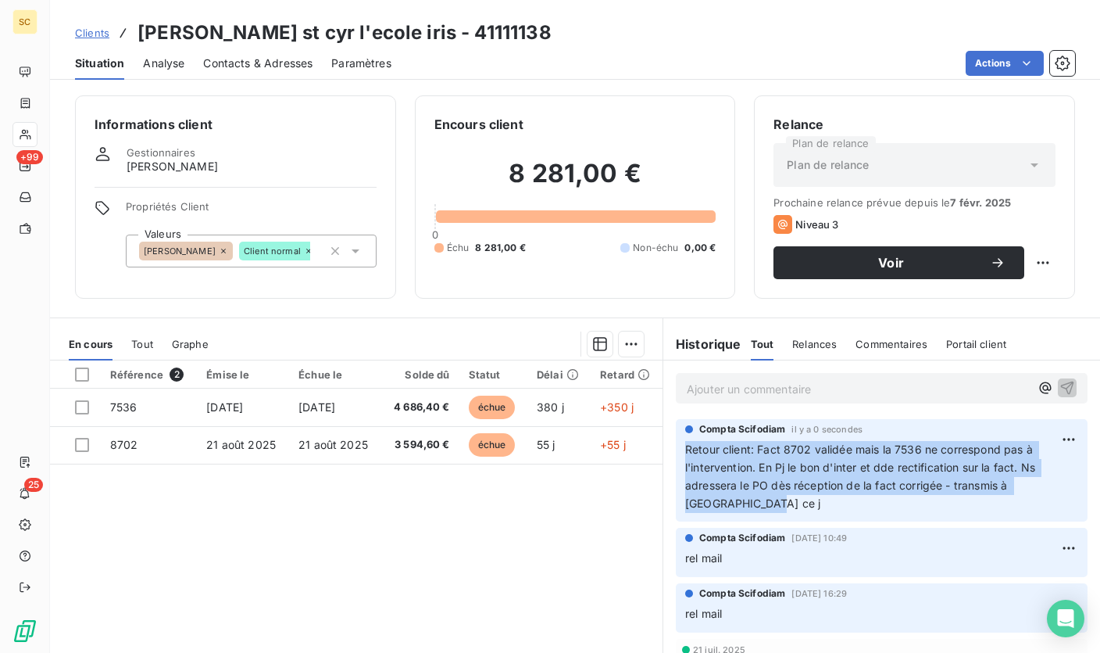
drag, startPoint x: 742, startPoint y: 506, endPoint x: 674, endPoint y: 444, distance: 92.4
click at [676, 444] on div "Compta [PERSON_NAME] il y a 0 secondes Retour client: Fact 8702 validée mais la…" at bounding box center [882, 470] width 412 height 103
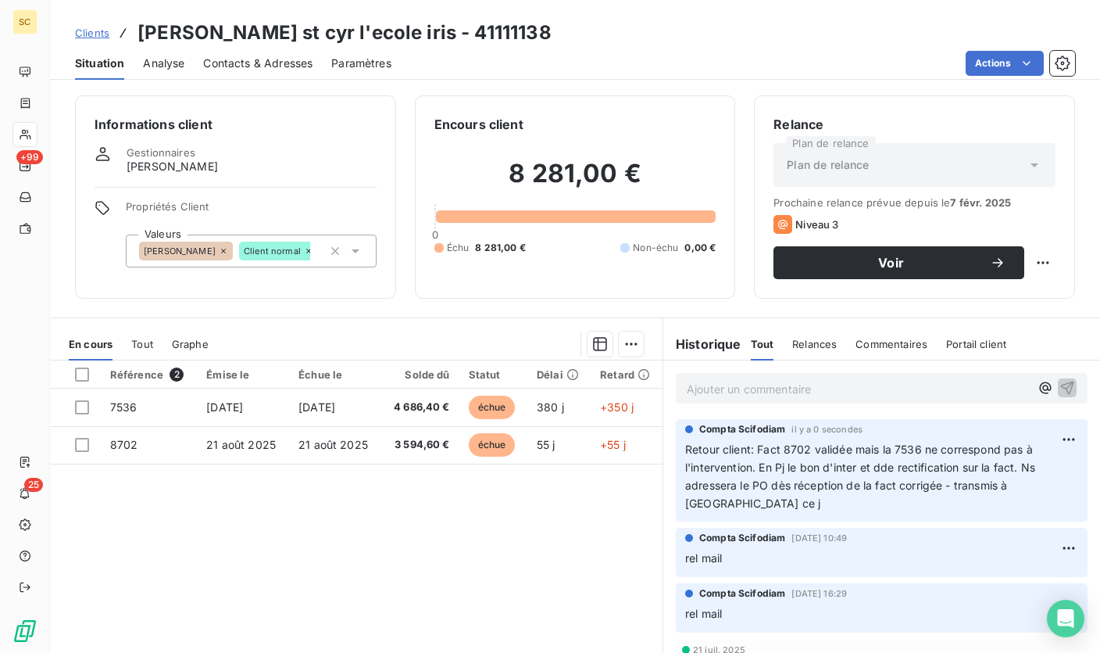
drag, startPoint x: 581, startPoint y: 531, endPoint x: 441, endPoint y: 148, distance: 407.9
click at [581, 531] on div "Référence 2 Émise le Échue le Solde dû Statut Délai Retard 7536 [DATE] [DATE] 4…" at bounding box center [356, 510] width 613 height 301
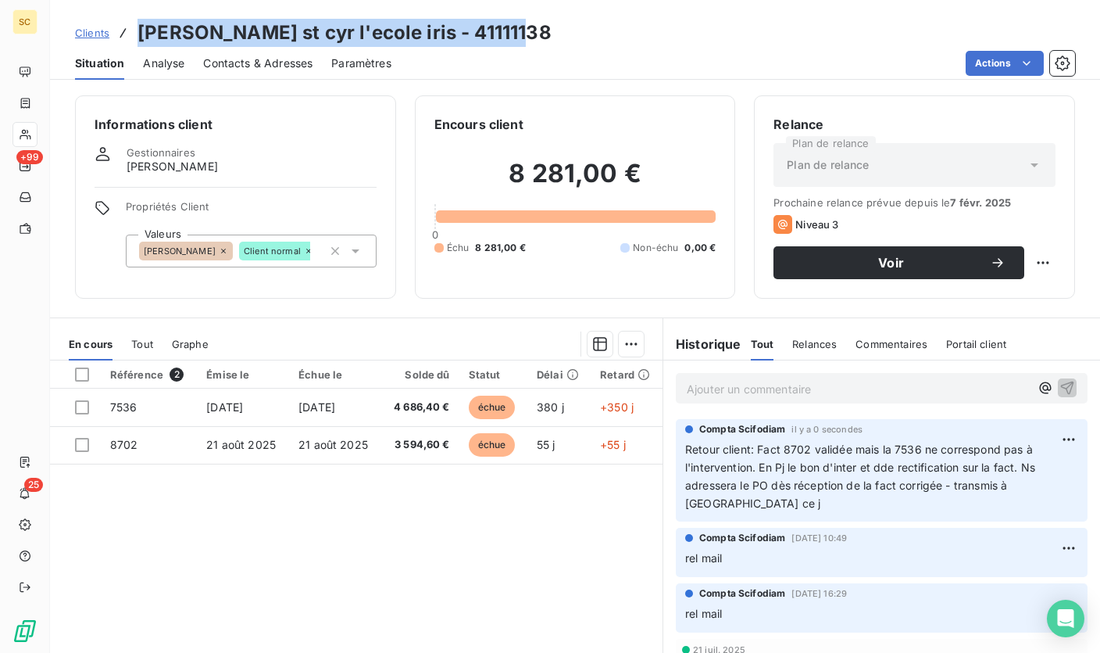
drag, startPoint x: 131, startPoint y: 34, endPoint x: 508, endPoint y: 42, distance: 376.8
click at [508, 42] on div "Clients [PERSON_NAME] st cyr l'ecole iris - 41111138" at bounding box center [575, 33] width 1050 height 28
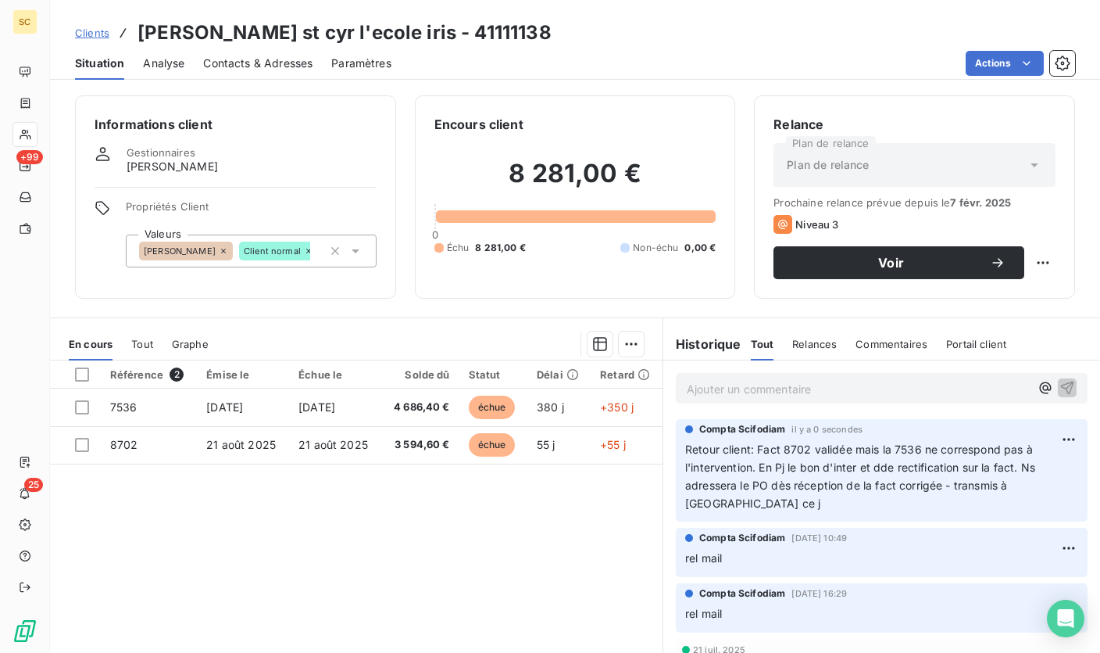
drag, startPoint x: 553, startPoint y: 57, endPoint x: 439, endPoint y: 101, distance: 121.5
click at [553, 57] on div "Actions" at bounding box center [742, 63] width 665 height 25
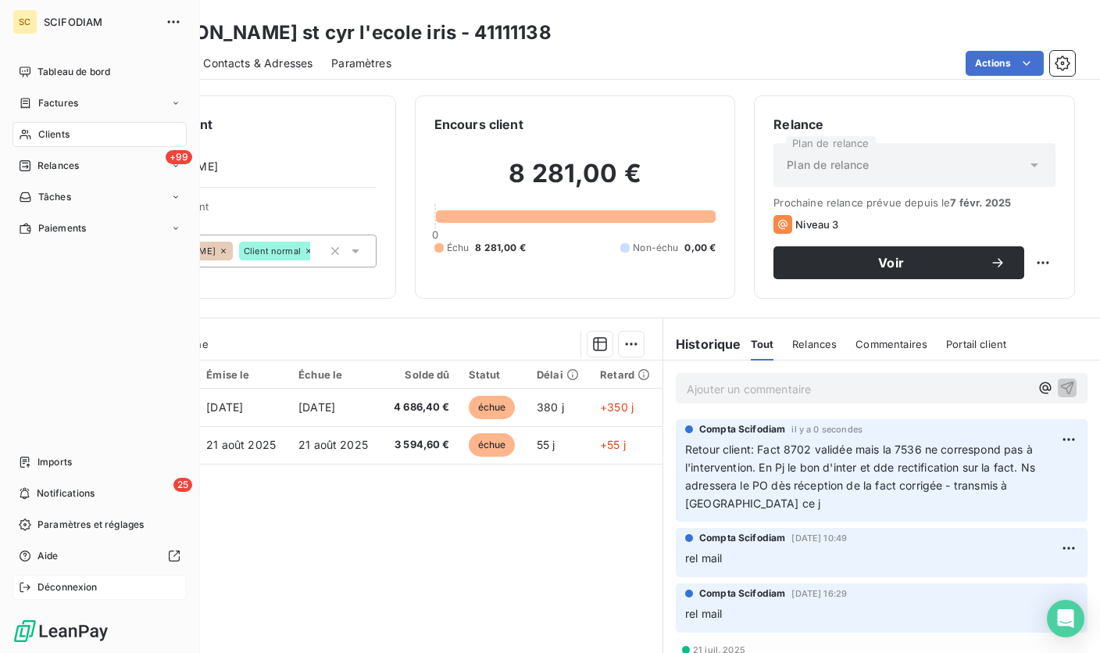
click at [60, 580] on span "Déconnexion" at bounding box center [68, 587] width 60 height 14
